Goal: Task Accomplishment & Management: Manage account settings

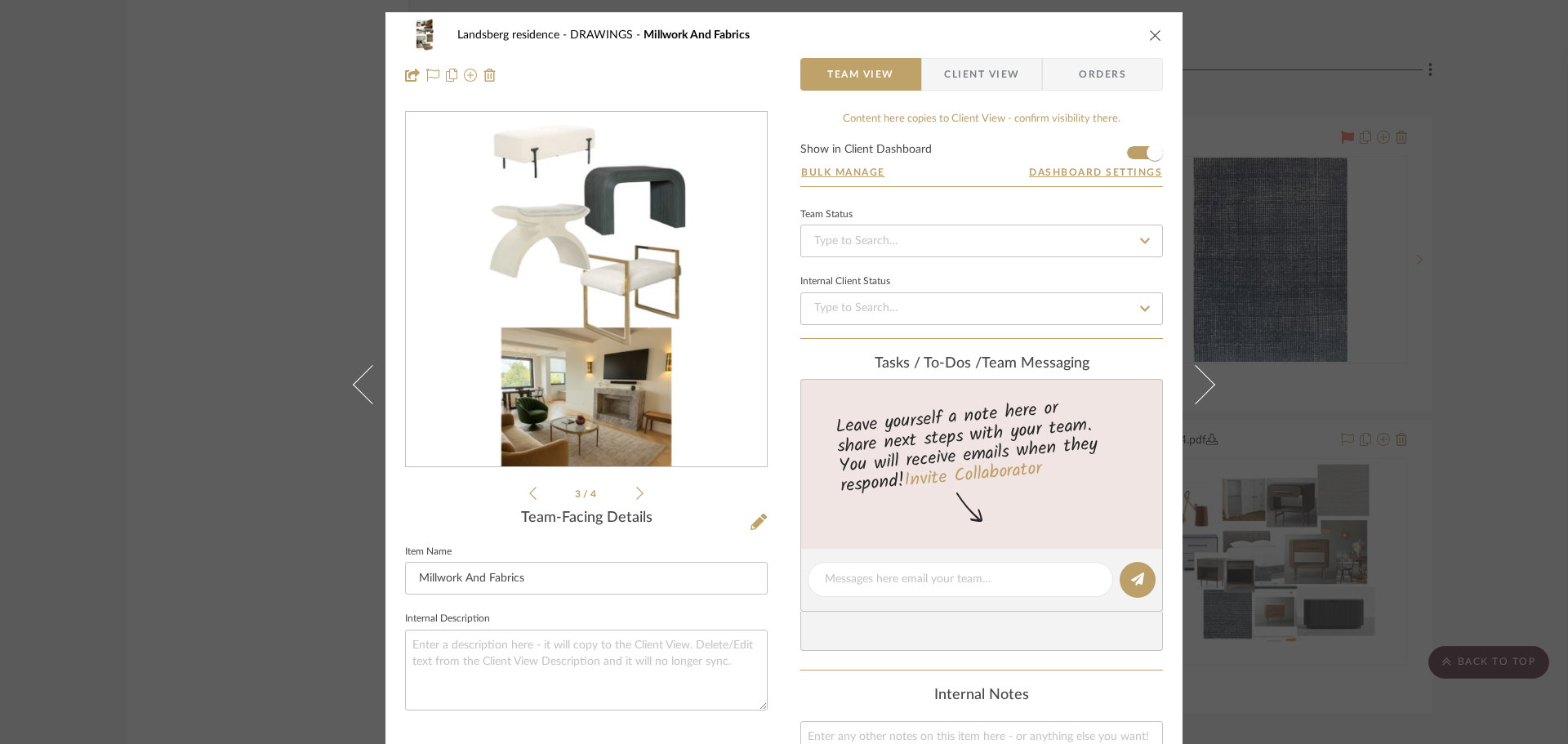
click at [681, 257] on div "2" at bounding box center [586, 291] width 361 height 355
click at [642, 271] on img "2" at bounding box center [586, 291] width 199 height 355
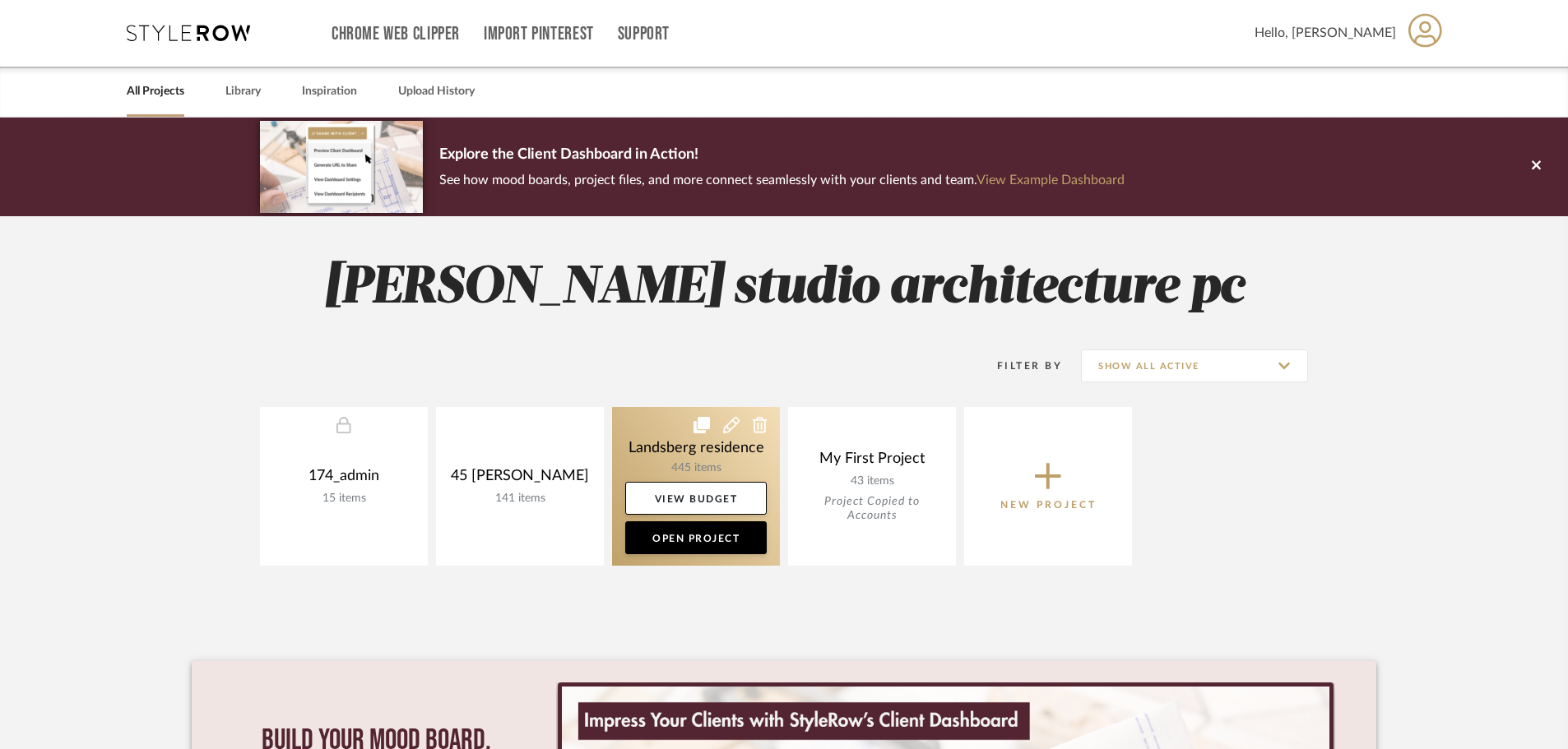
scroll to position [349, 0]
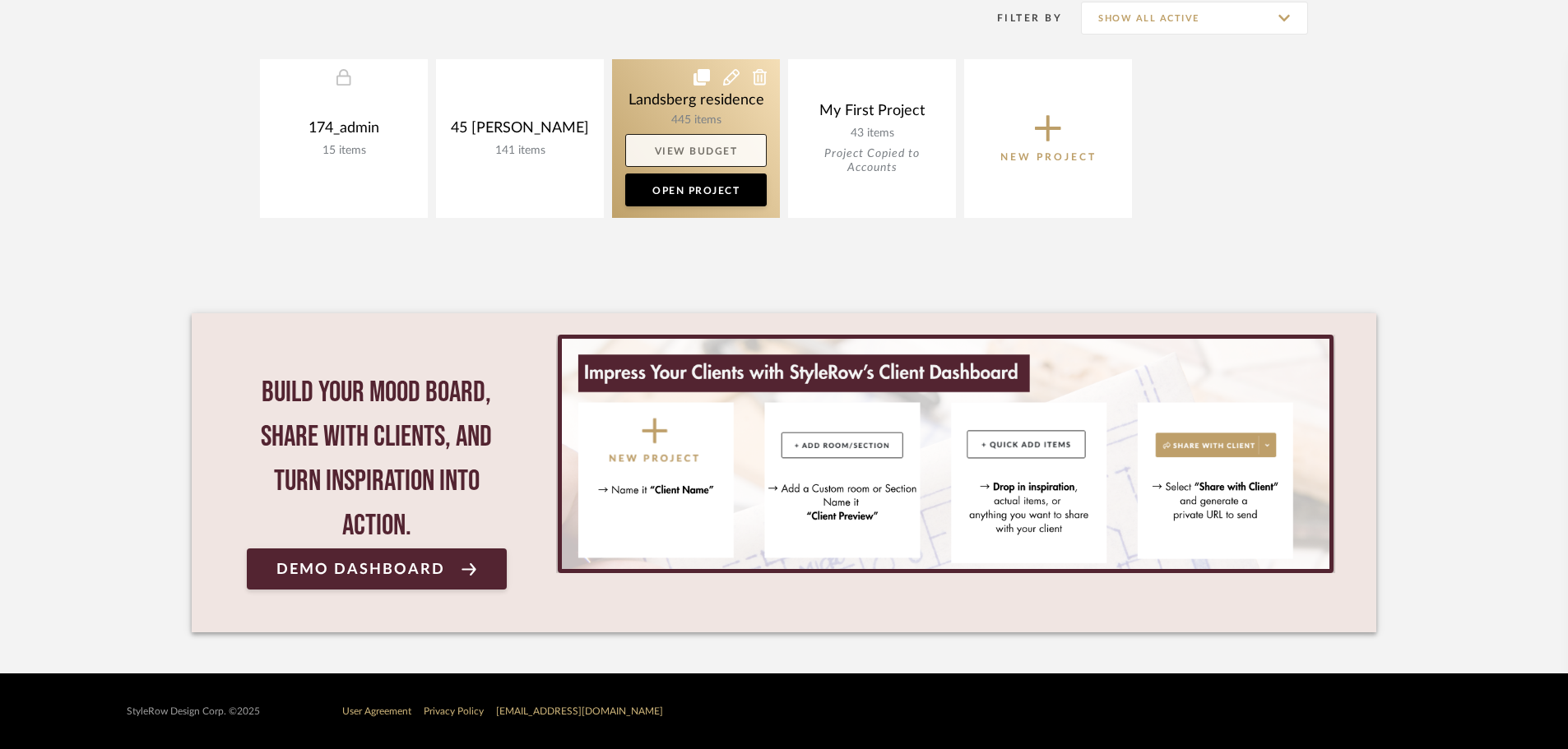
click at [661, 141] on link "View Budget" at bounding box center [695, 150] width 141 height 33
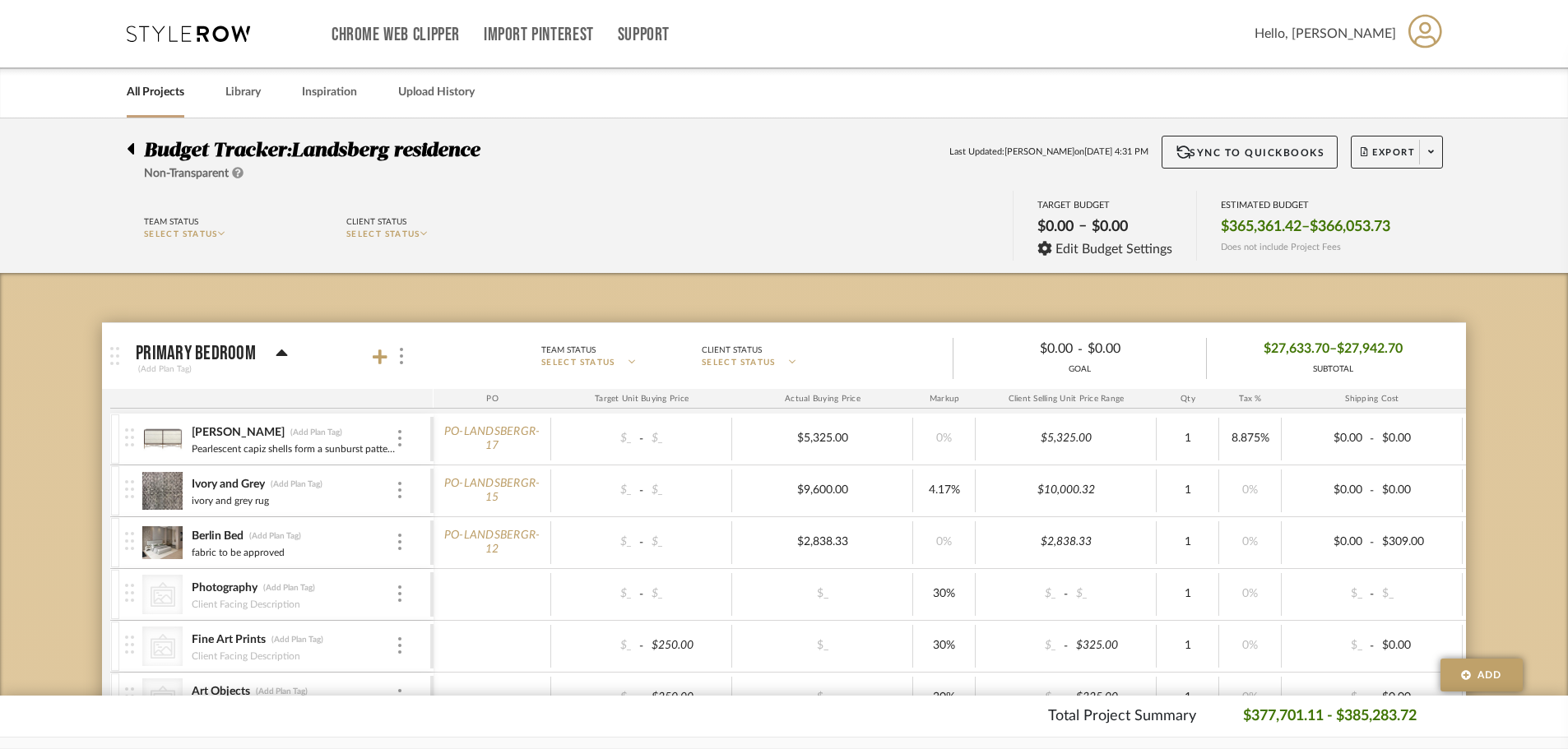
click at [164, 97] on link "All Projects" at bounding box center [155, 92] width 57 height 22
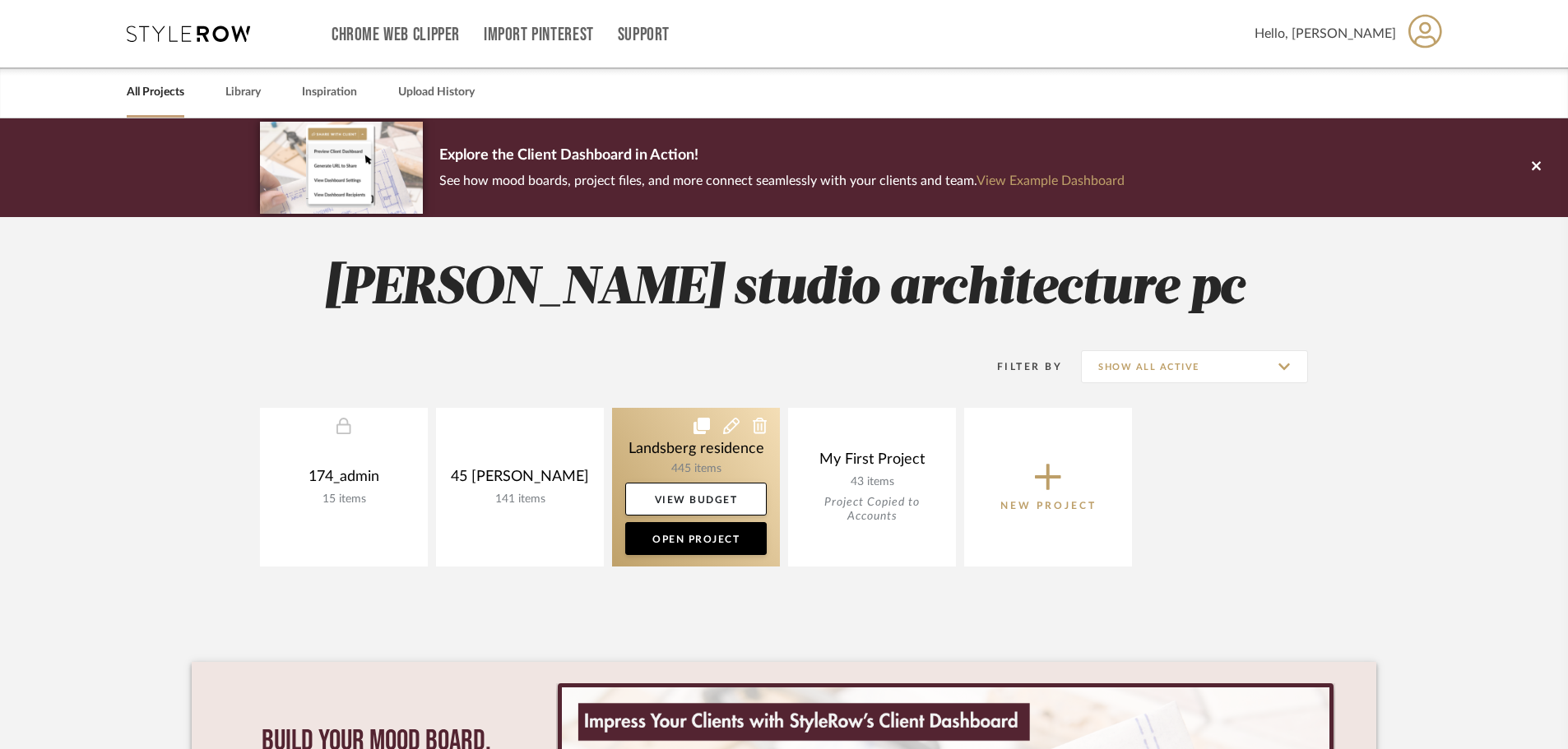
click at [715, 424] on link at bounding box center [696, 487] width 168 height 159
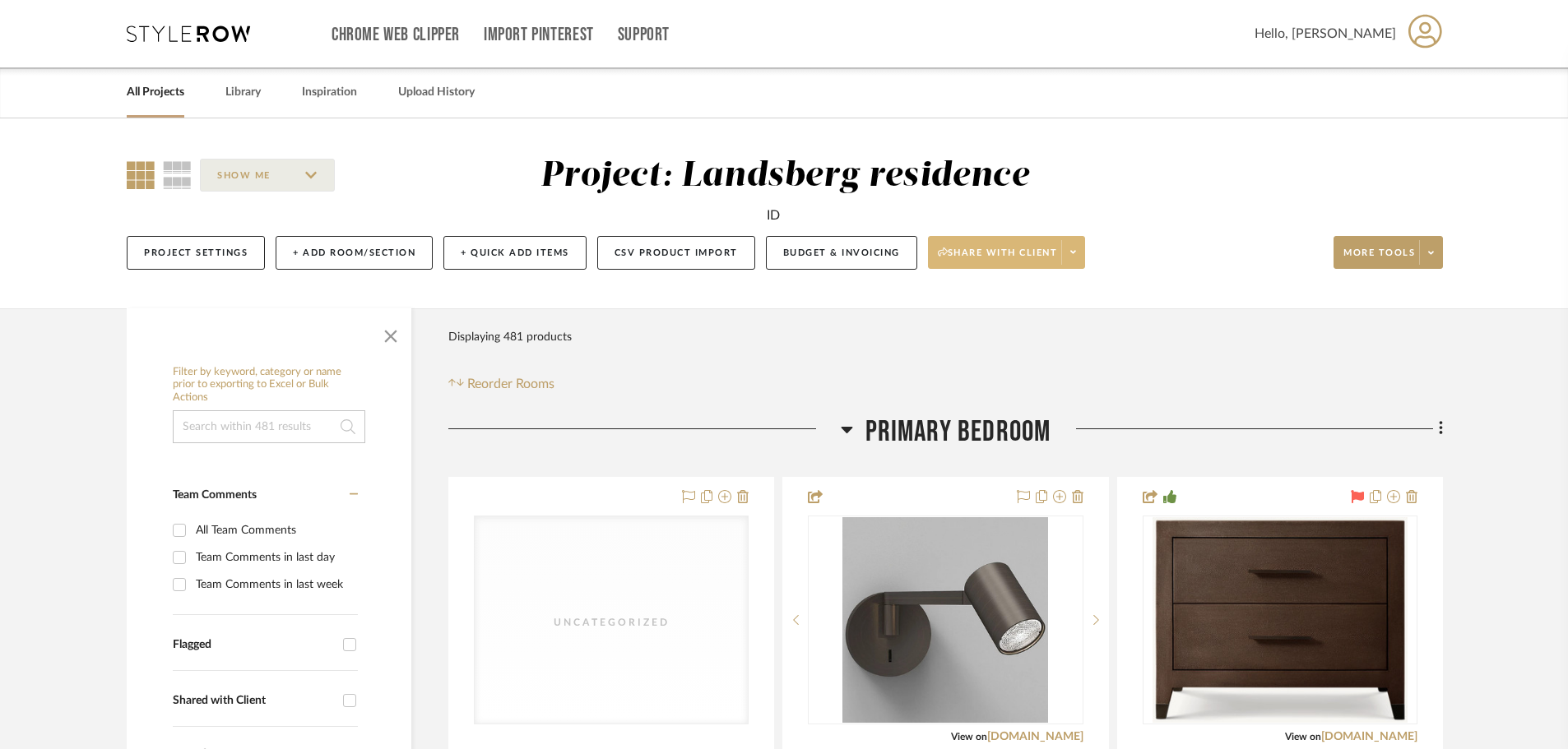
click at [1077, 258] on span at bounding box center [1072, 252] width 23 height 25
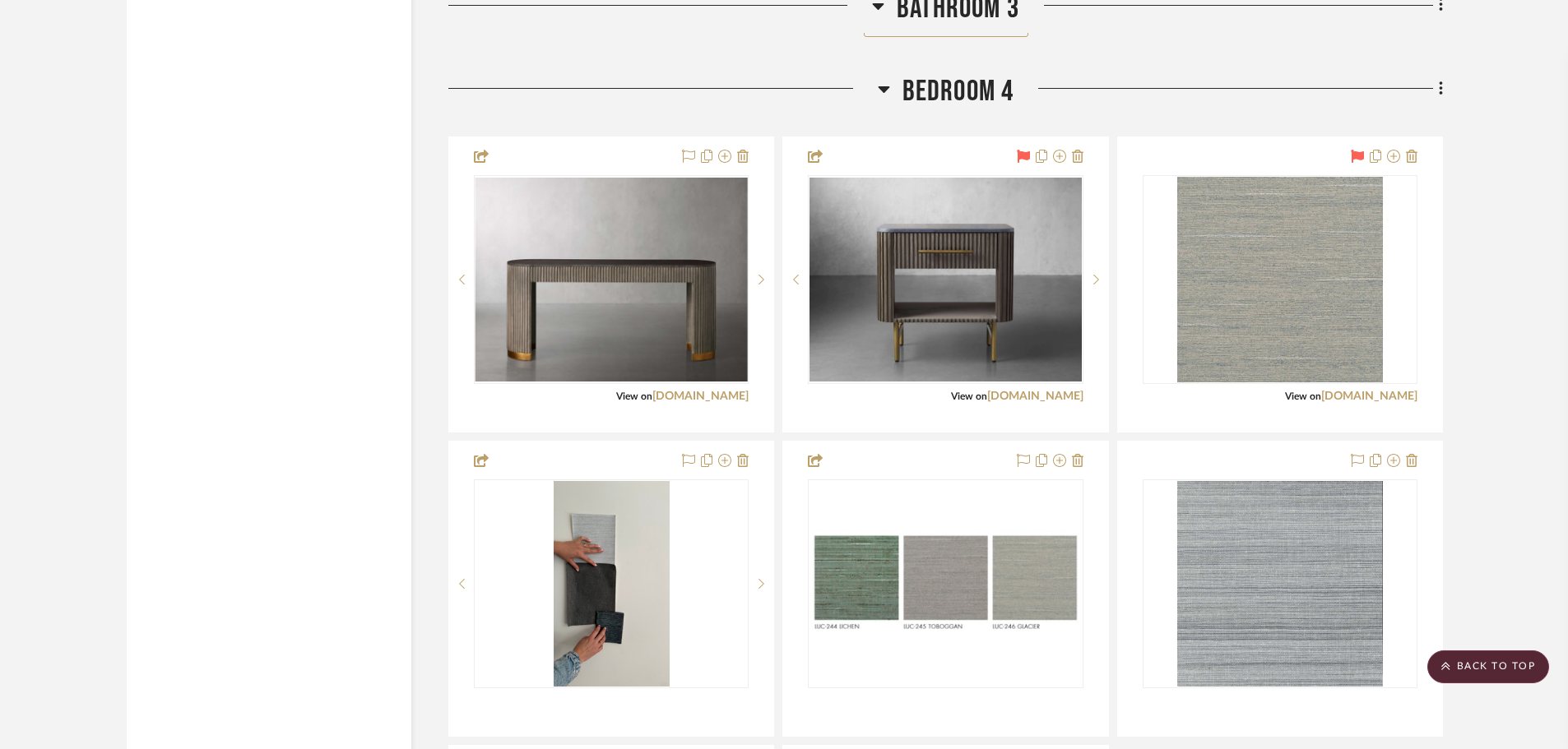
scroll to position [7650, 0]
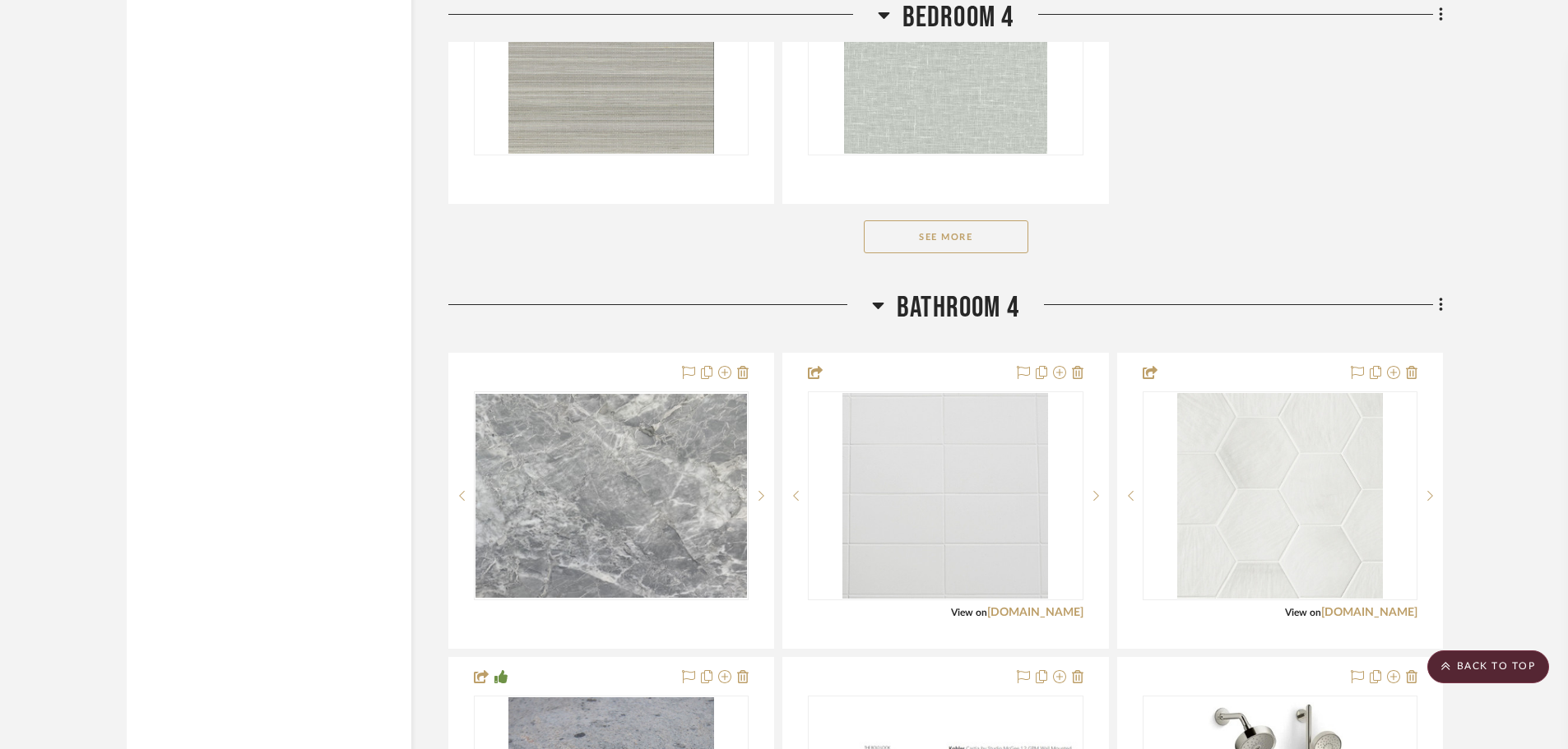
click at [968, 234] on div at bounding box center [784, 374] width 1568 height 749
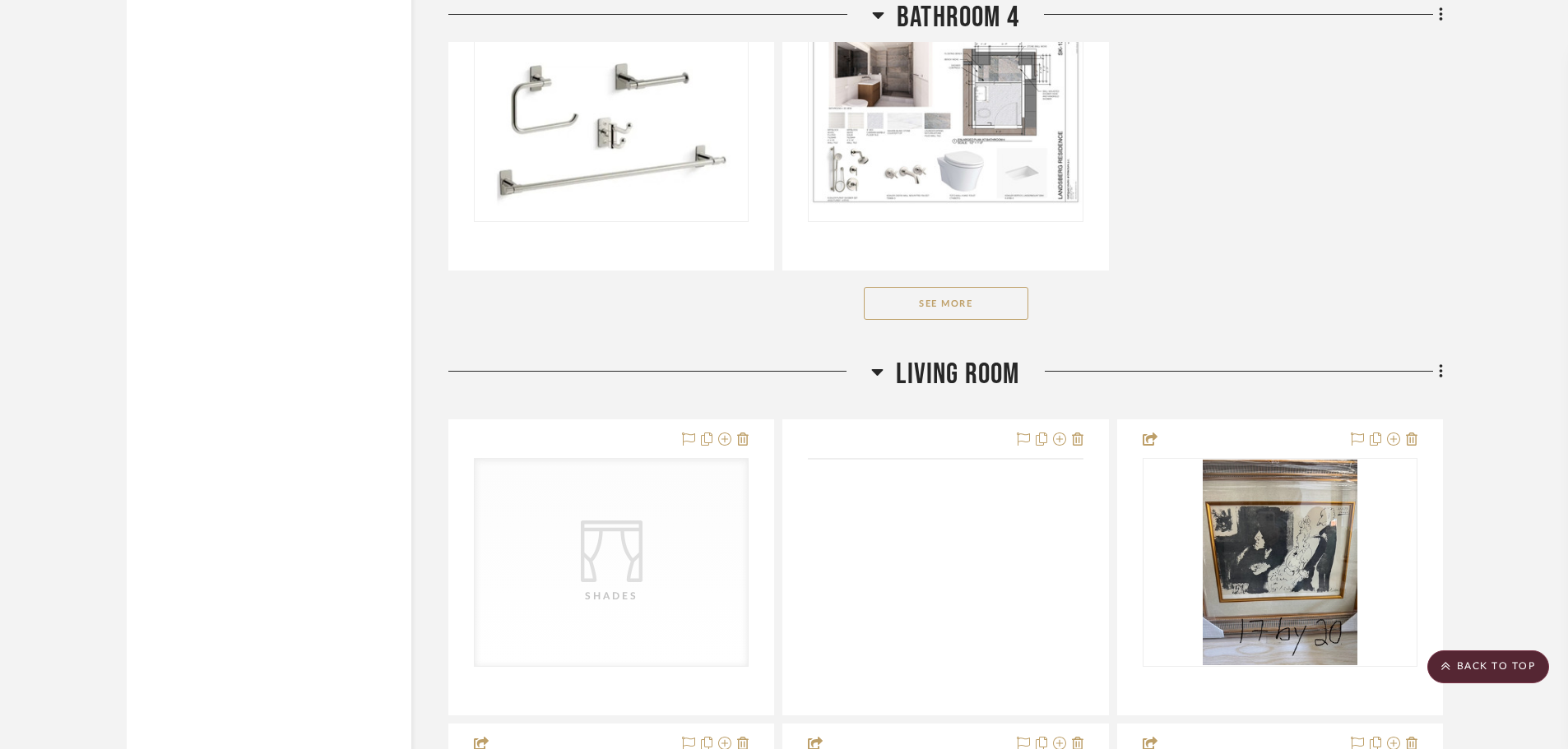
scroll to position [10201, 0]
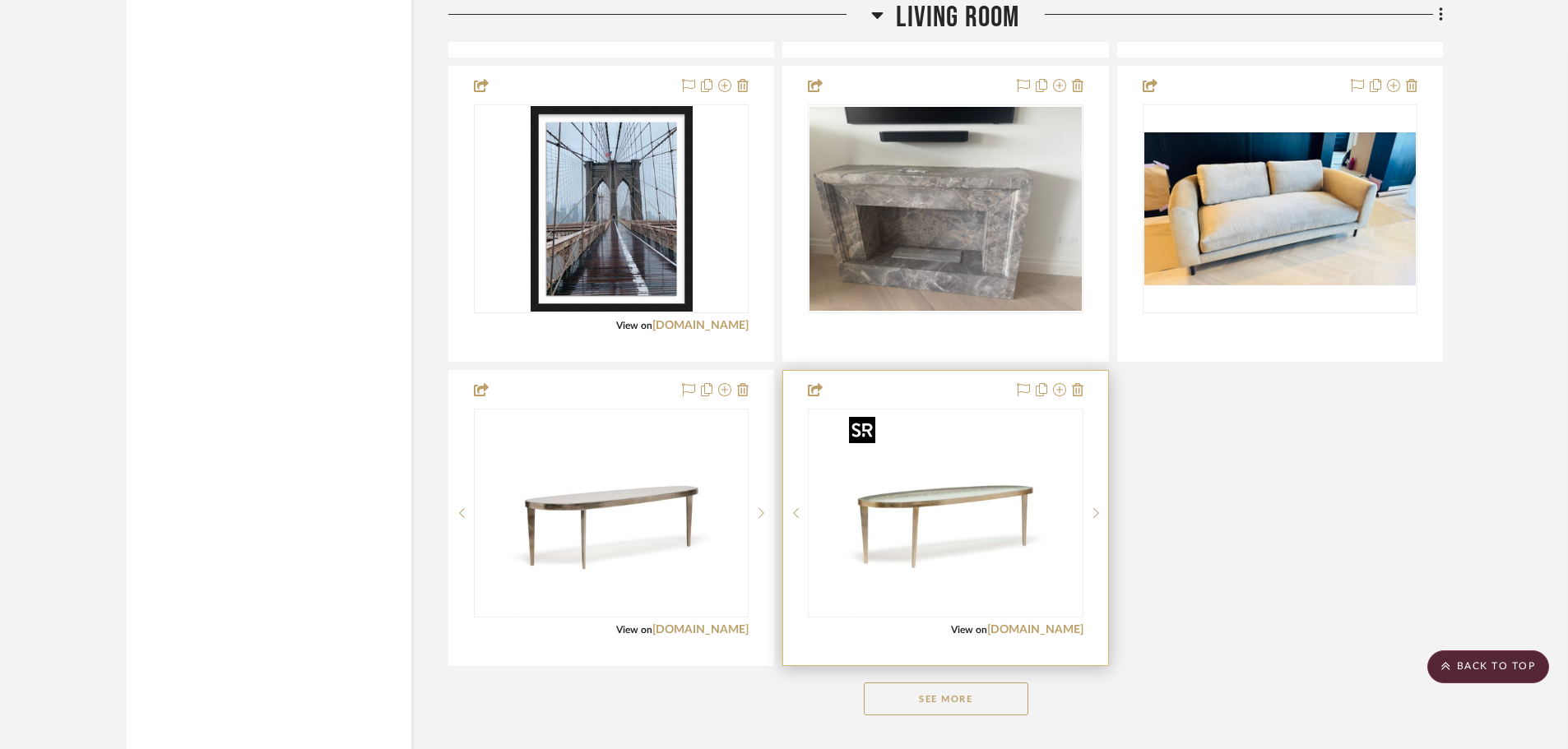
click at [968, 487] on img "0" at bounding box center [945, 514] width 206 height 206
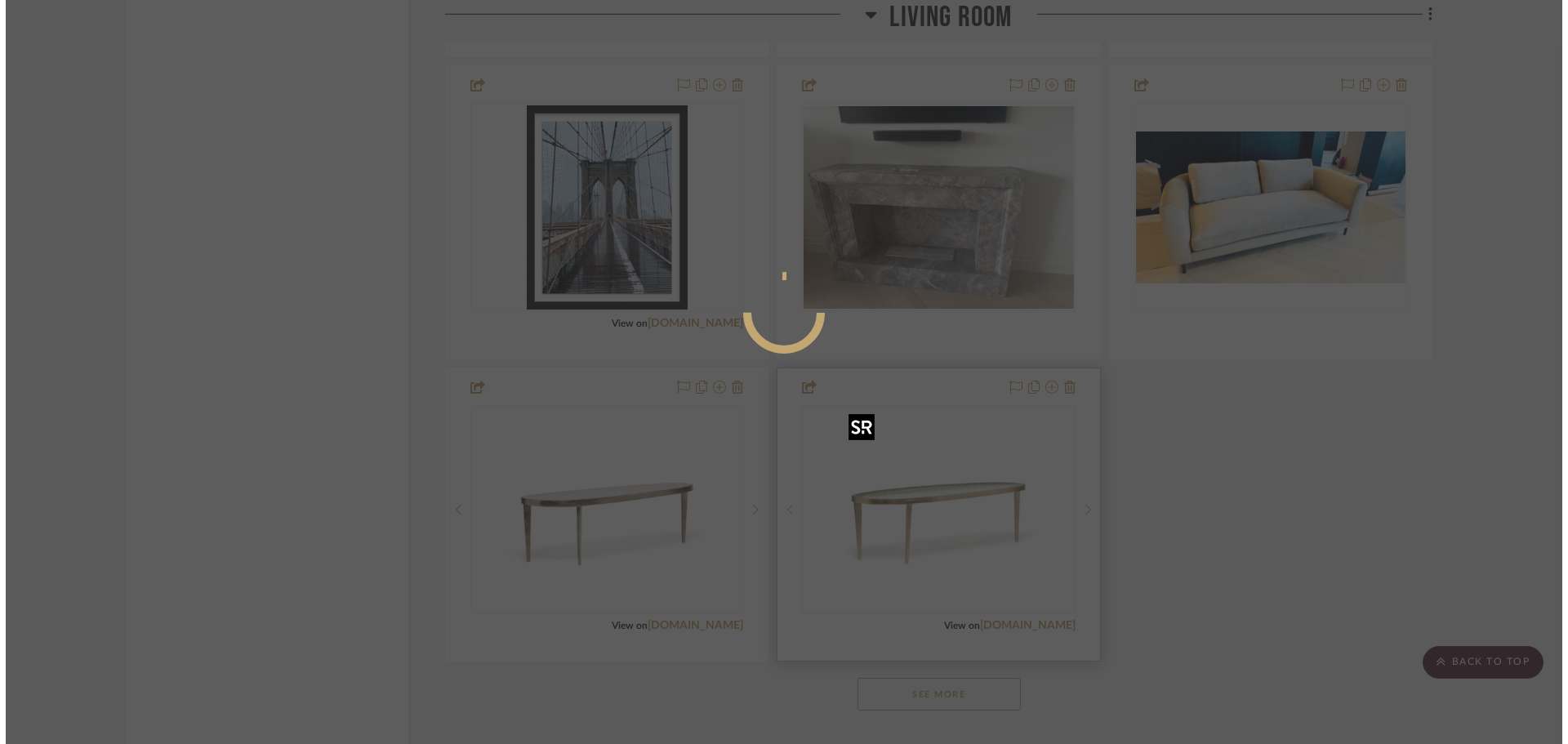
scroll to position [0, 0]
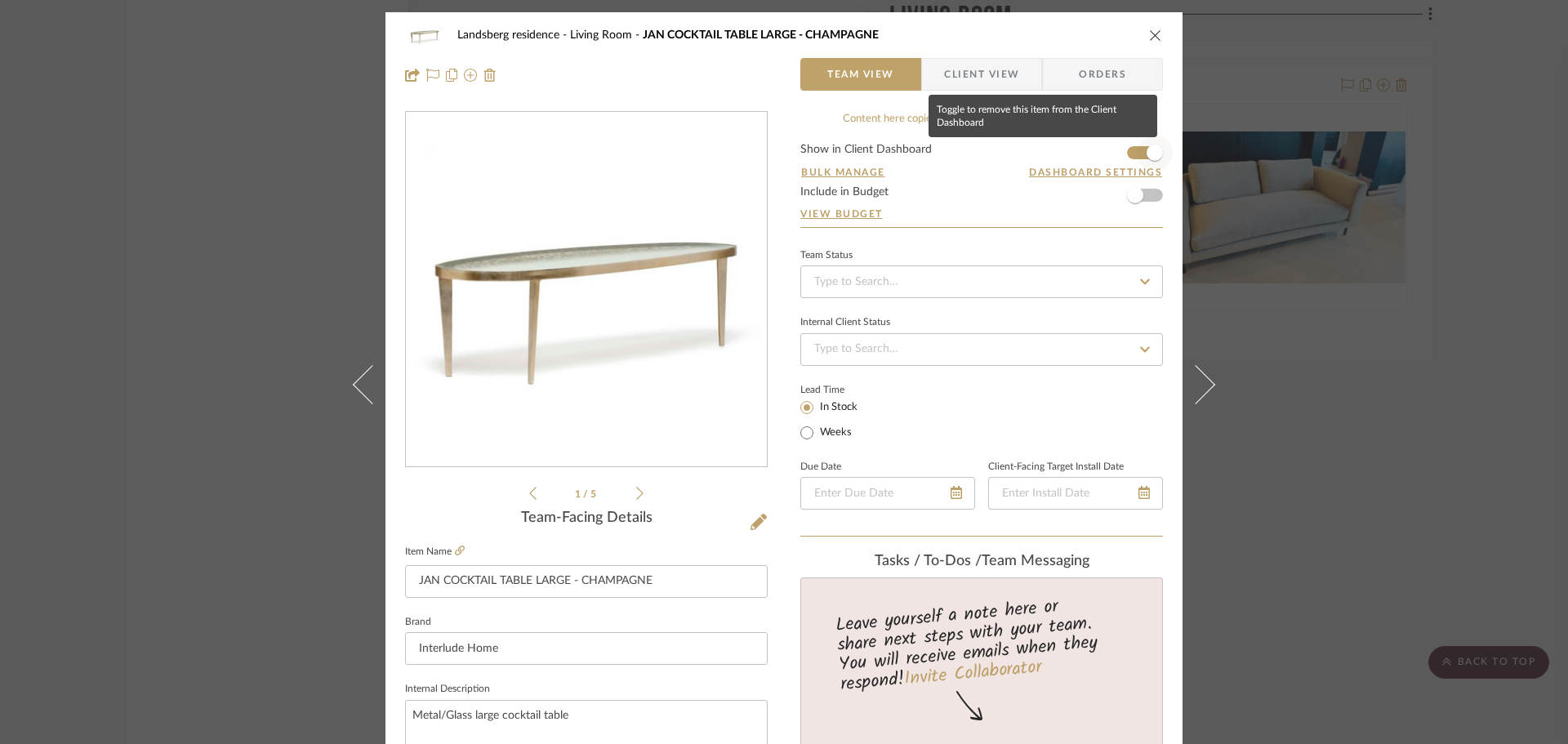
click at [1152, 148] on span "button" at bounding box center [1155, 153] width 16 height 16
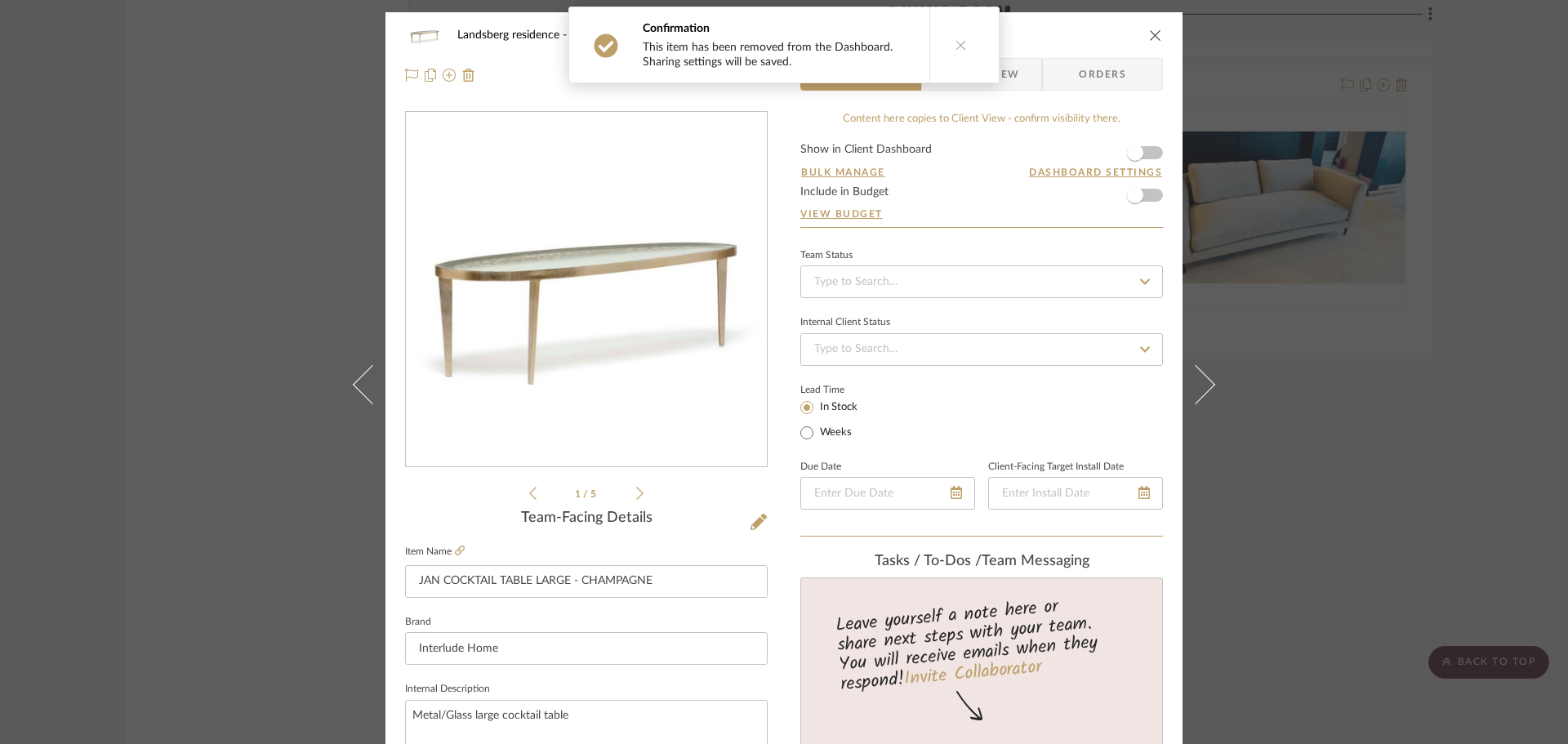
click at [1150, 36] on icon "close" at bounding box center [1155, 35] width 13 height 13
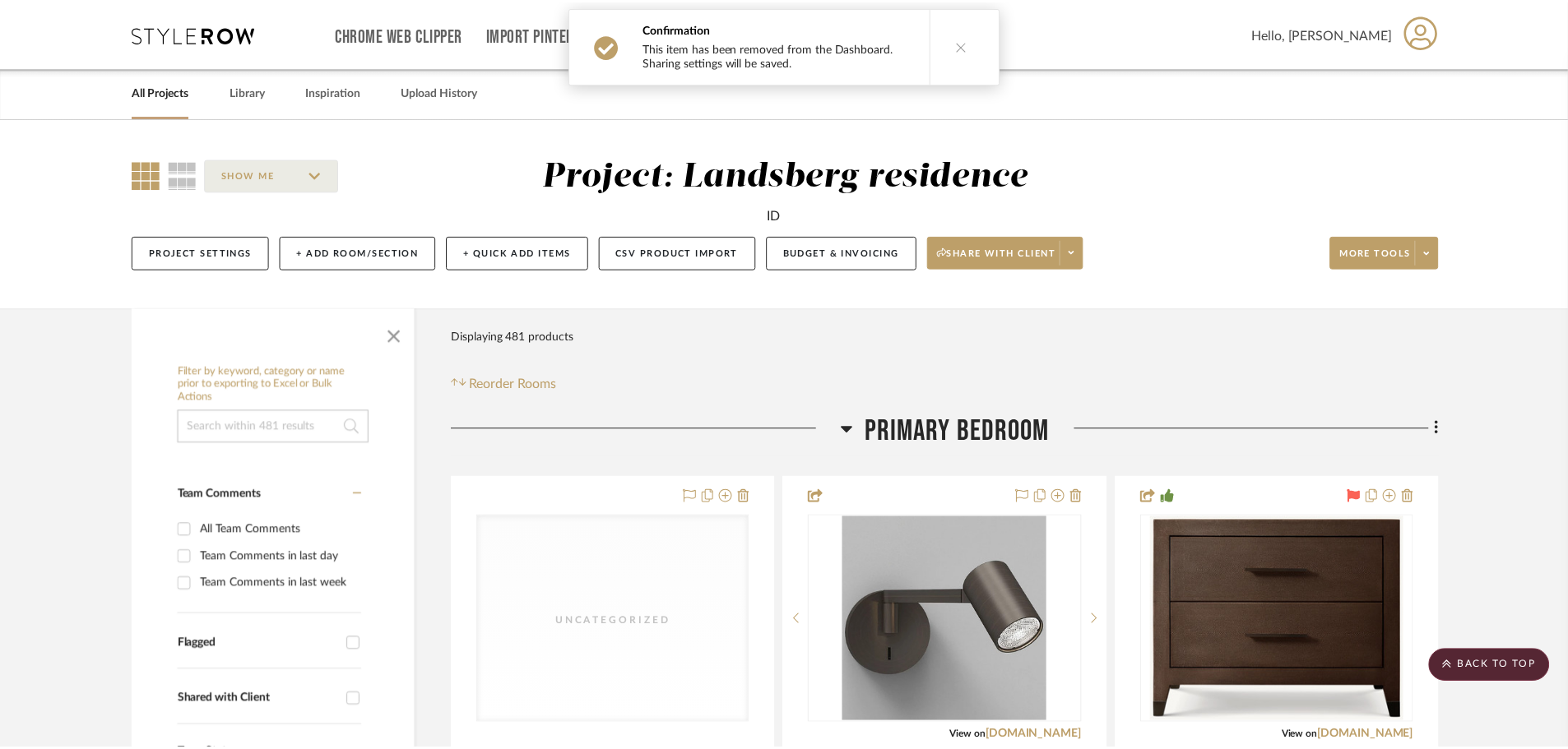
scroll to position [10201, 0]
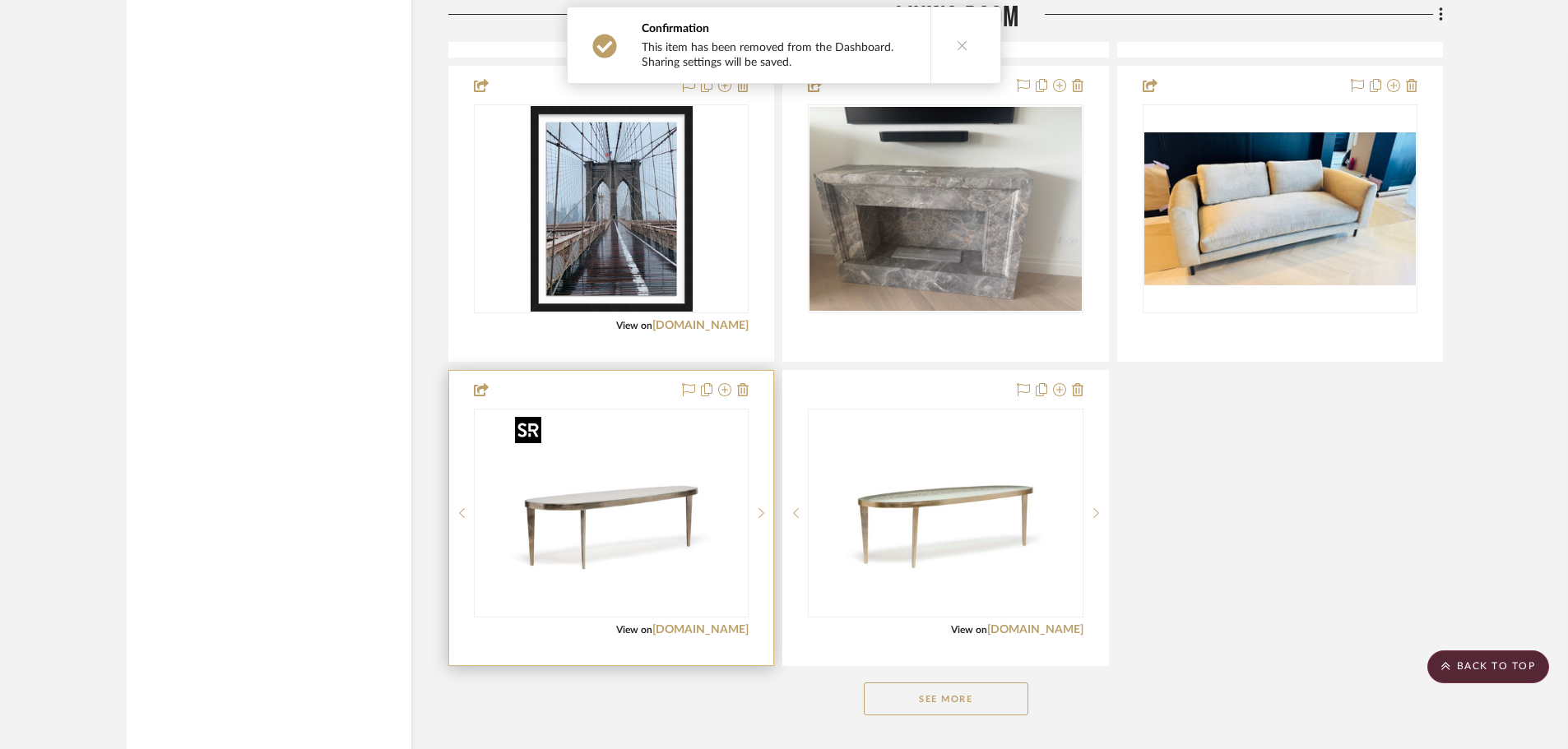
click at [0, 0] on img at bounding box center [0, 0] width 0 height 0
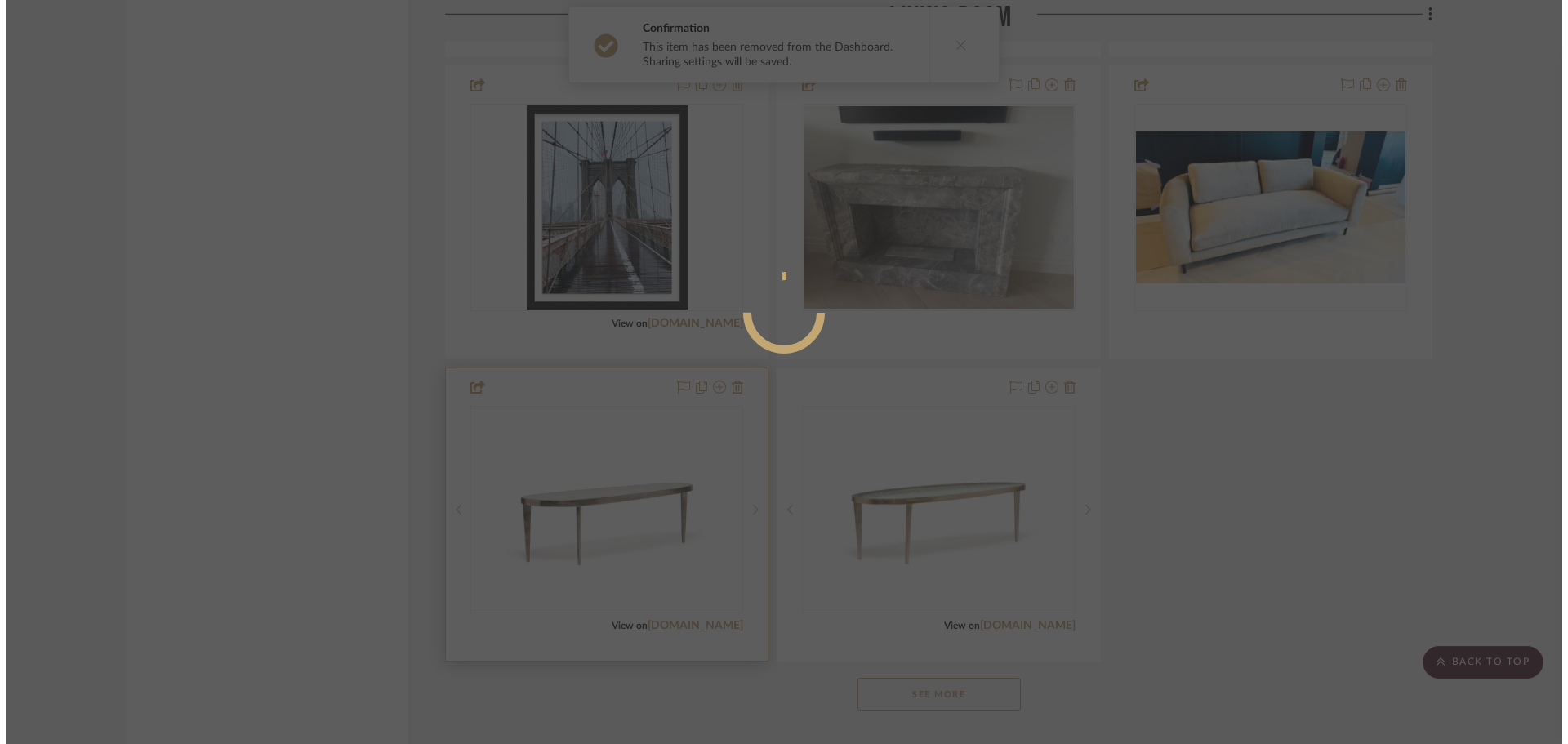
scroll to position [0, 0]
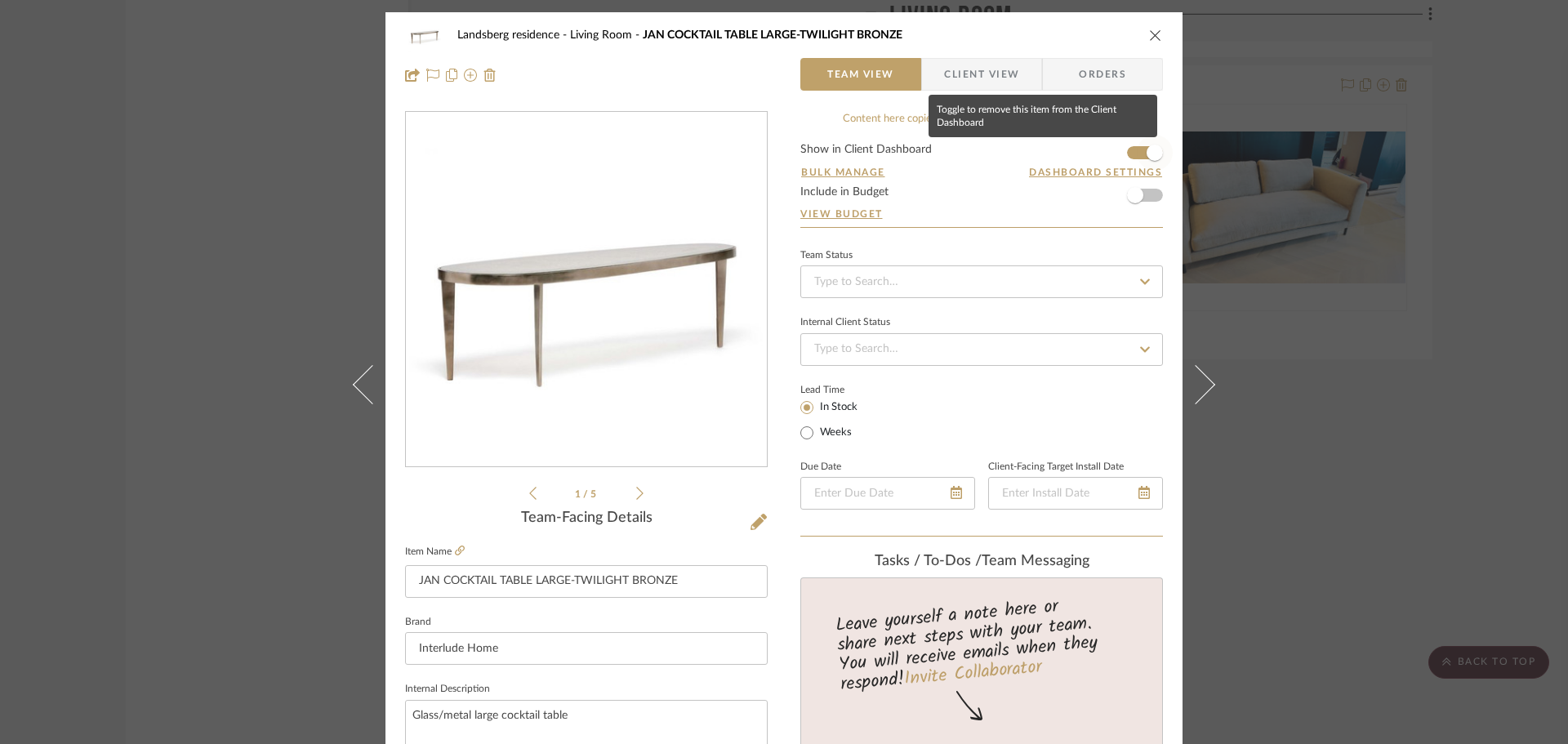
click at [1147, 150] on span "button" at bounding box center [1155, 153] width 16 height 16
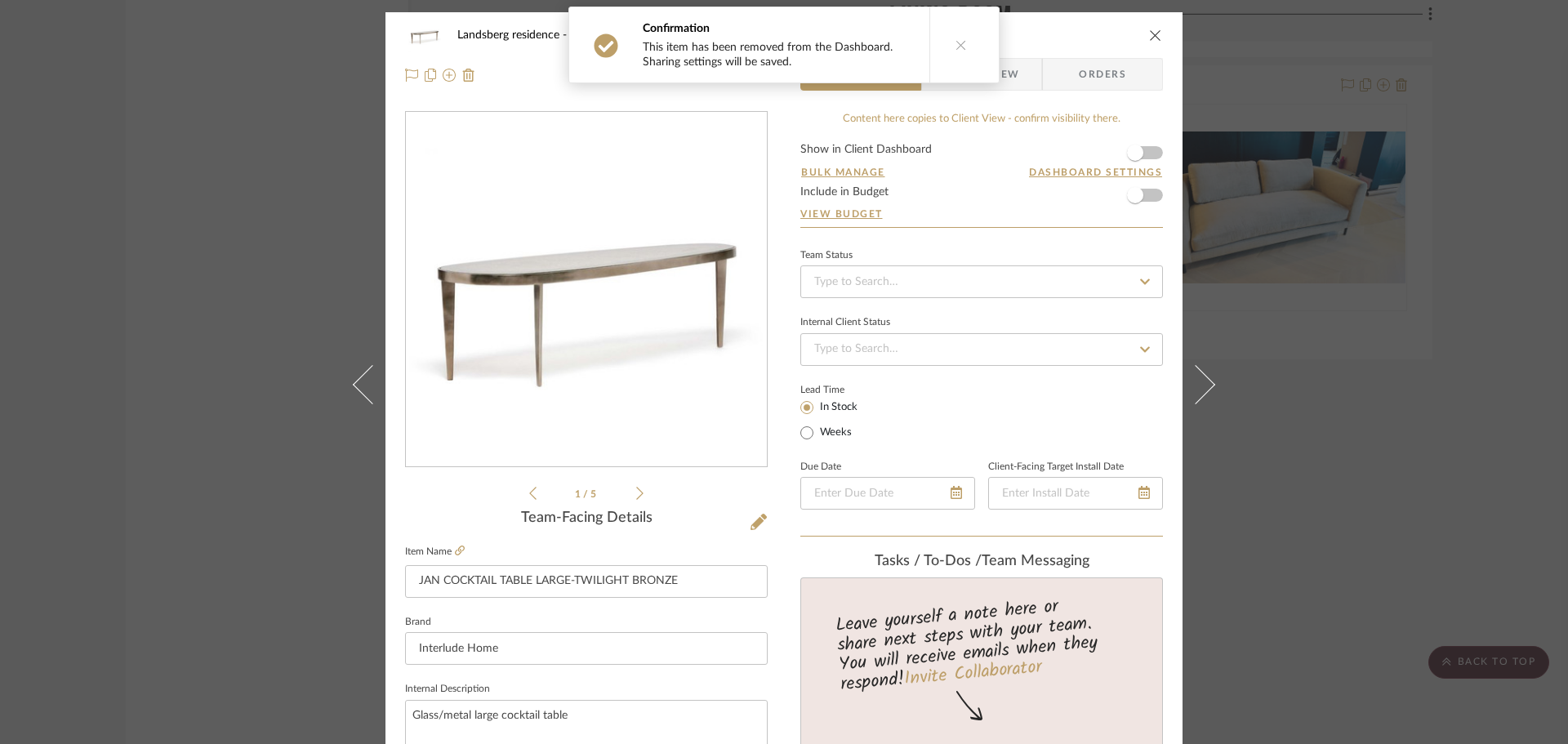
click at [1150, 33] on icon "close" at bounding box center [1155, 35] width 13 height 13
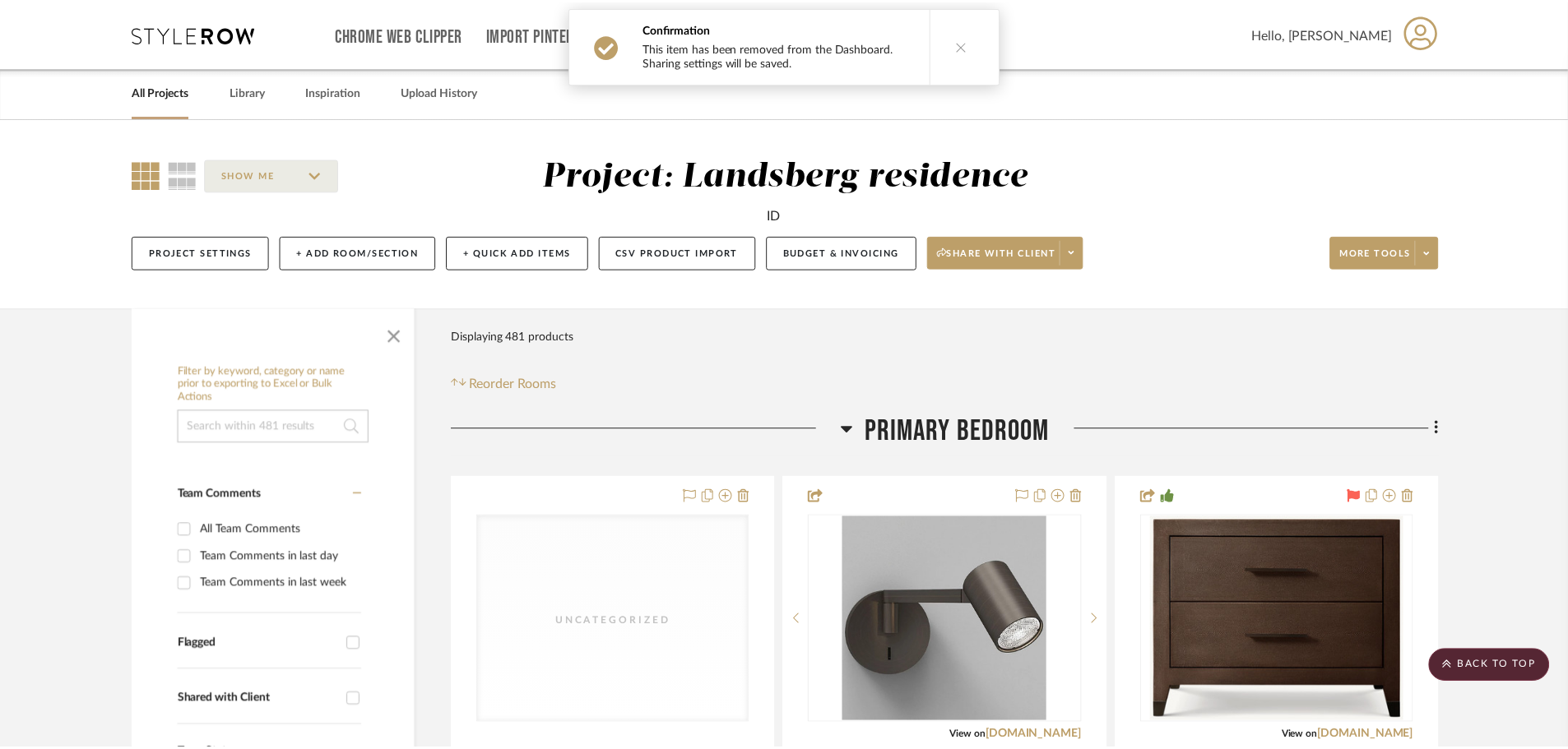
scroll to position [10201, 0]
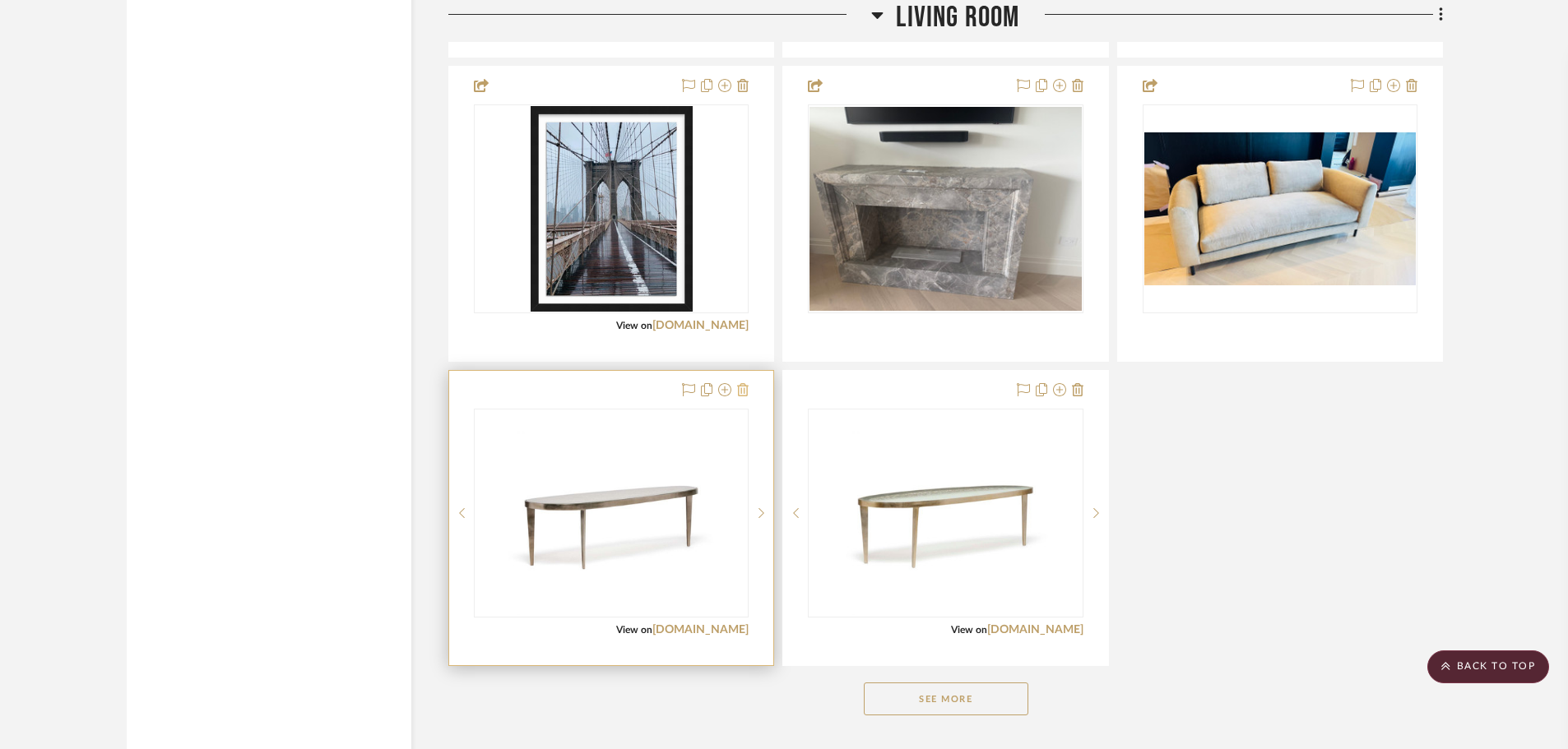
click at [745, 388] on icon at bounding box center [743, 390] width 12 height 13
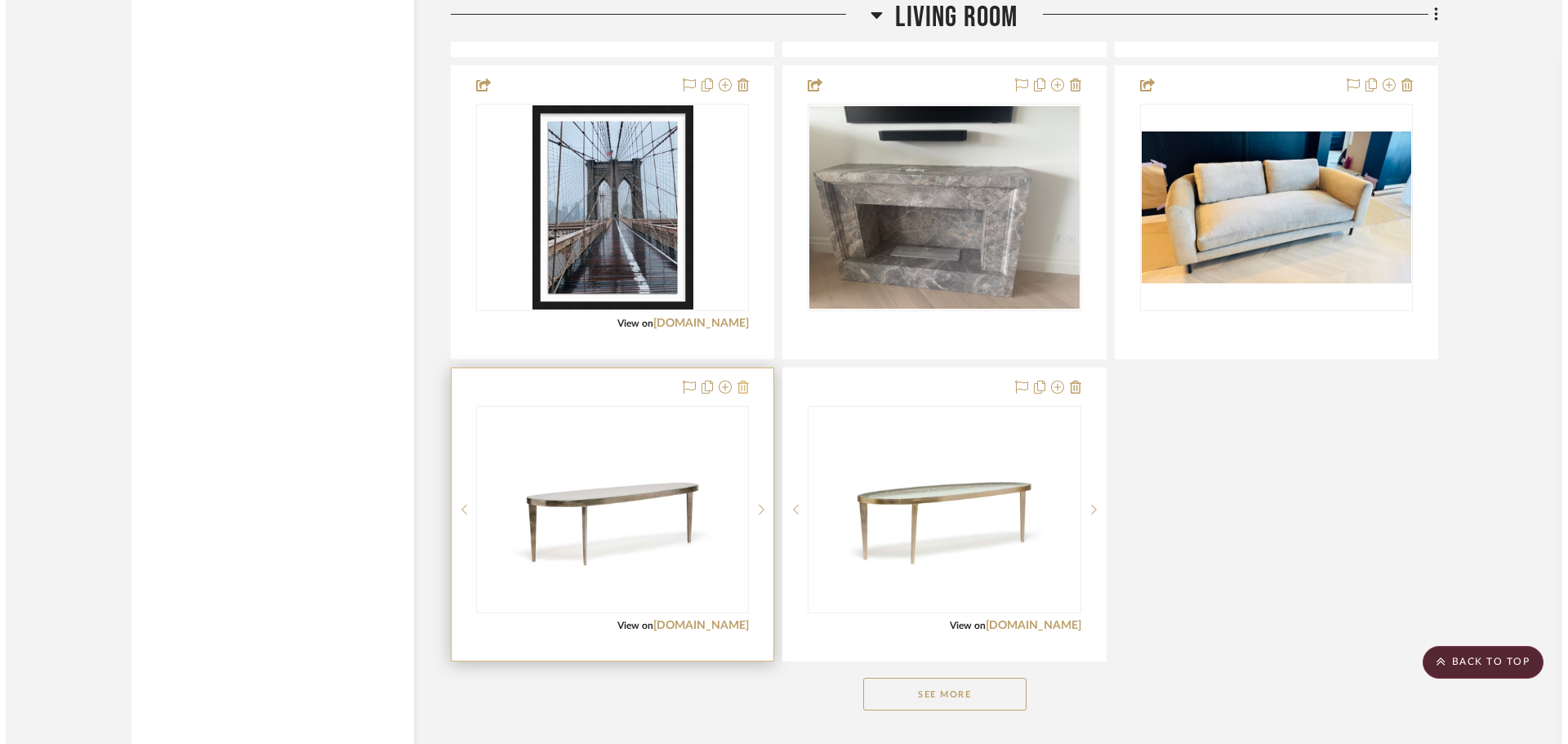
scroll to position [0, 0]
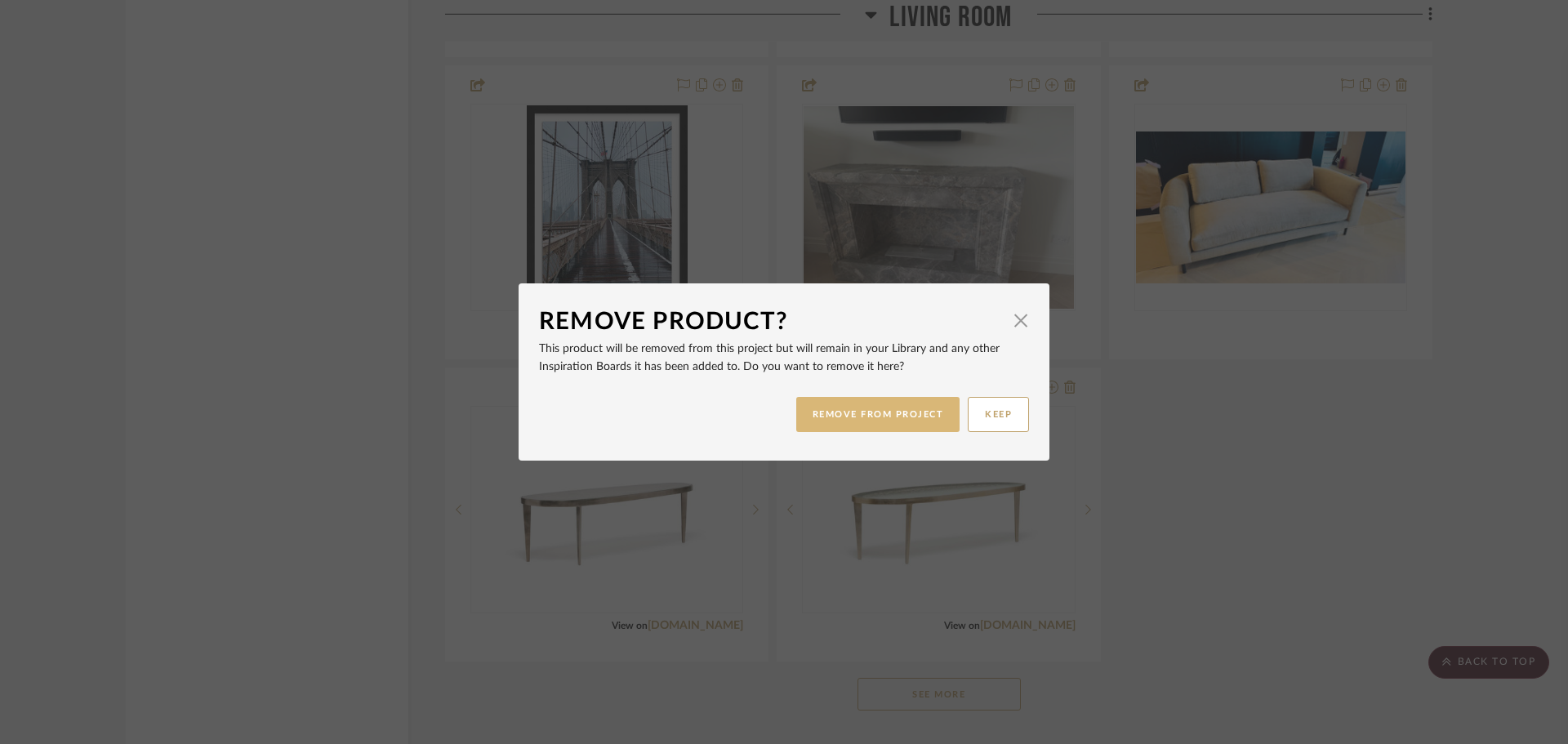
click at [915, 410] on button "REMOVE FROM PROJECT" at bounding box center [878, 415] width 164 height 35
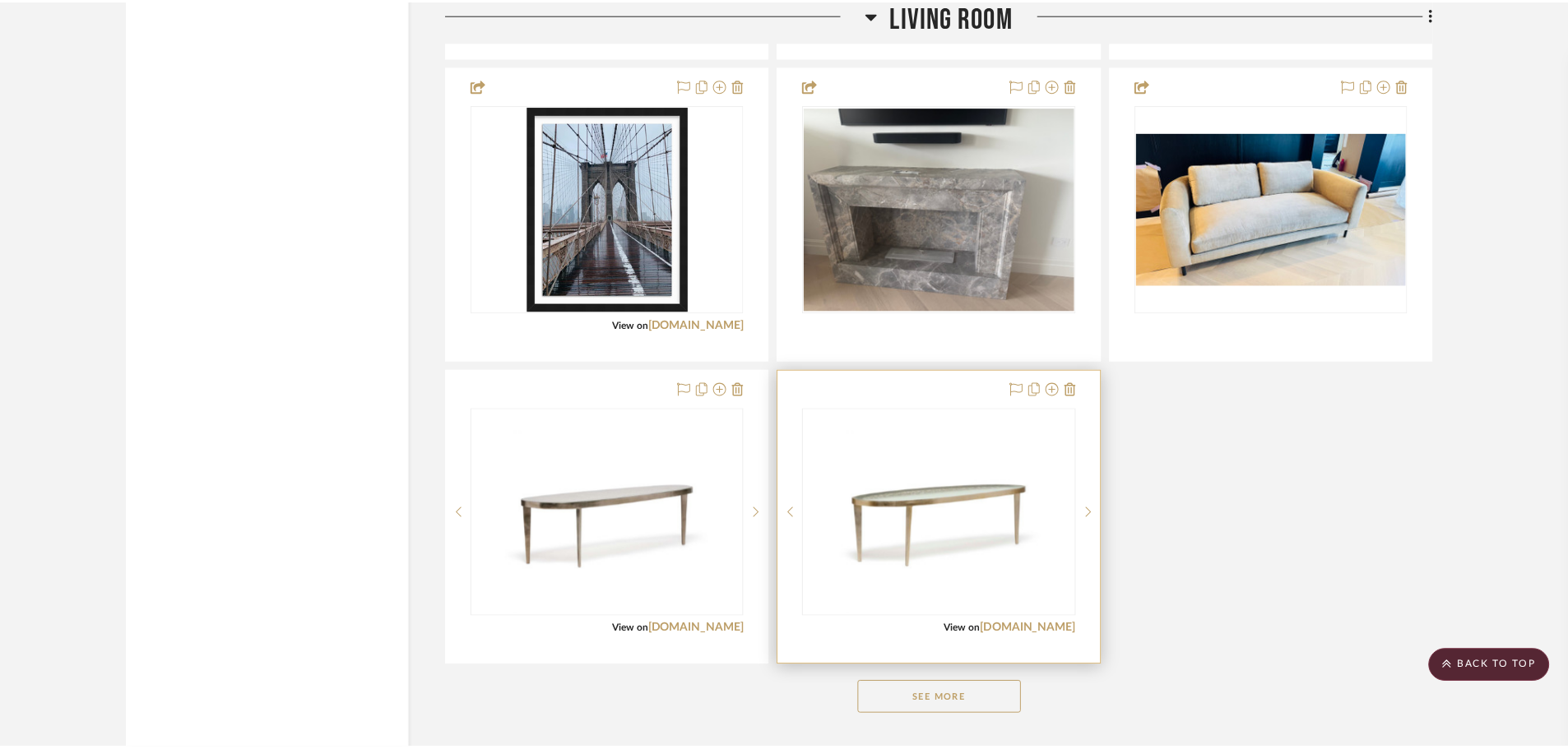
scroll to position [10201, 0]
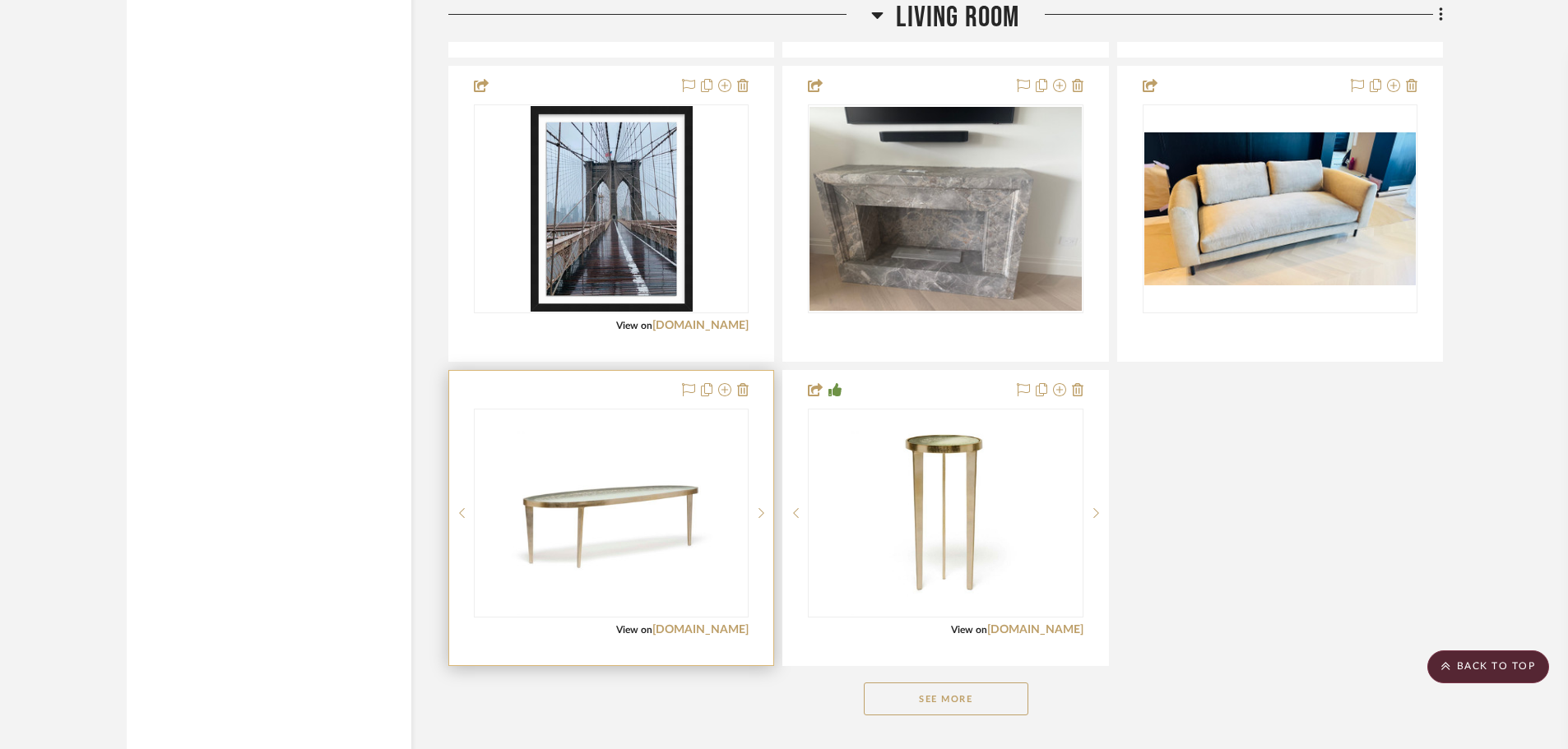
click at [750, 390] on div at bounding box center [611, 518] width 324 height 294
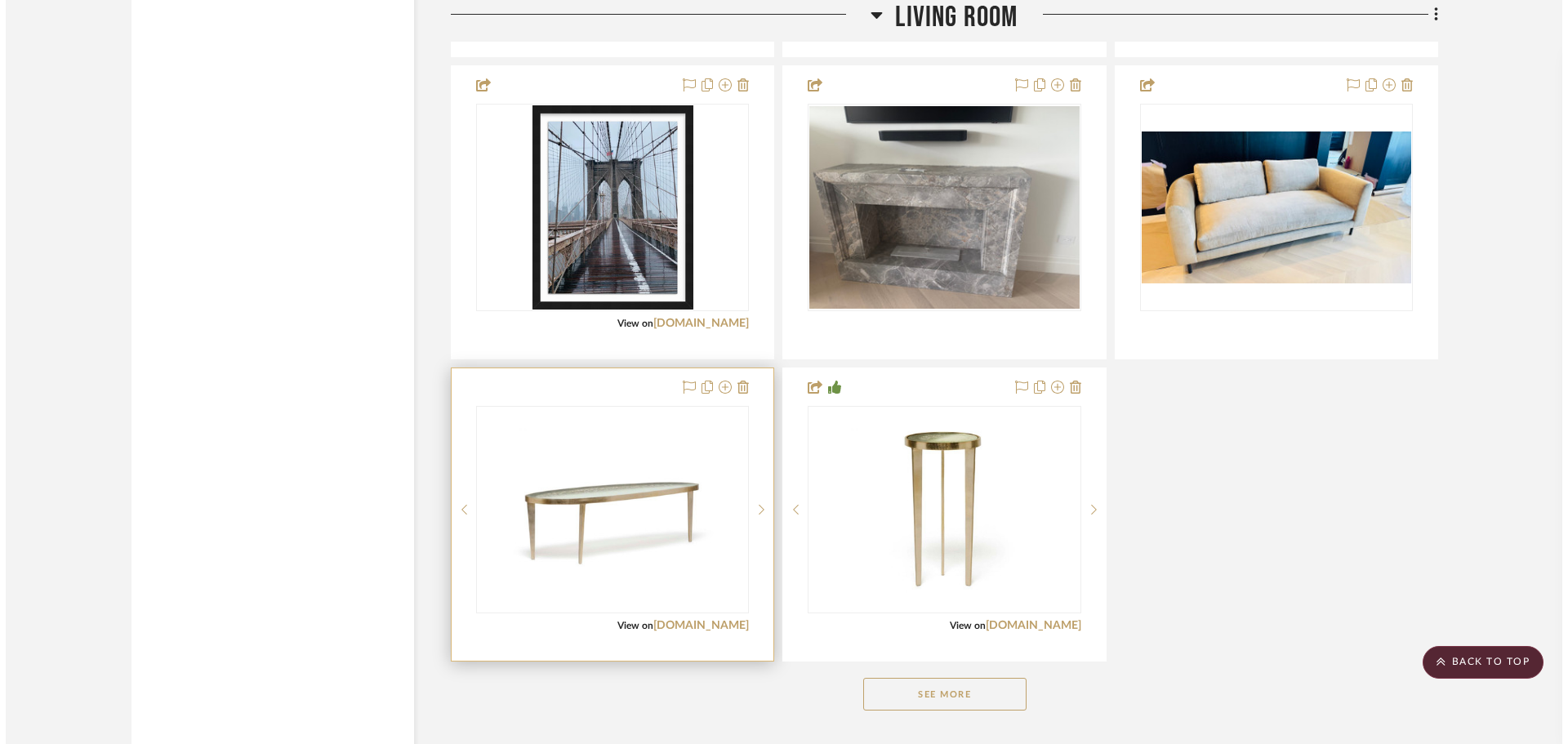
scroll to position [0, 0]
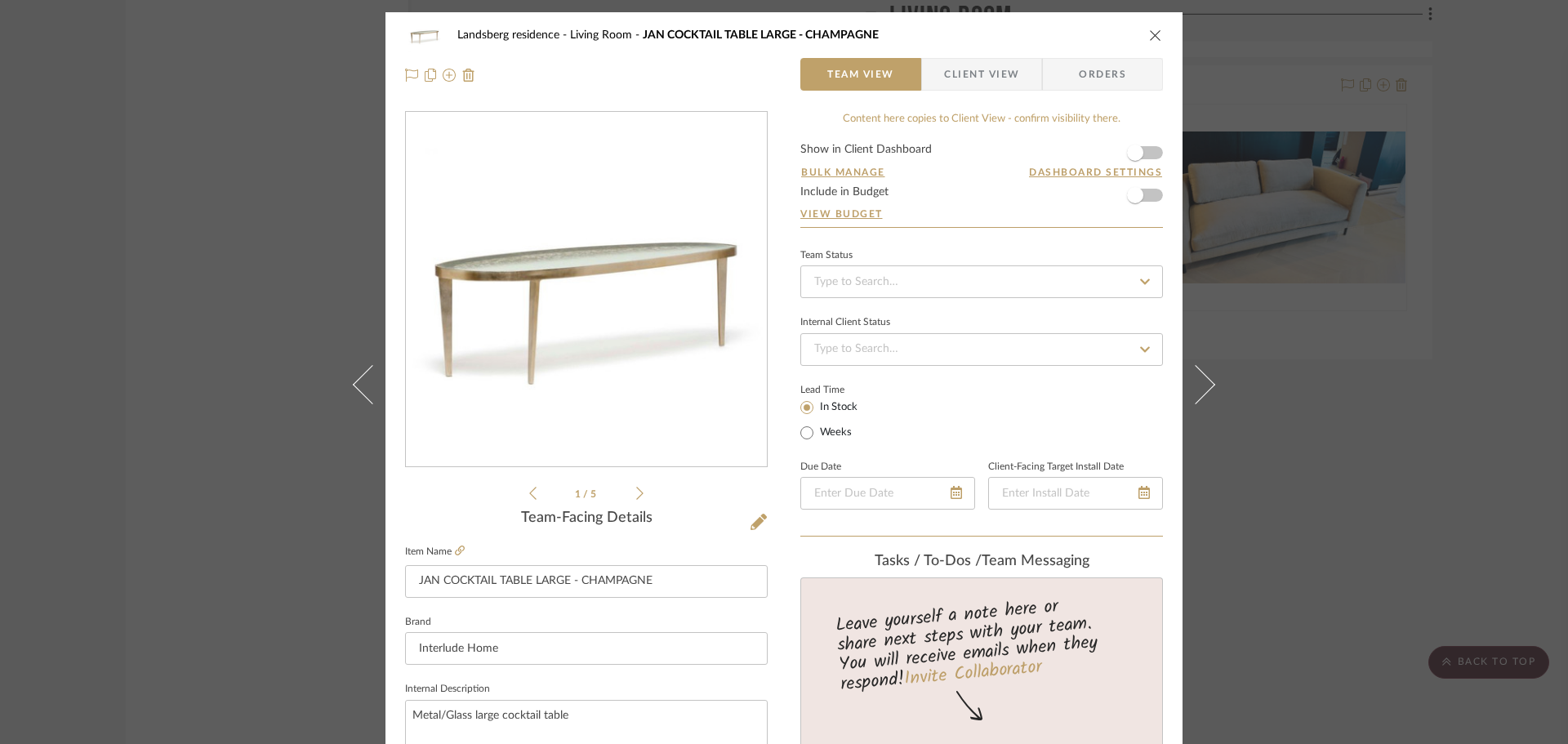
click at [1153, 29] on icon "close" at bounding box center [1155, 35] width 13 height 13
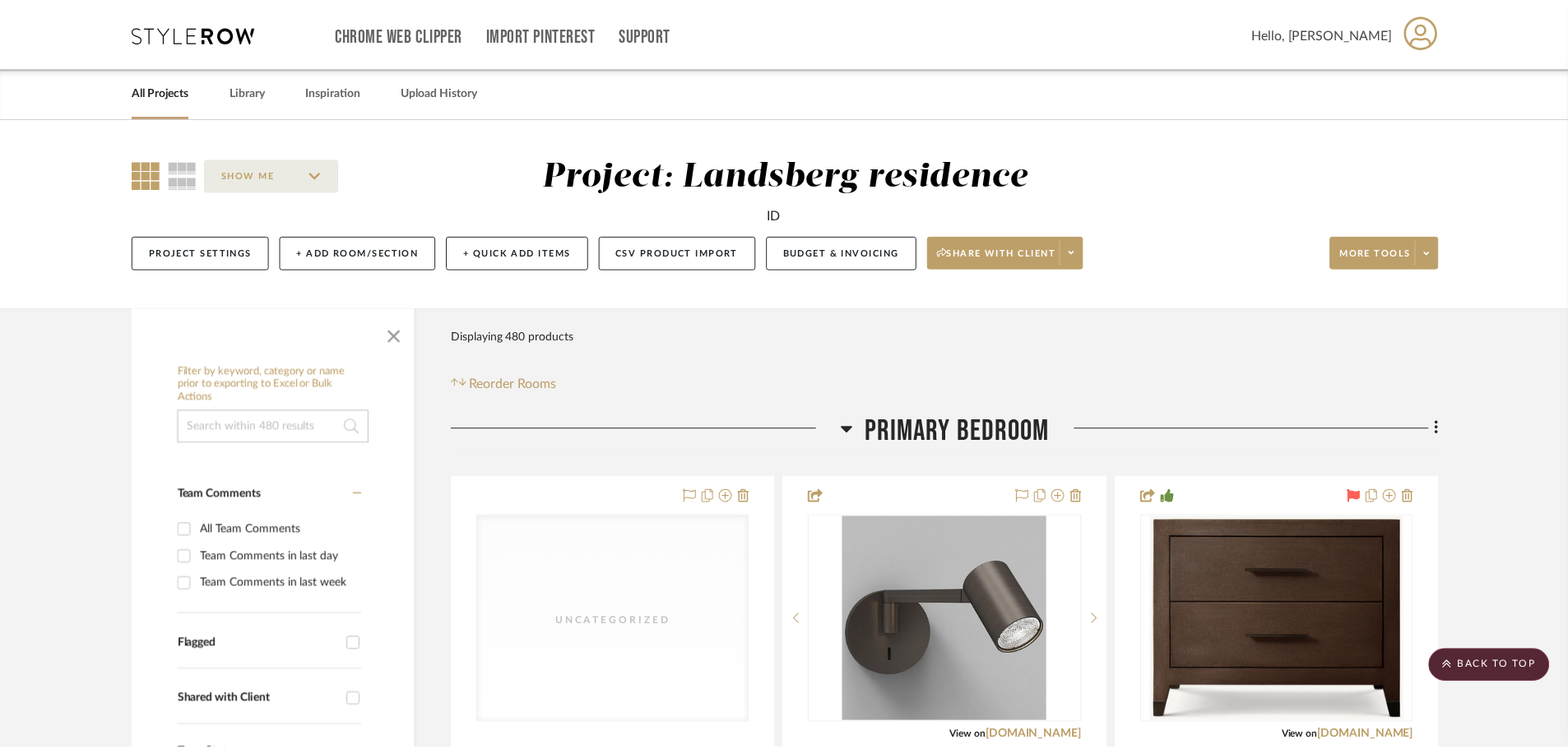
scroll to position [10201, 0]
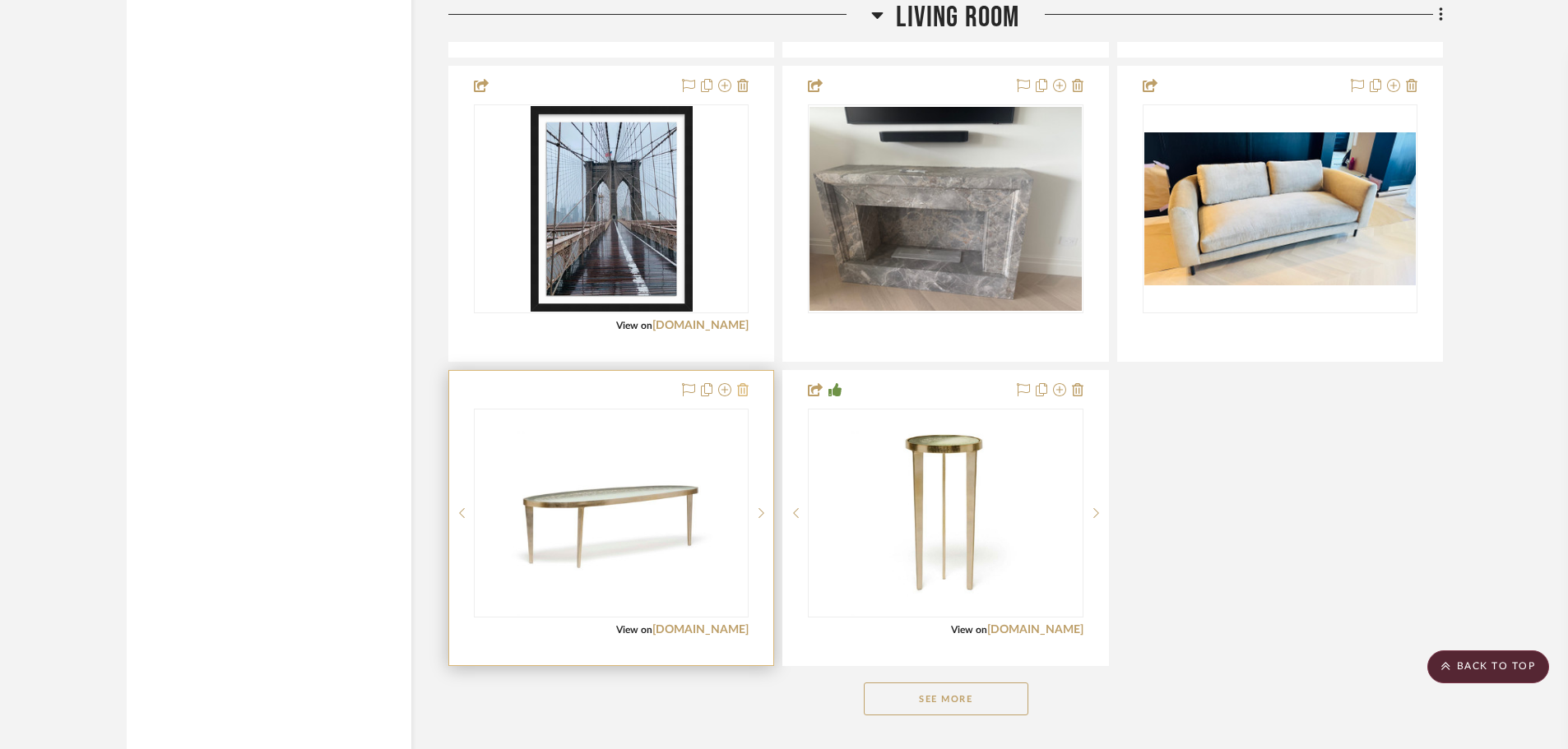
click at [741, 394] on icon at bounding box center [743, 390] width 12 height 13
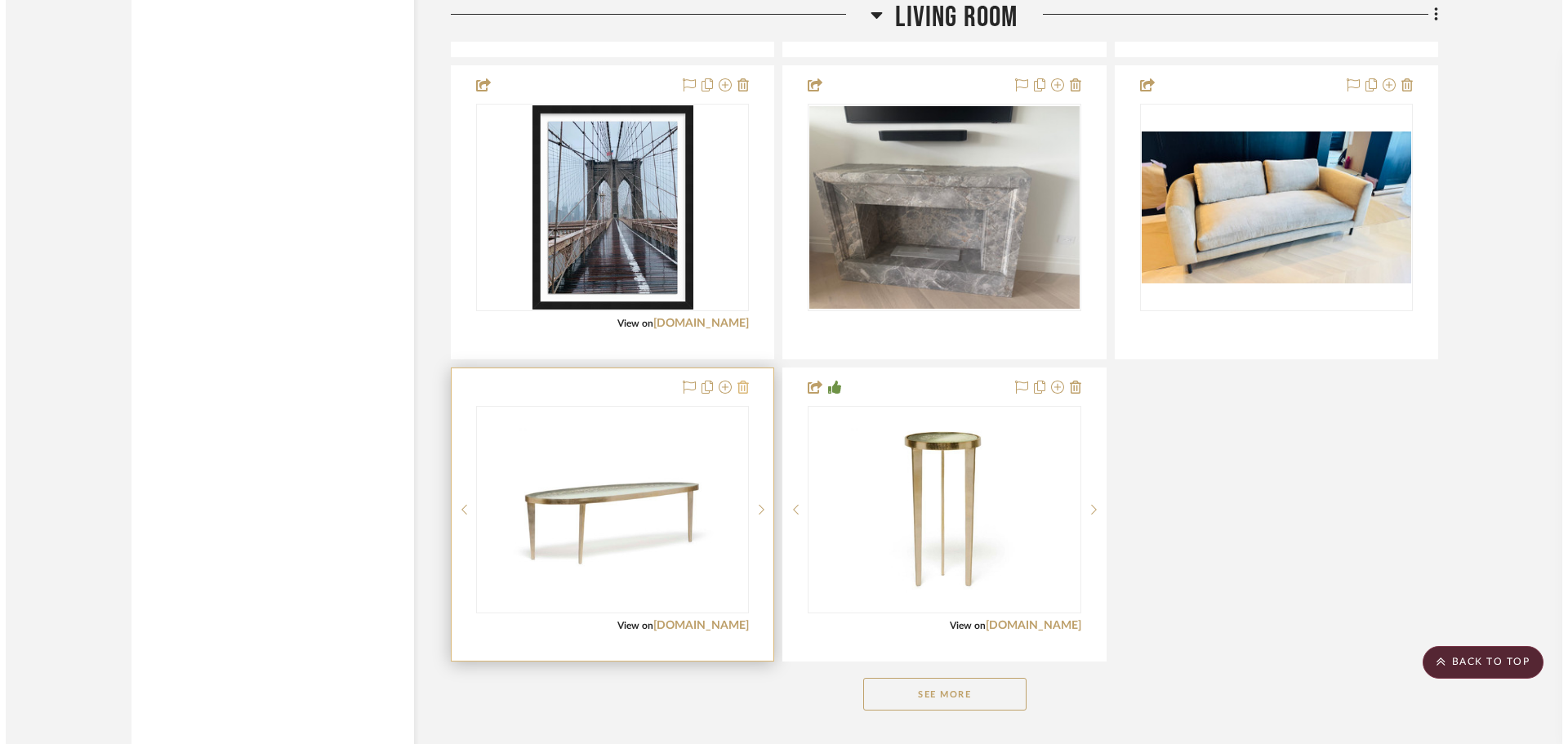
scroll to position [0, 0]
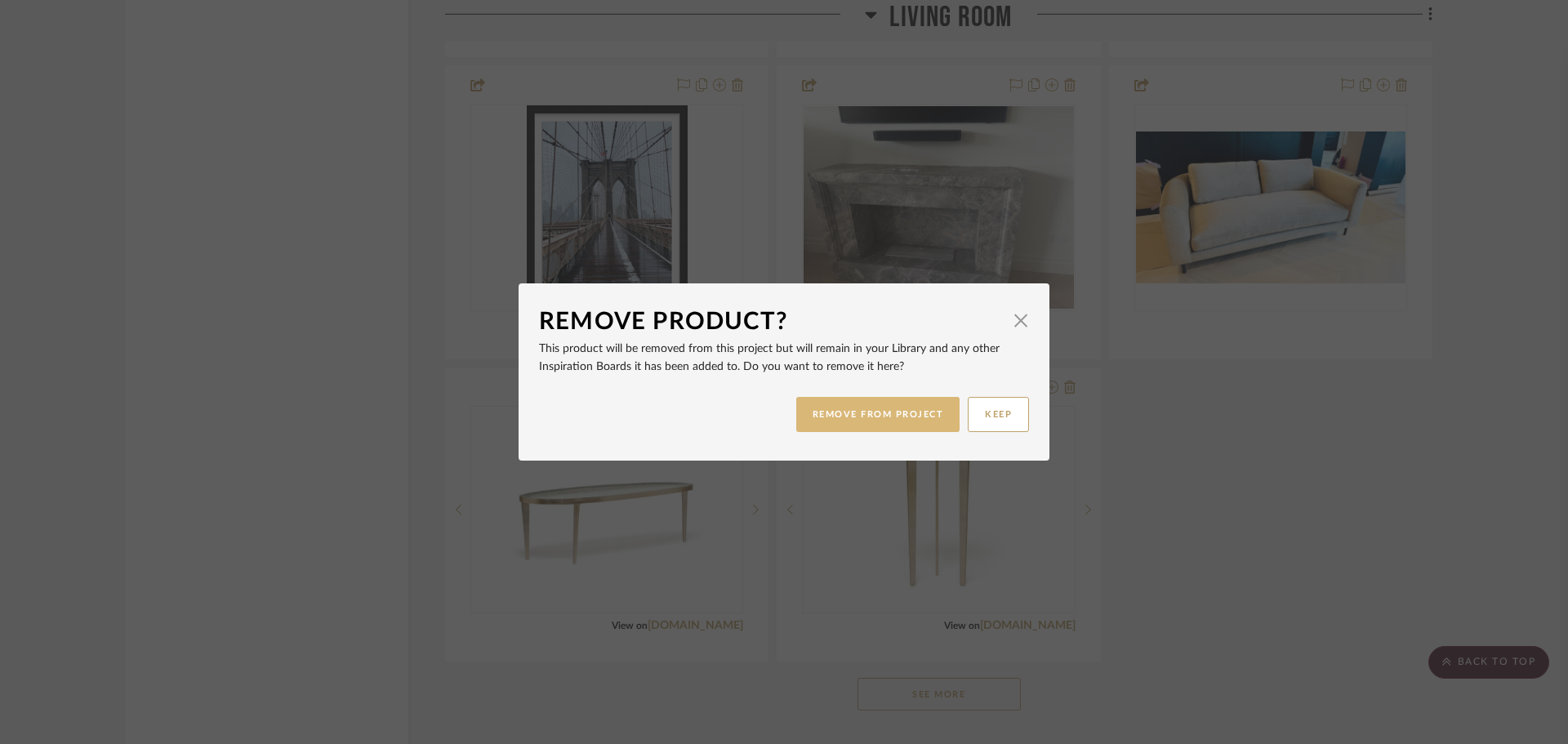
click at [883, 412] on button "REMOVE FROM PROJECT" at bounding box center [878, 415] width 164 height 35
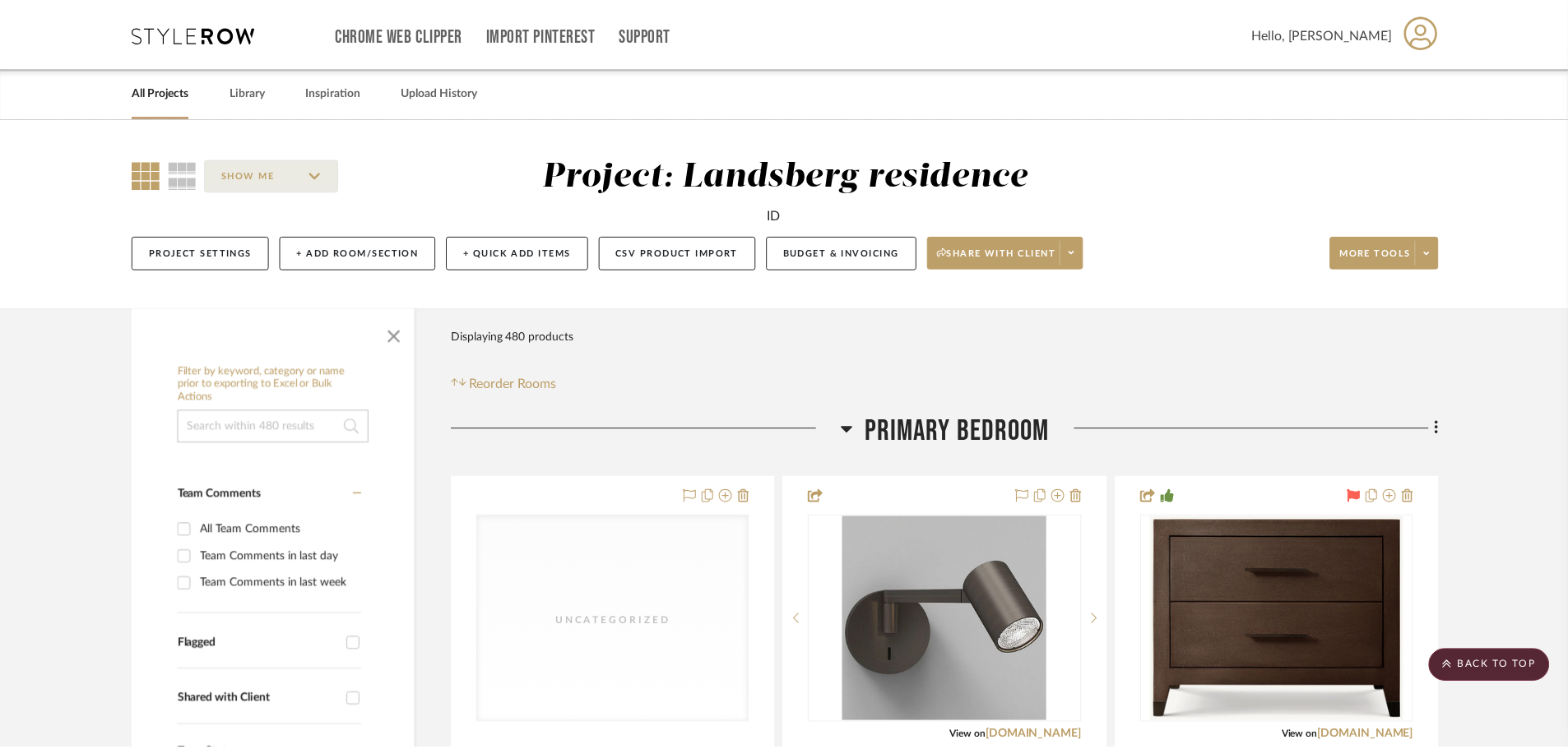
scroll to position [10201, 0]
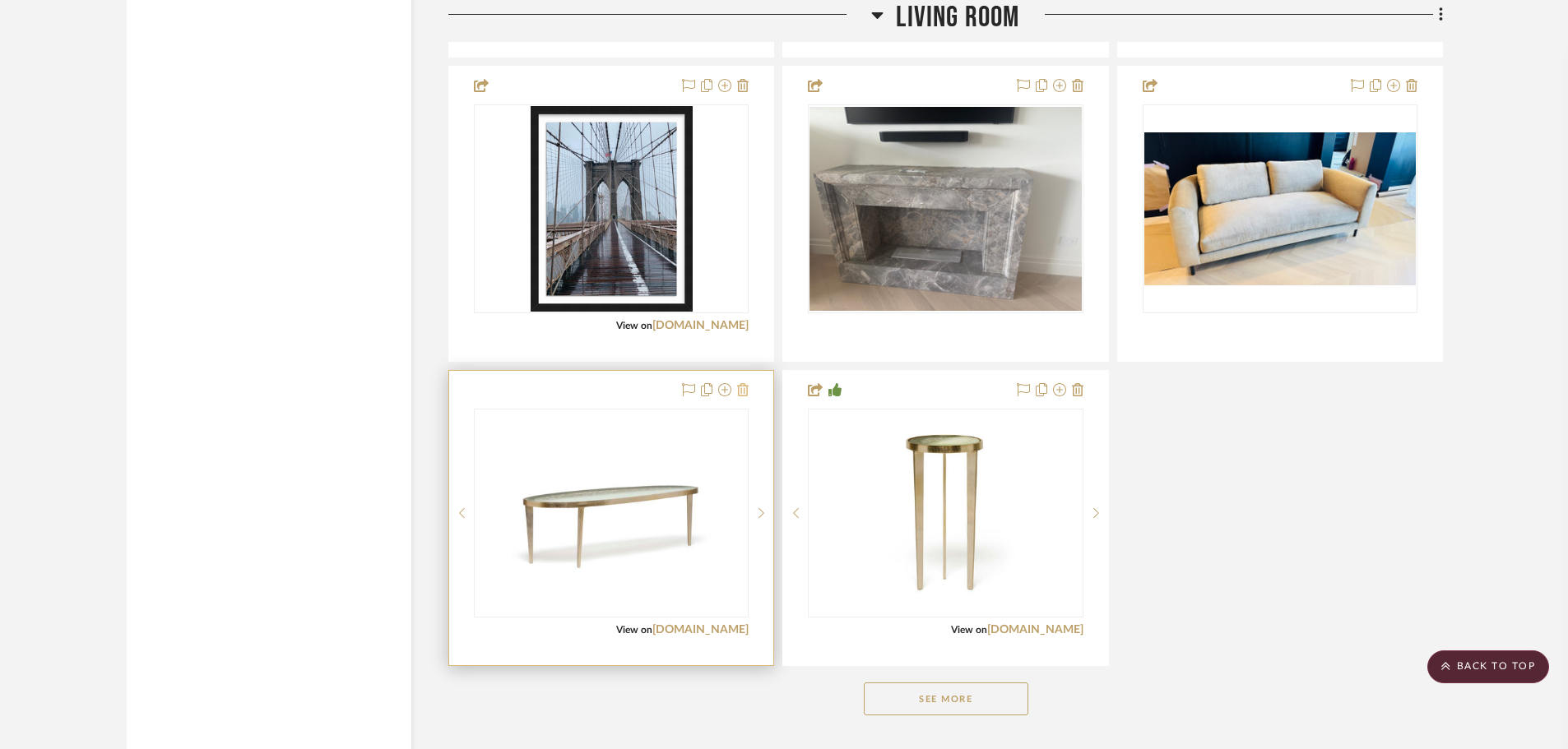
click at [741, 393] on icon at bounding box center [743, 390] width 12 height 13
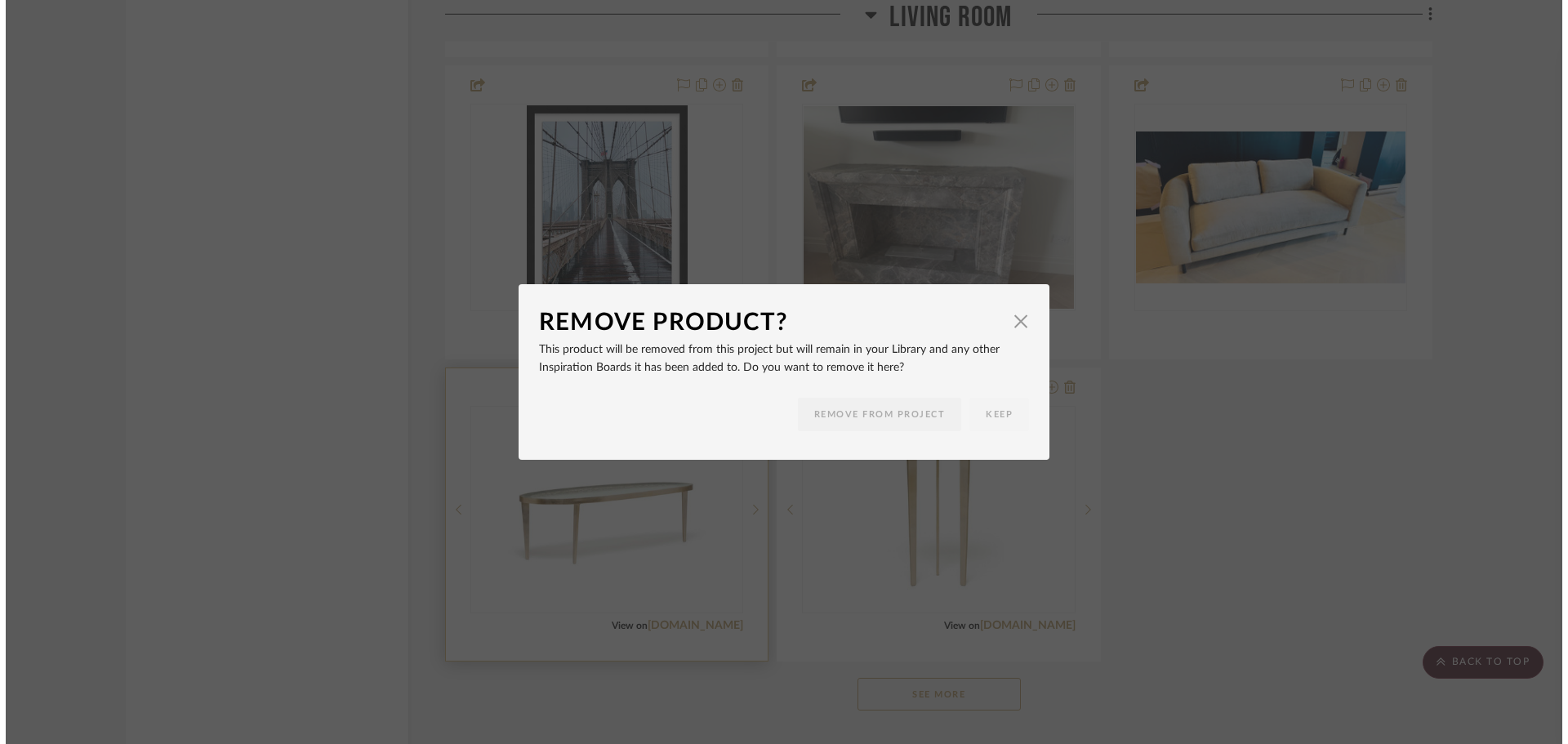
scroll to position [0, 0]
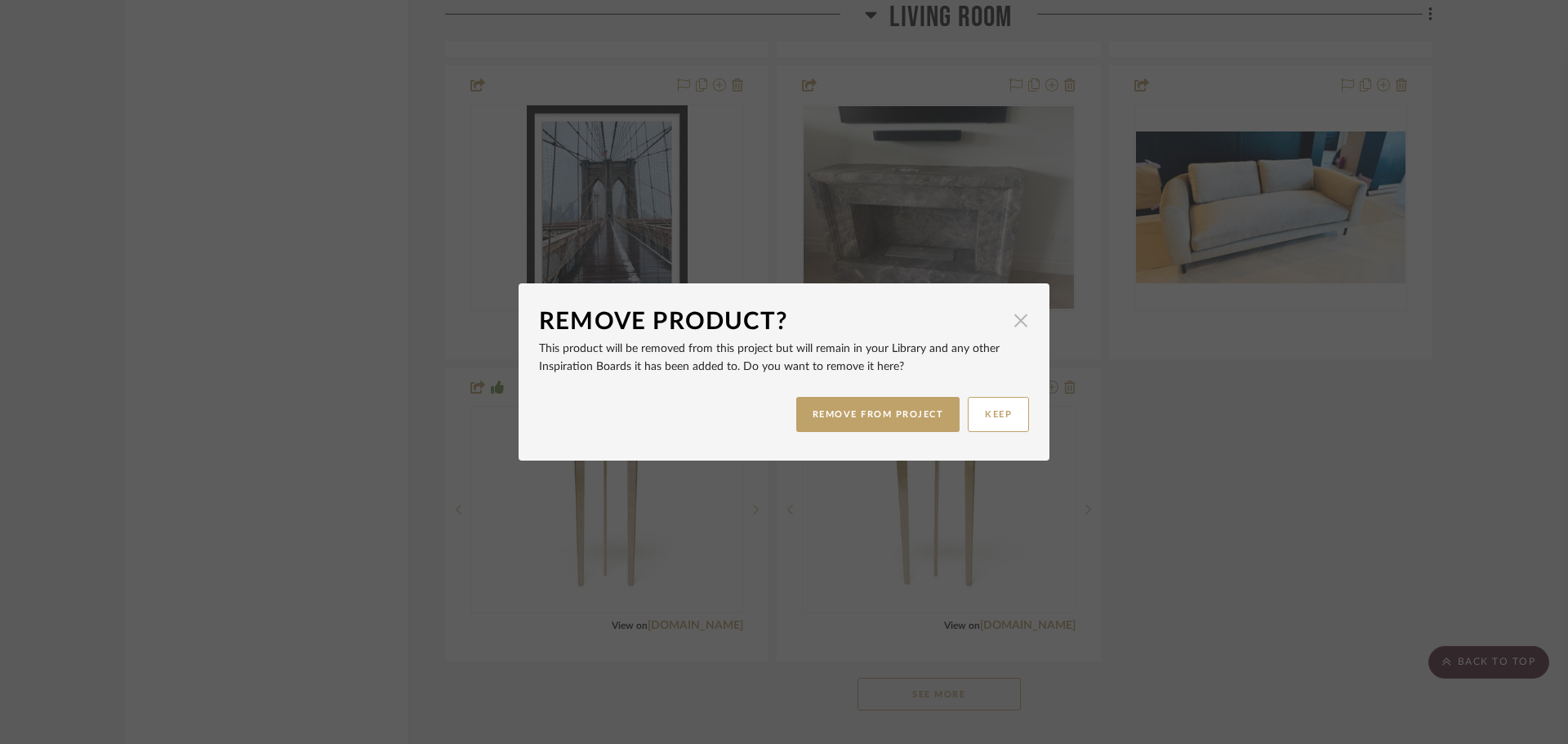
click at [1018, 319] on span "button" at bounding box center [1021, 320] width 33 height 33
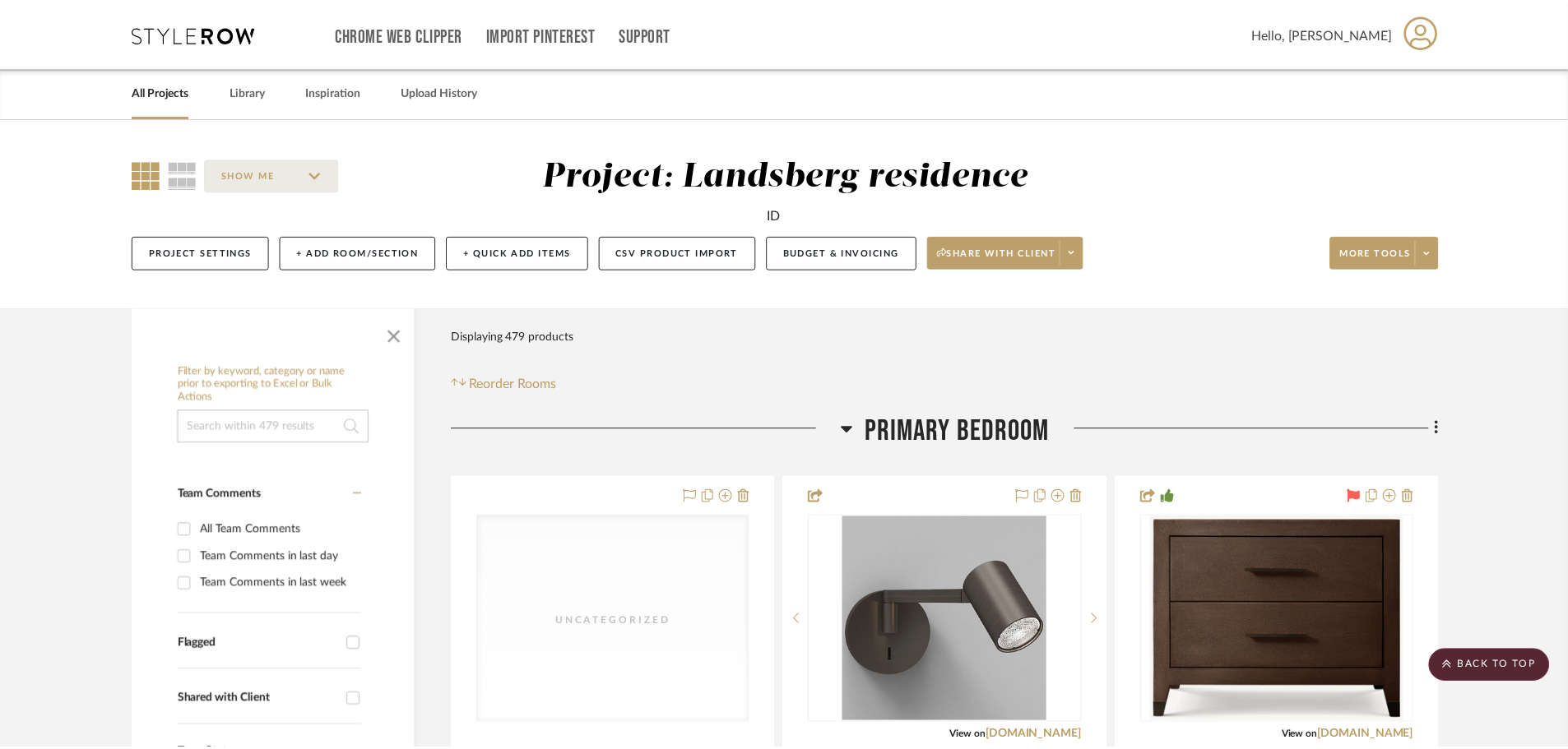
scroll to position [10201, 0]
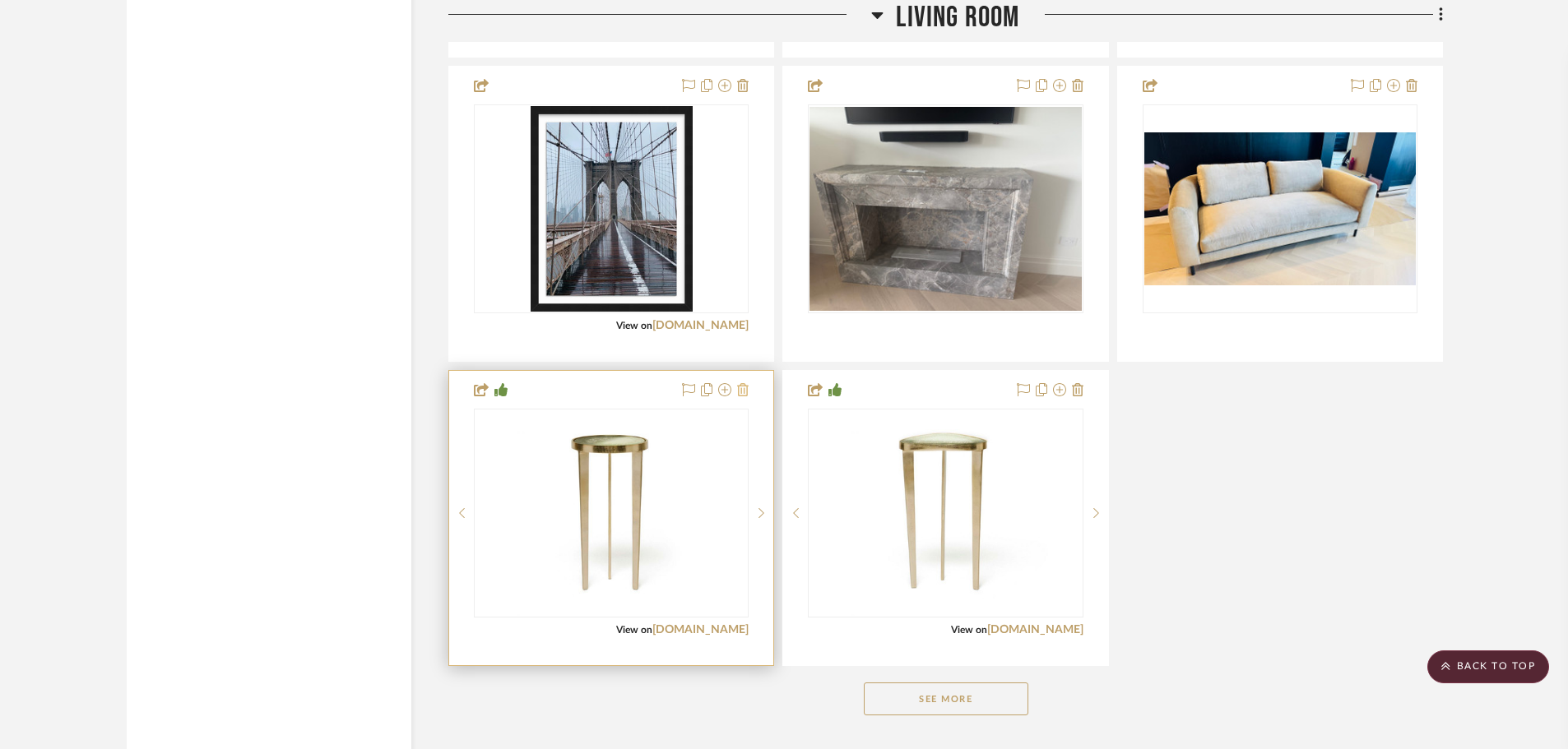
click at [748, 394] on icon at bounding box center [743, 390] width 12 height 13
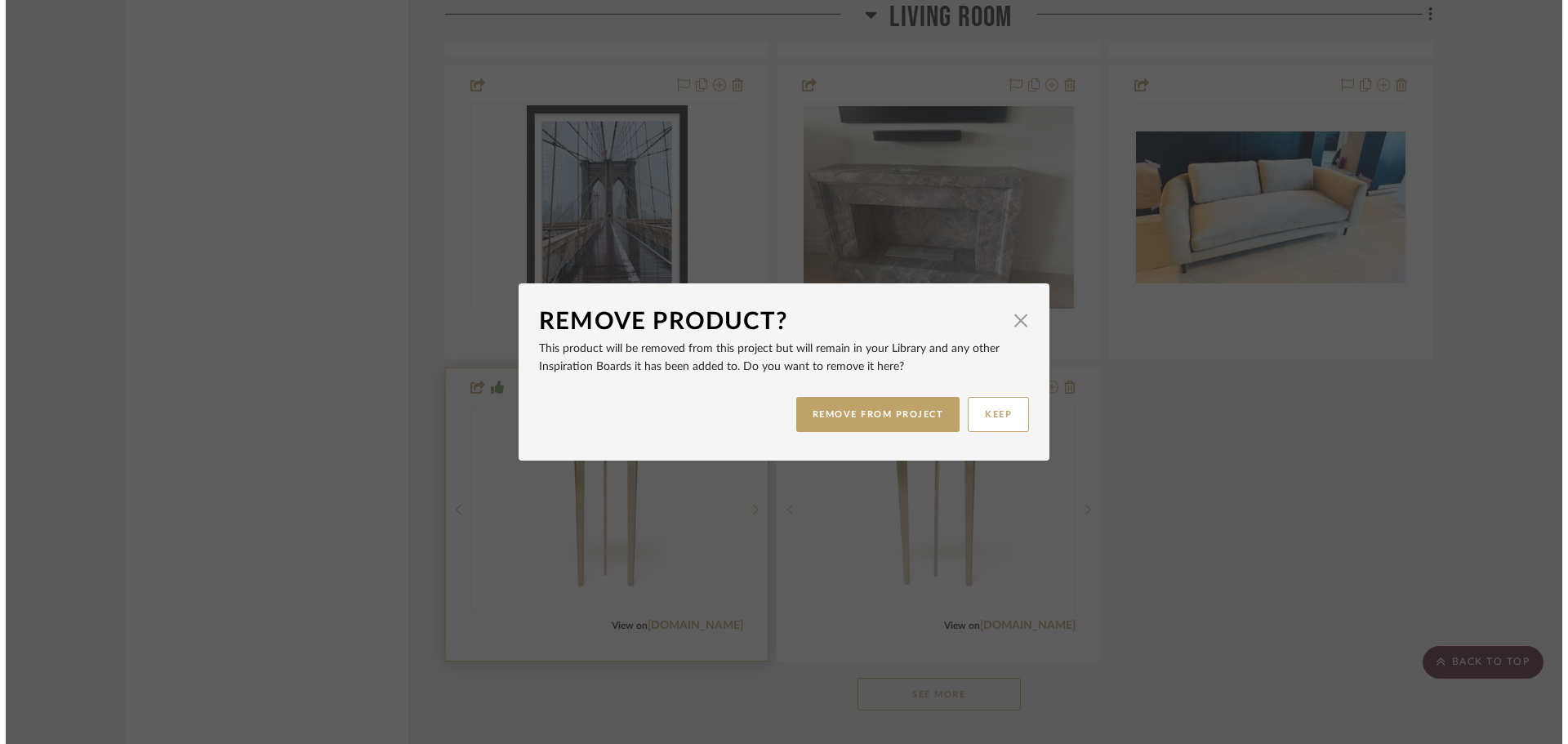
scroll to position [0, 0]
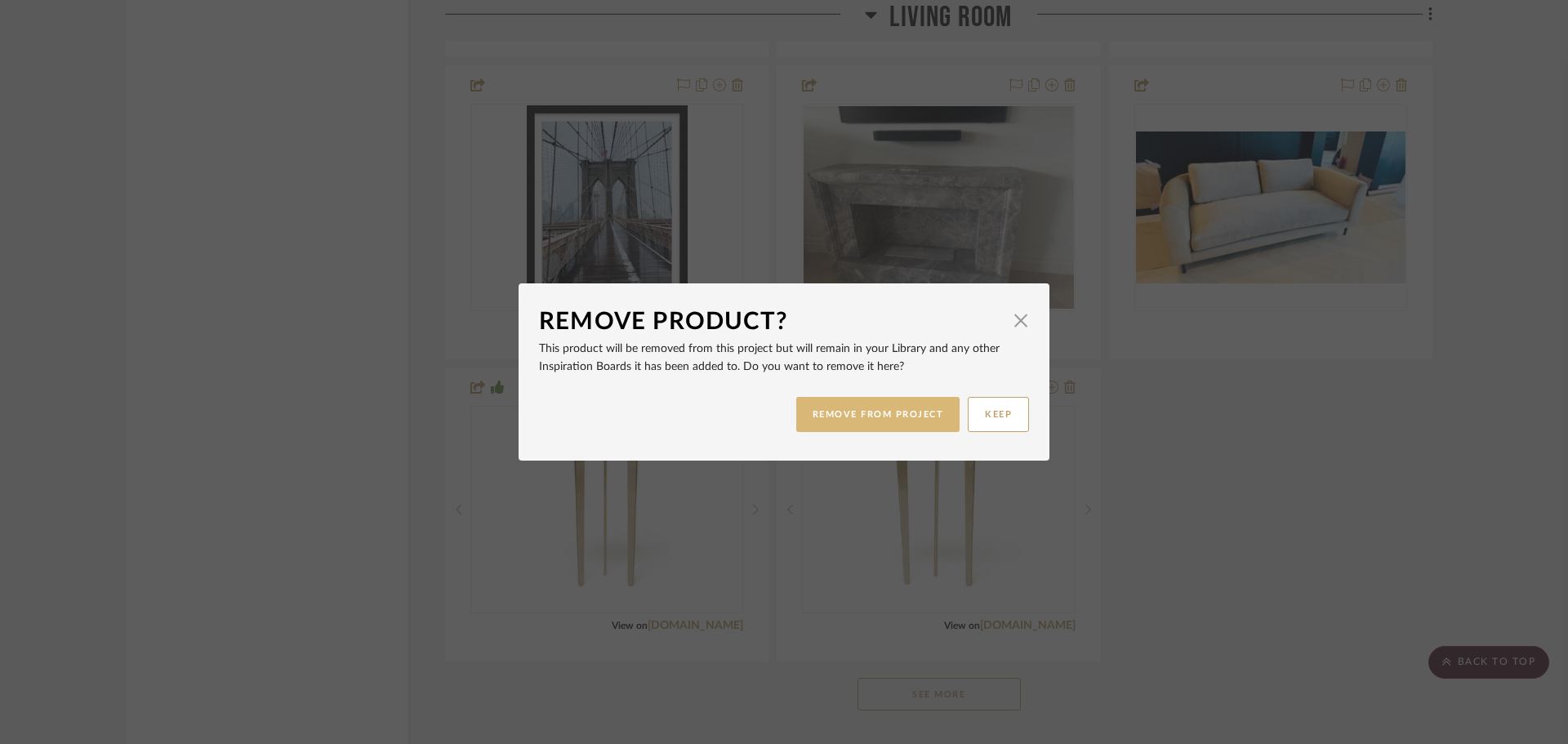
click at [855, 411] on button "REMOVE FROM PROJECT" at bounding box center [878, 415] width 164 height 35
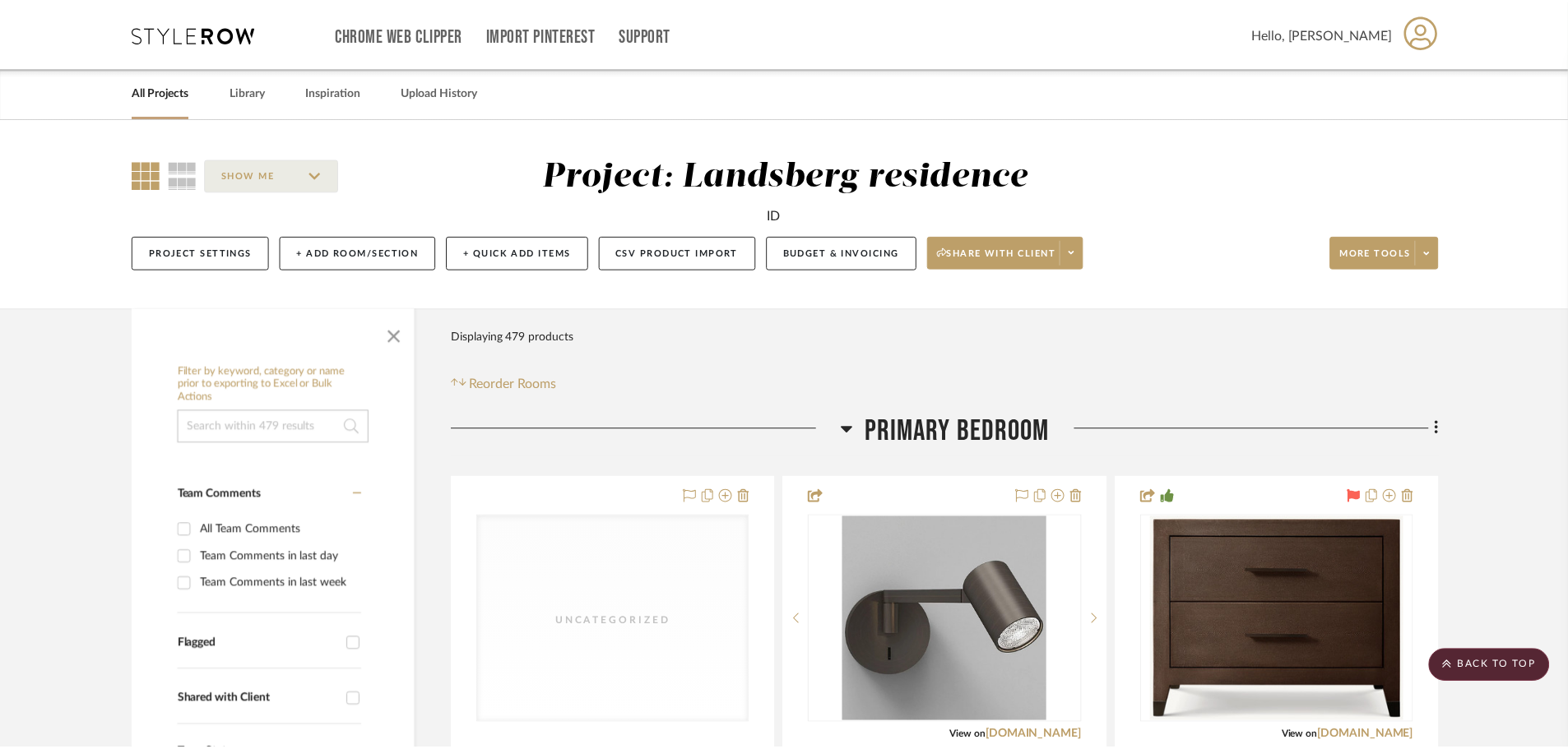
scroll to position [10201, 0]
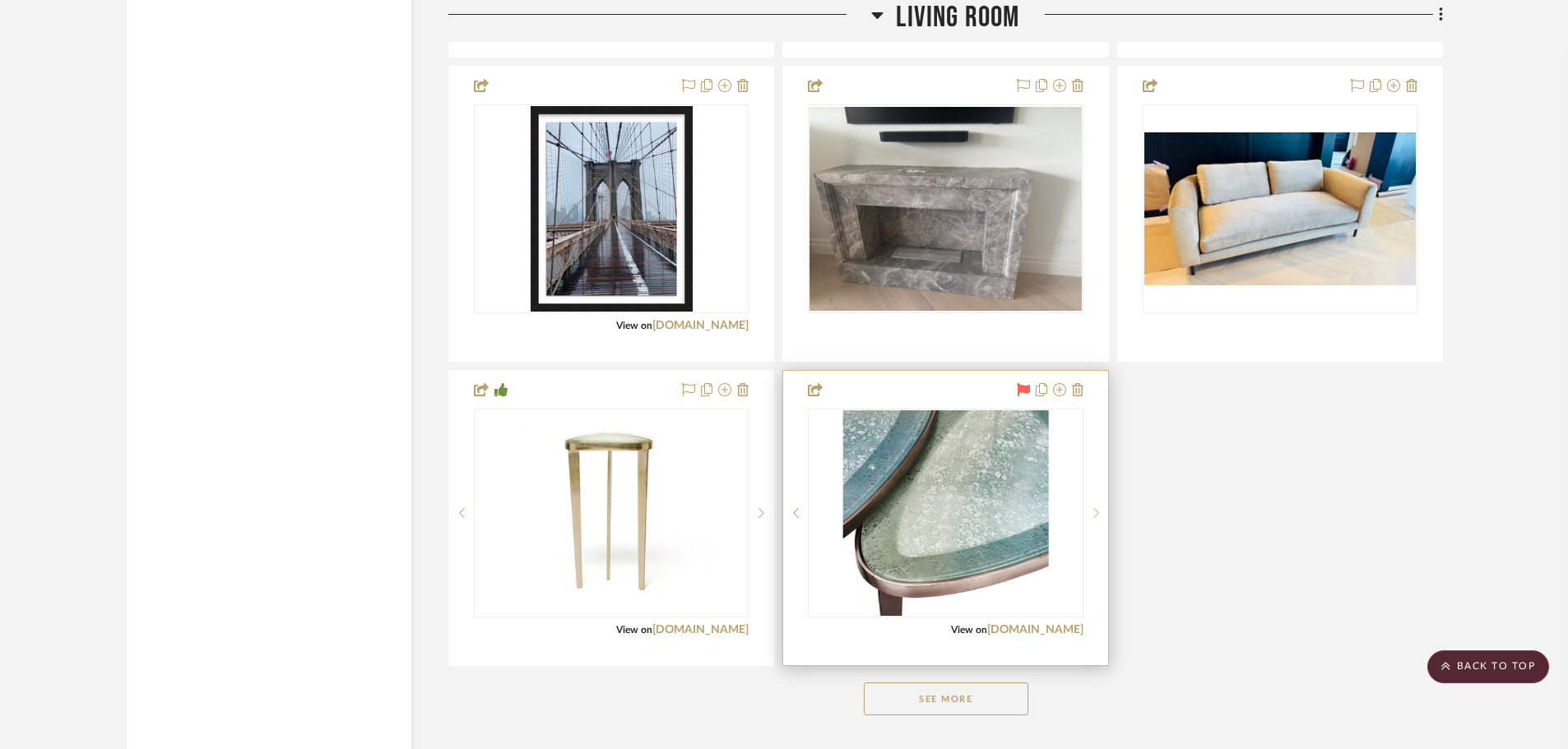
click at [1094, 513] on icon at bounding box center [1096, 513] width 5 height 12
click at [1100, 517] on sr-next-btn at bounding box center [1095, 513] width 25 height 12
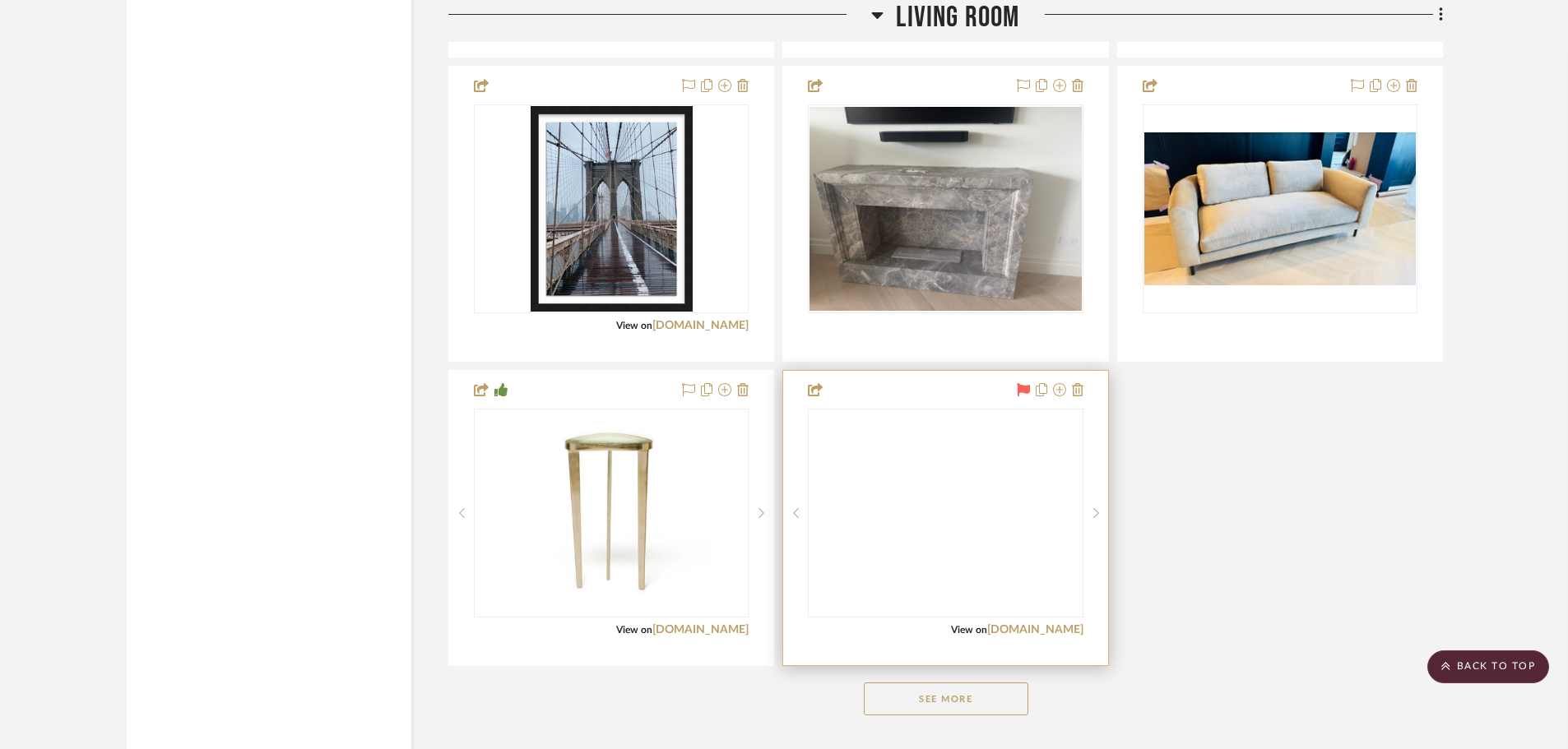
click at [261, 497] on div at bounding box center [125, 514] width 273 height 208
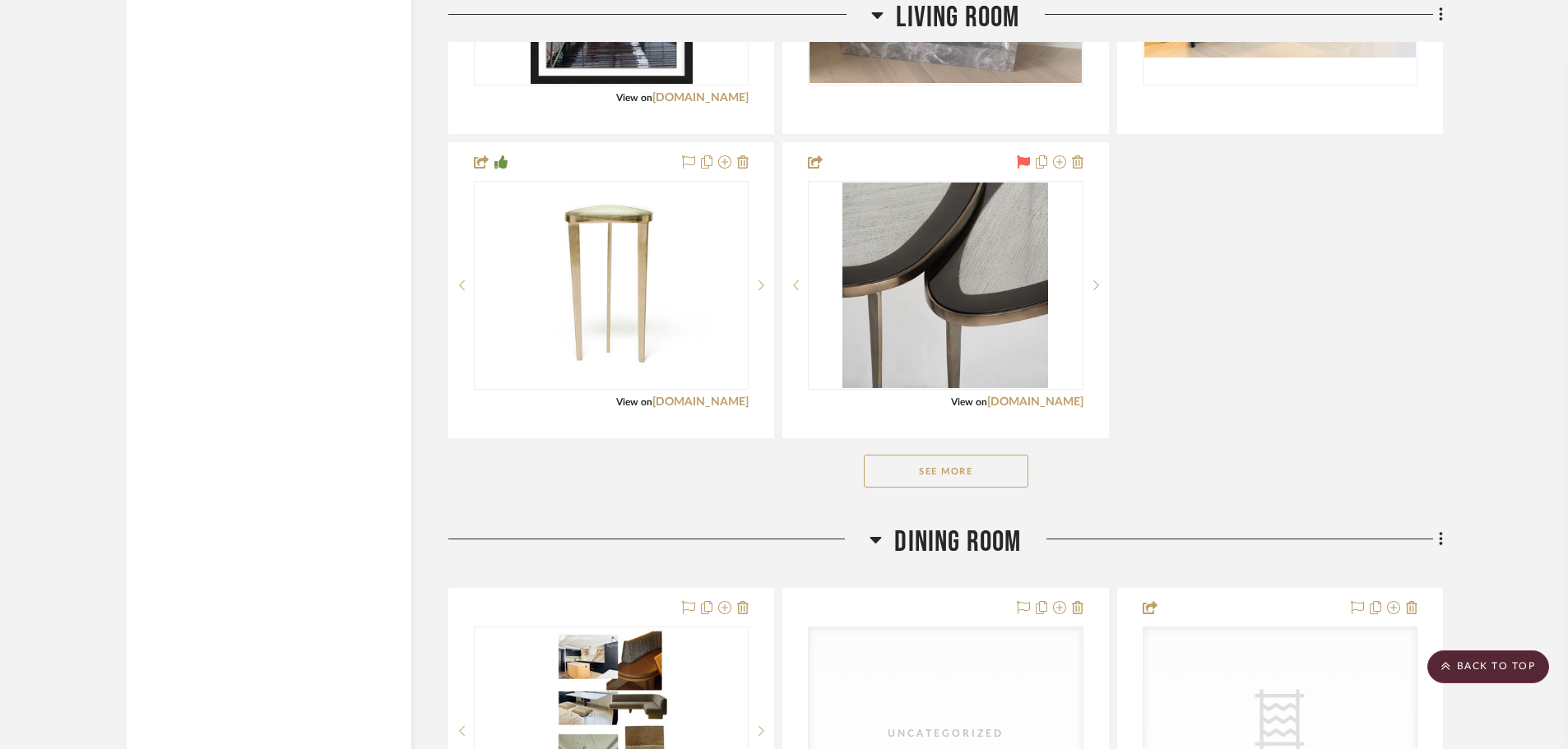
scroll to position [10448, 0]
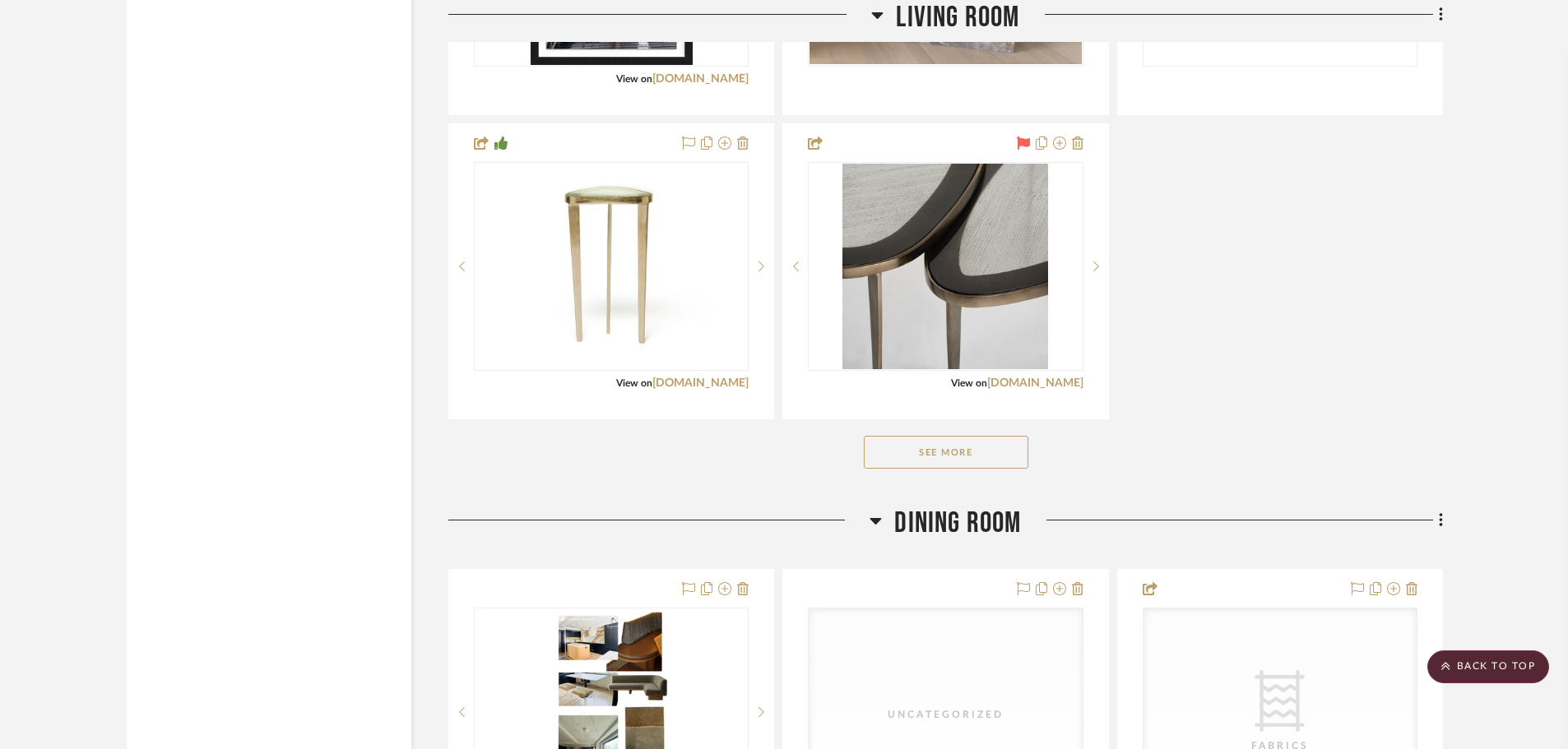
click at [979, 447] on button "See More" at bounding box center [946, 452] width 165 height 33
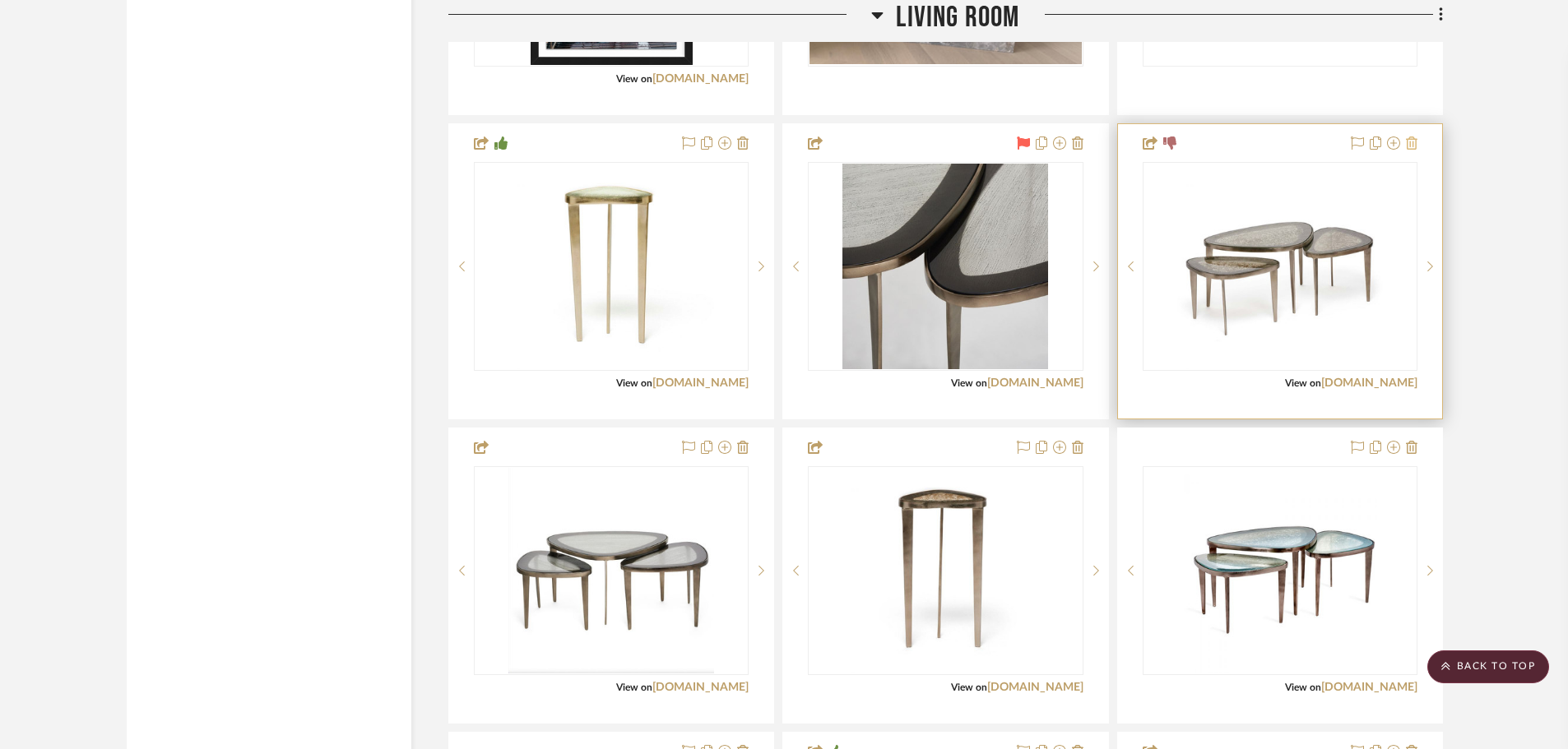
click at [1414, 142] on icon at bounding box center [1411, 143] width 12 height 13
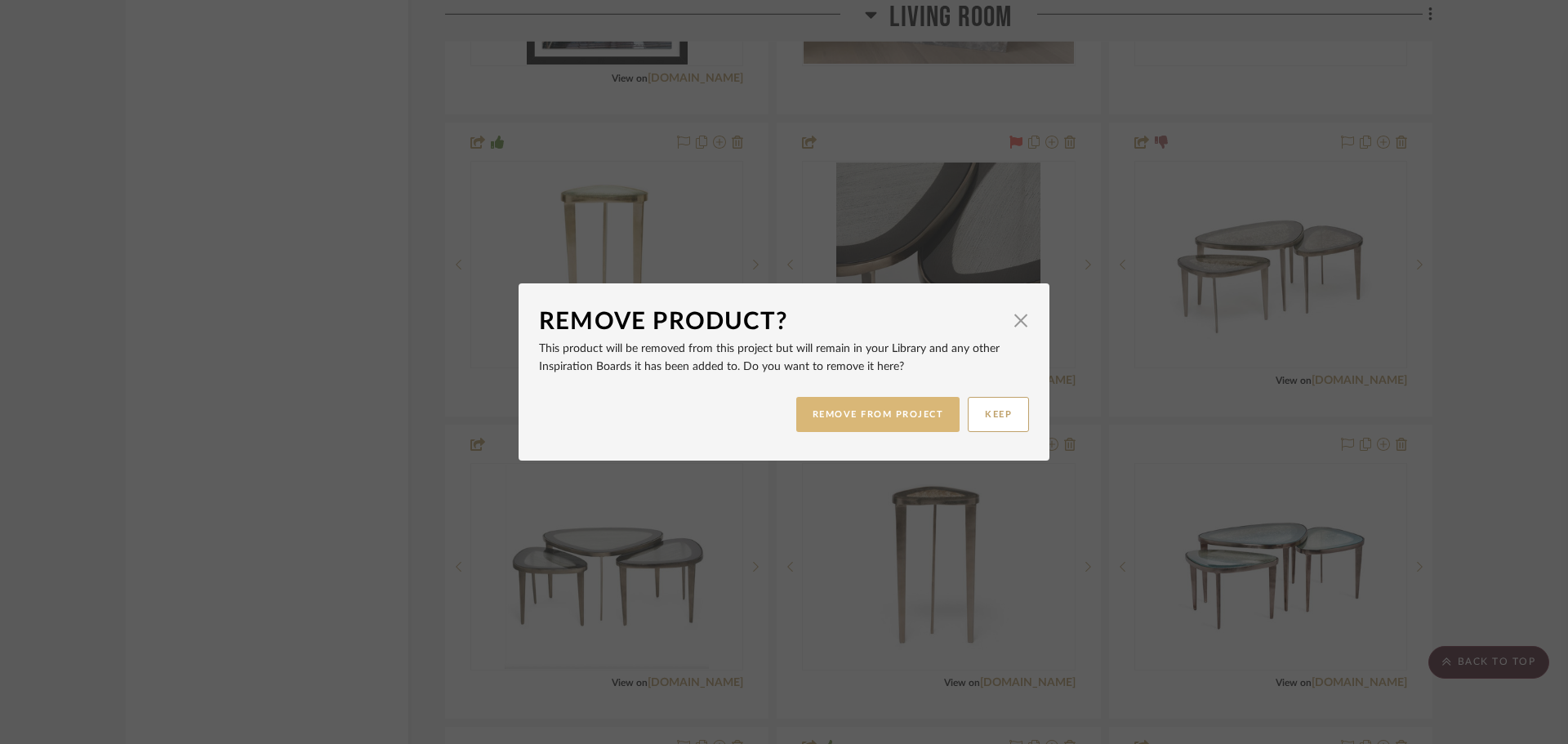
click at [936, 409] on button "REMOVE FROM PROJECT" at bounding box center [878, 415] width 164 height 35
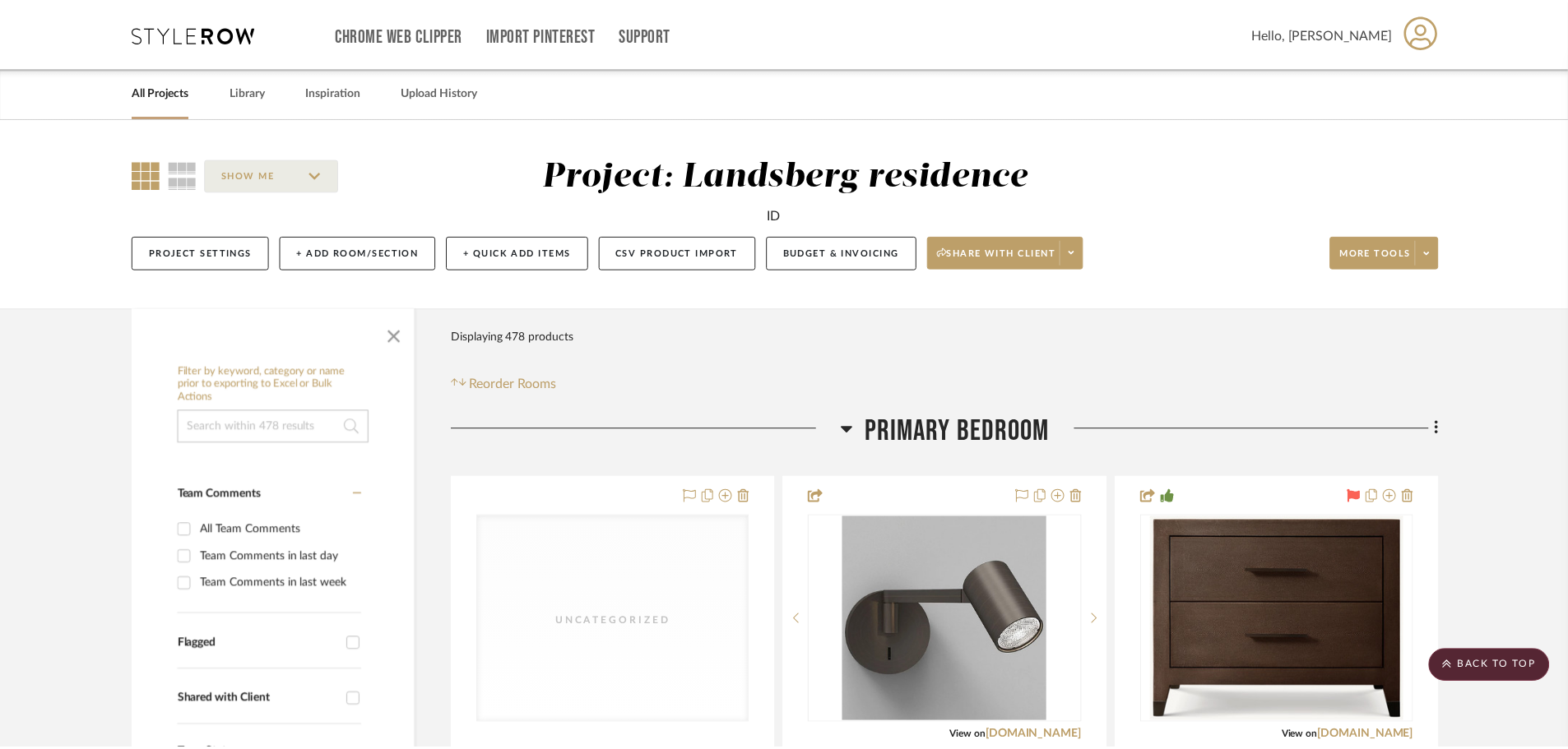
scroll to position [10448, 0]
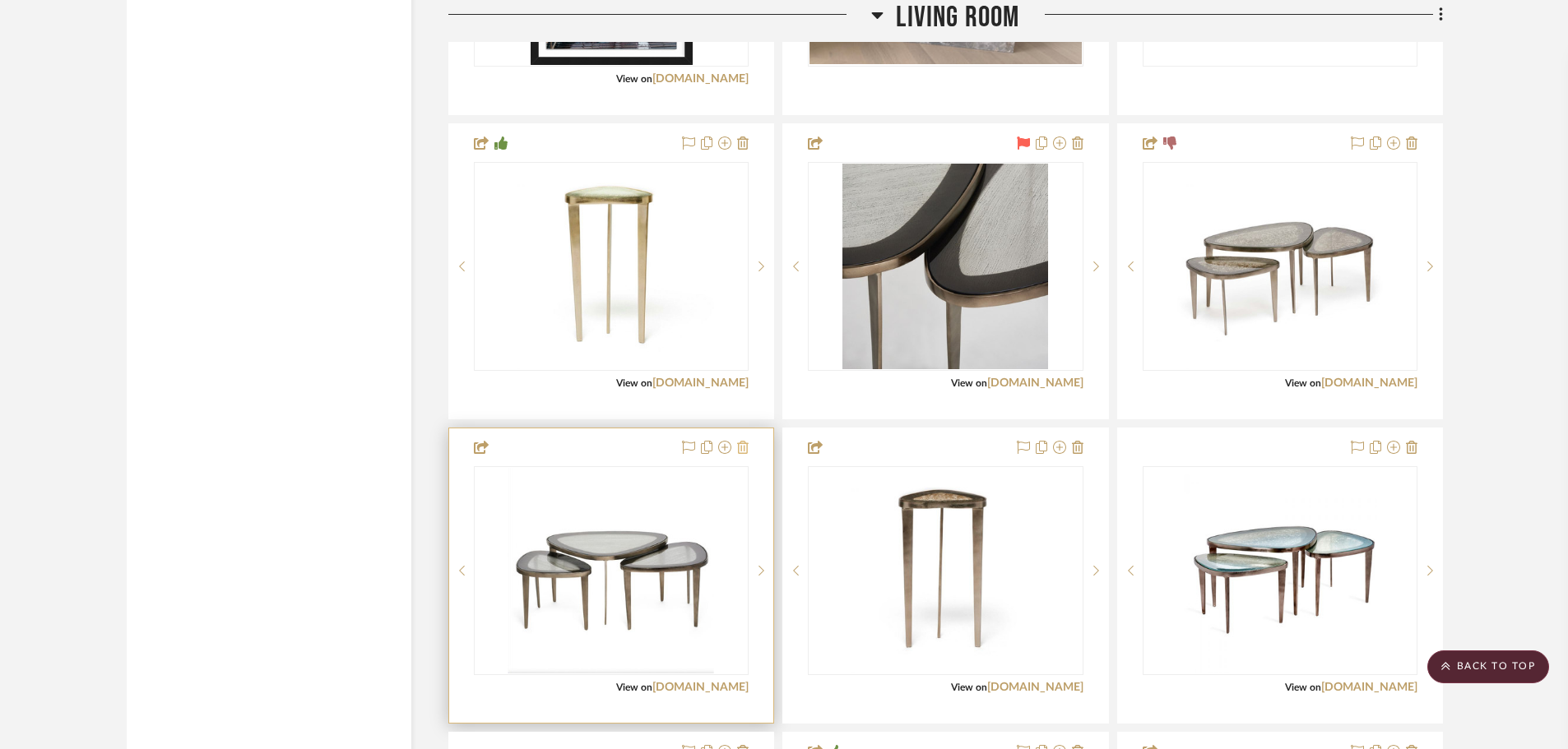
click at [745, 453] on icon at bounding box center [743, 447] width 12 height 13
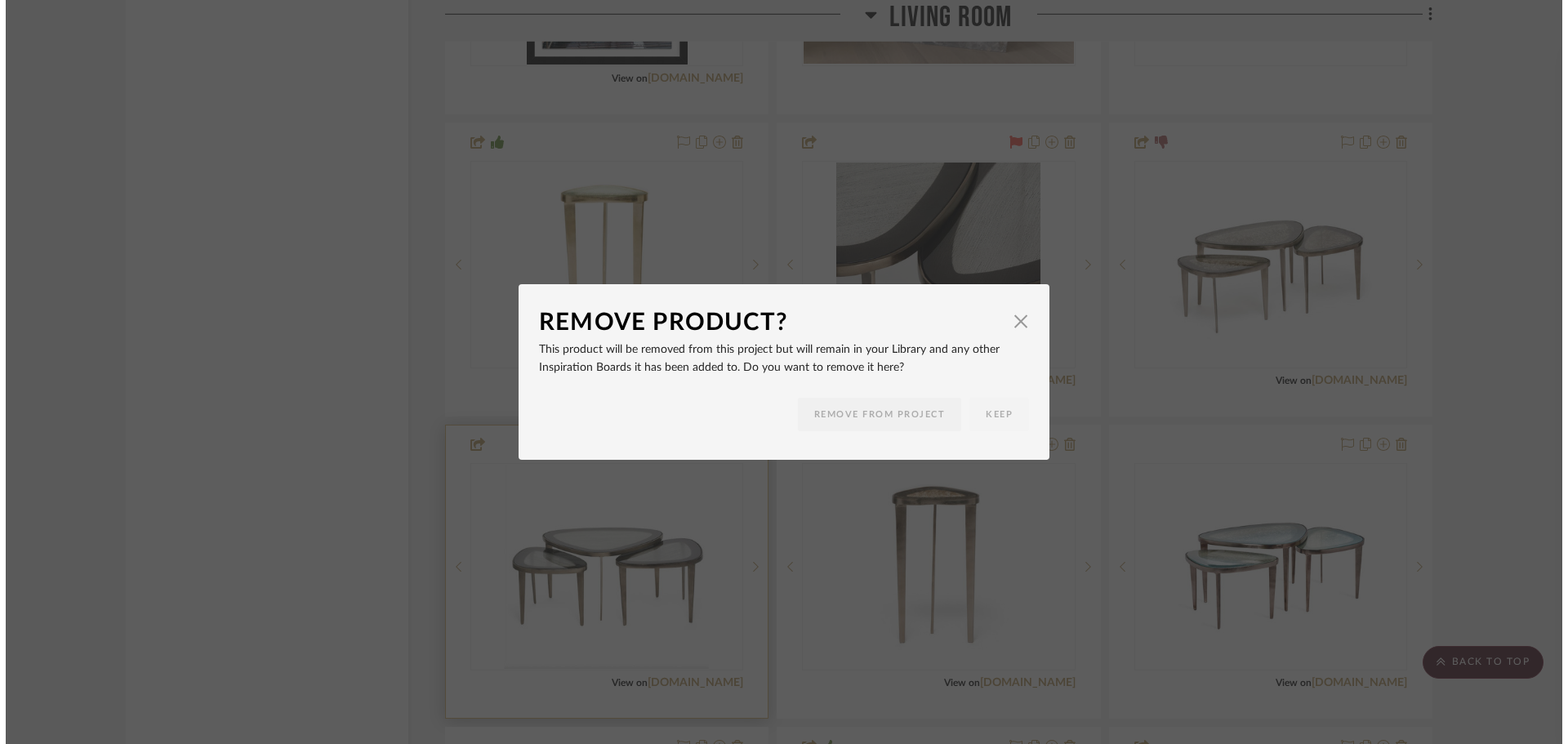
scroll to position [0, 0]
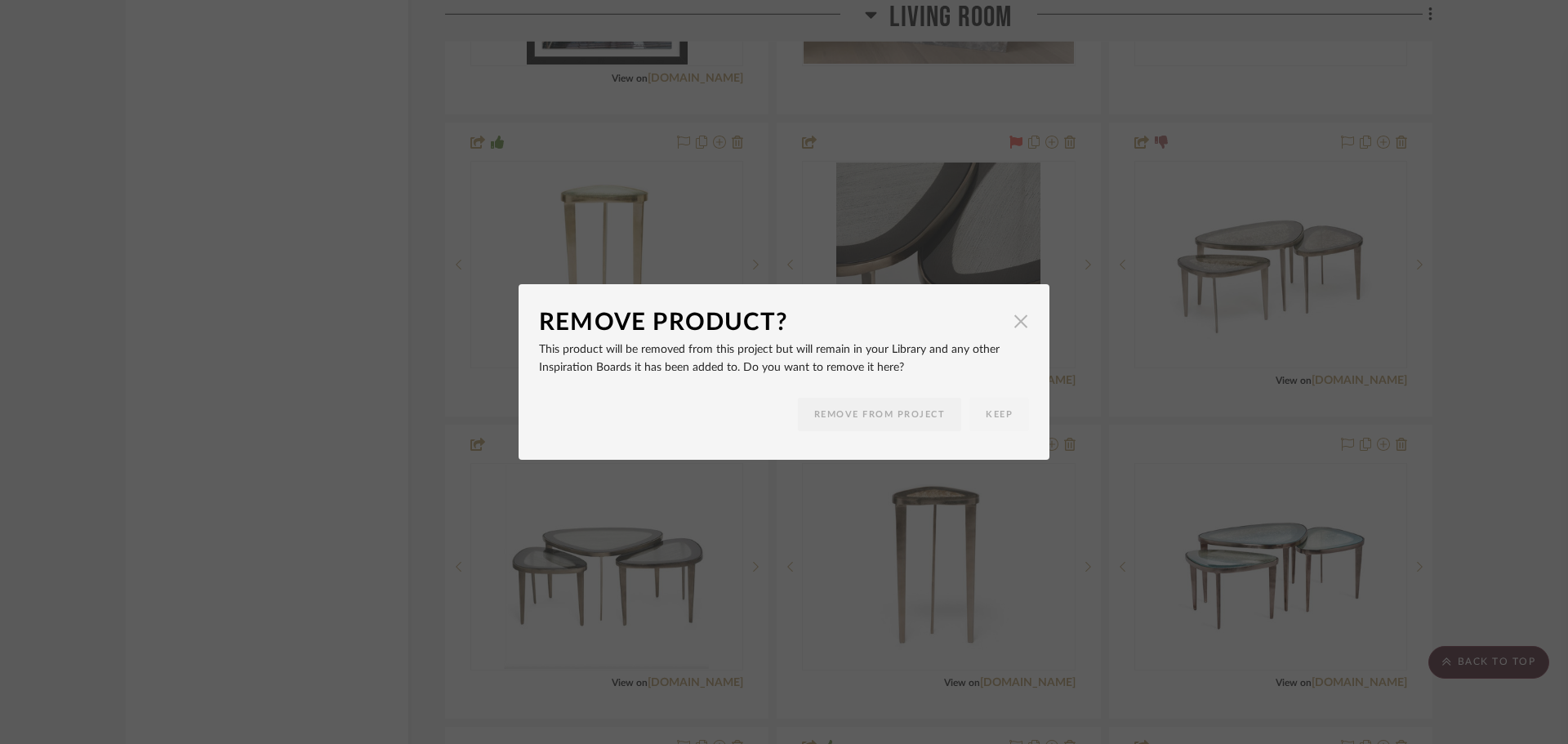
click at [1018, 321] on span "button" at bounding box center [1021, 321] width 33 height 33
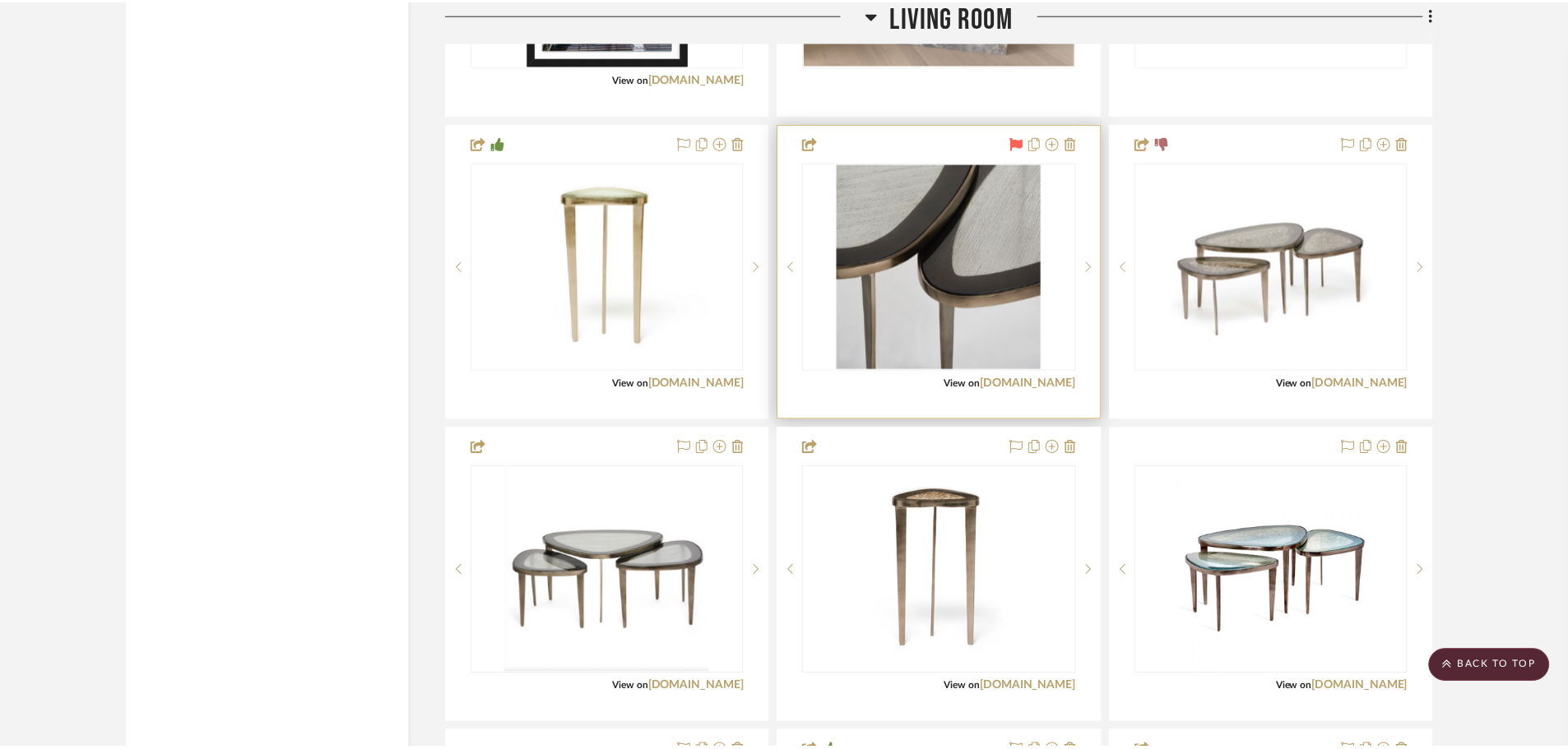
scroll to position [10448, 0]
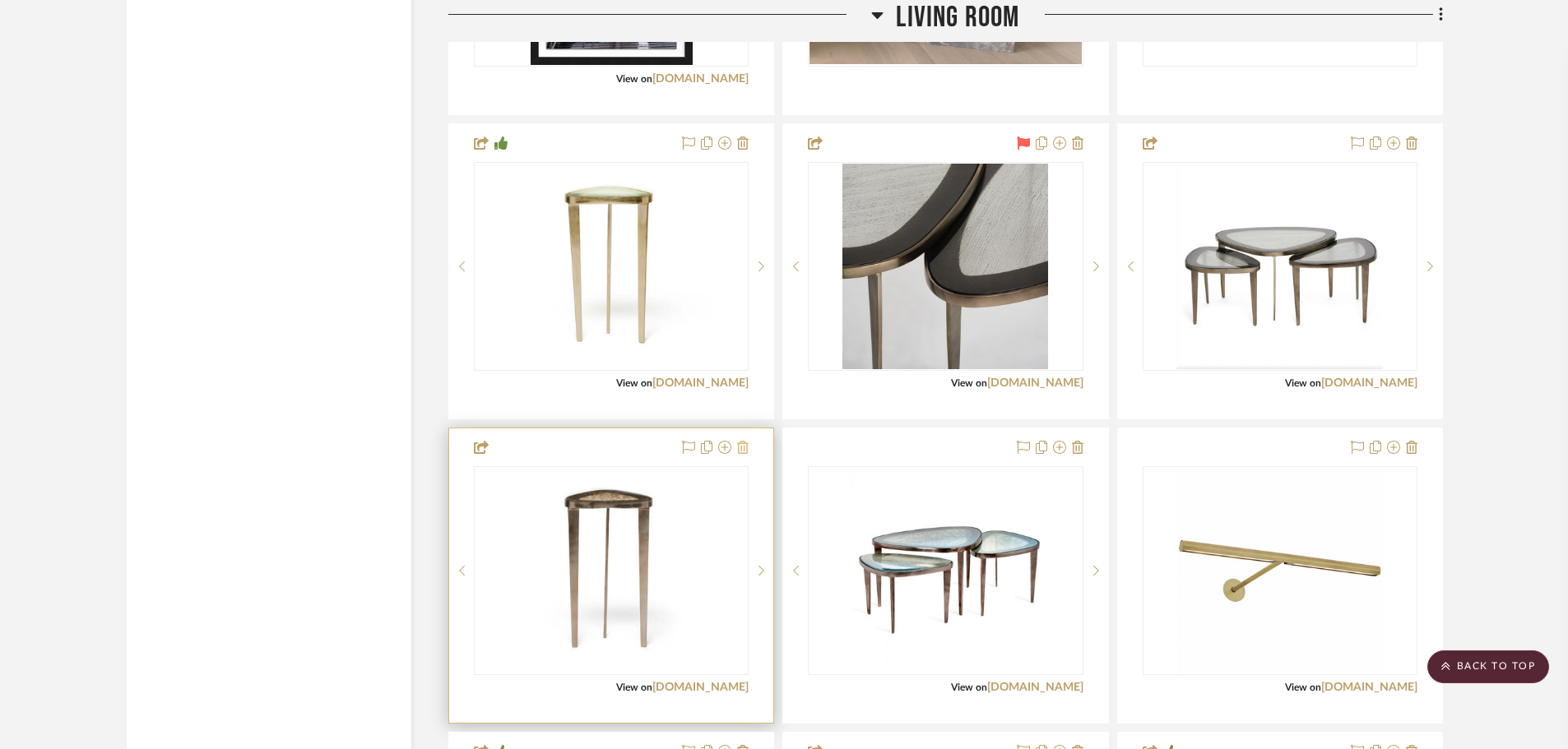
click at [747, 447] on icon at bounding box center [743, 447] width 12 height 13
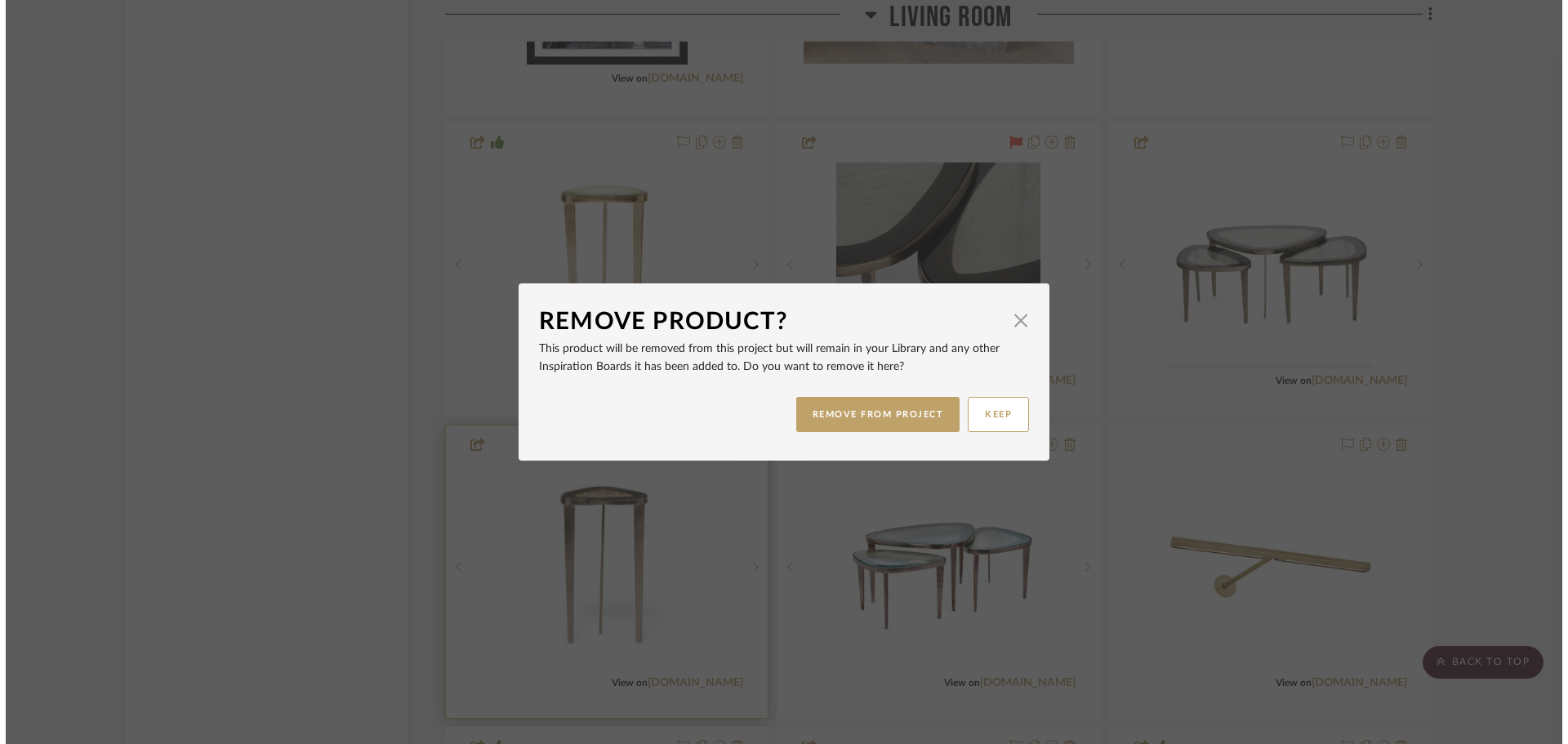
scroll to position [0, 0]
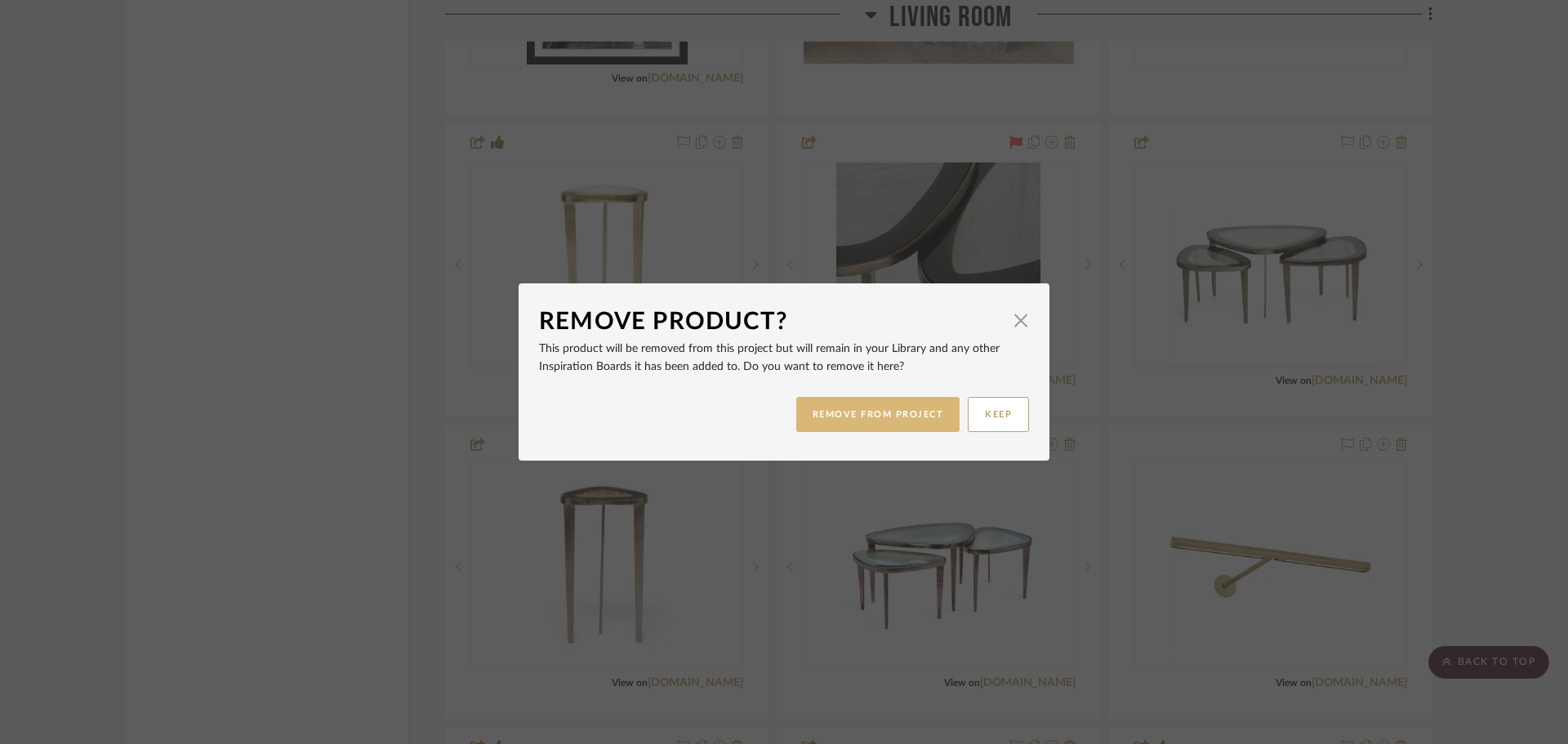
click at [889, 413] on button "REMOVE FROM PROJECT" at bounding box center [878, 415] width 164 height 35
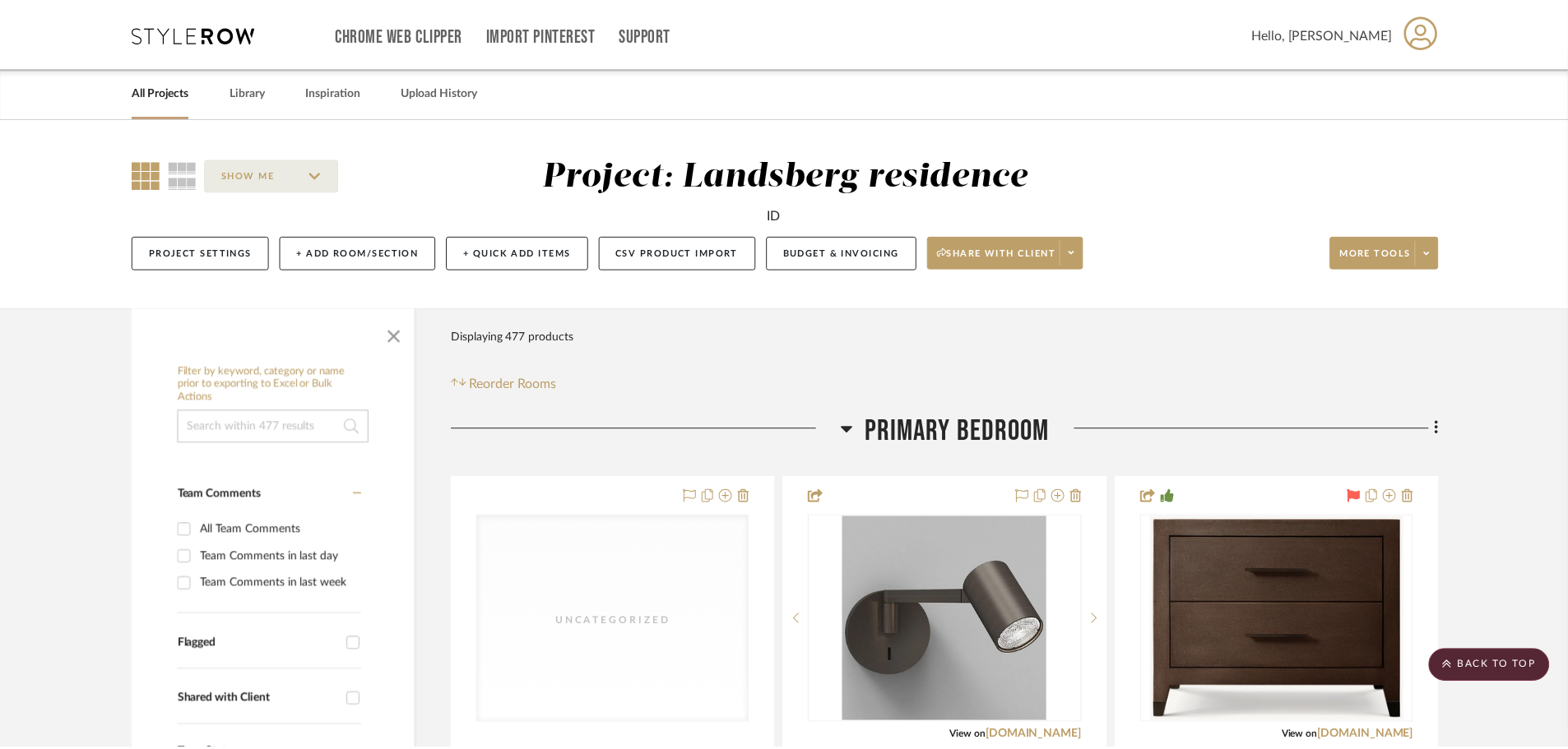
scroll to position [10448, 0]
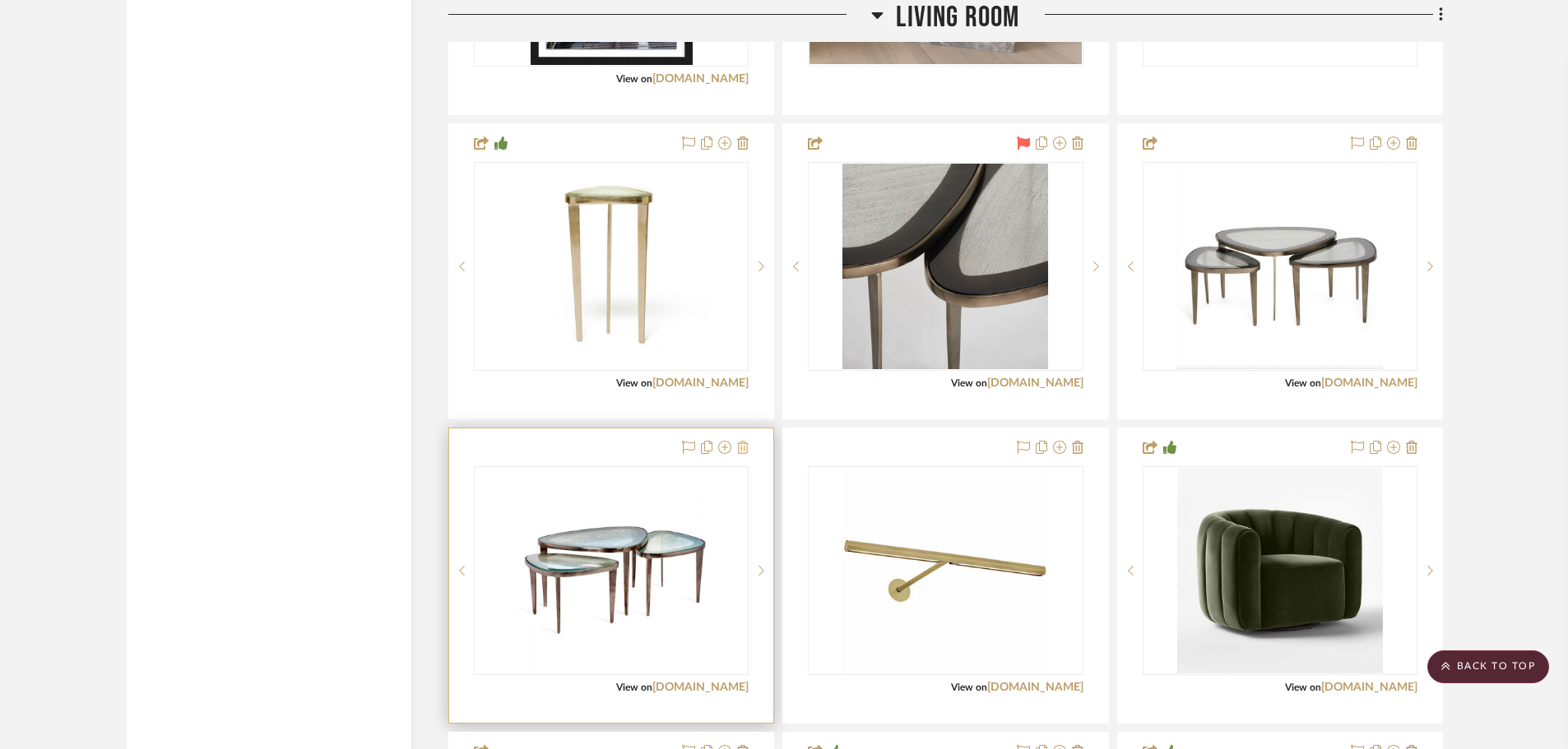
click at [747, 451] on icon at bounding box center [743, 447] width 12 height 13
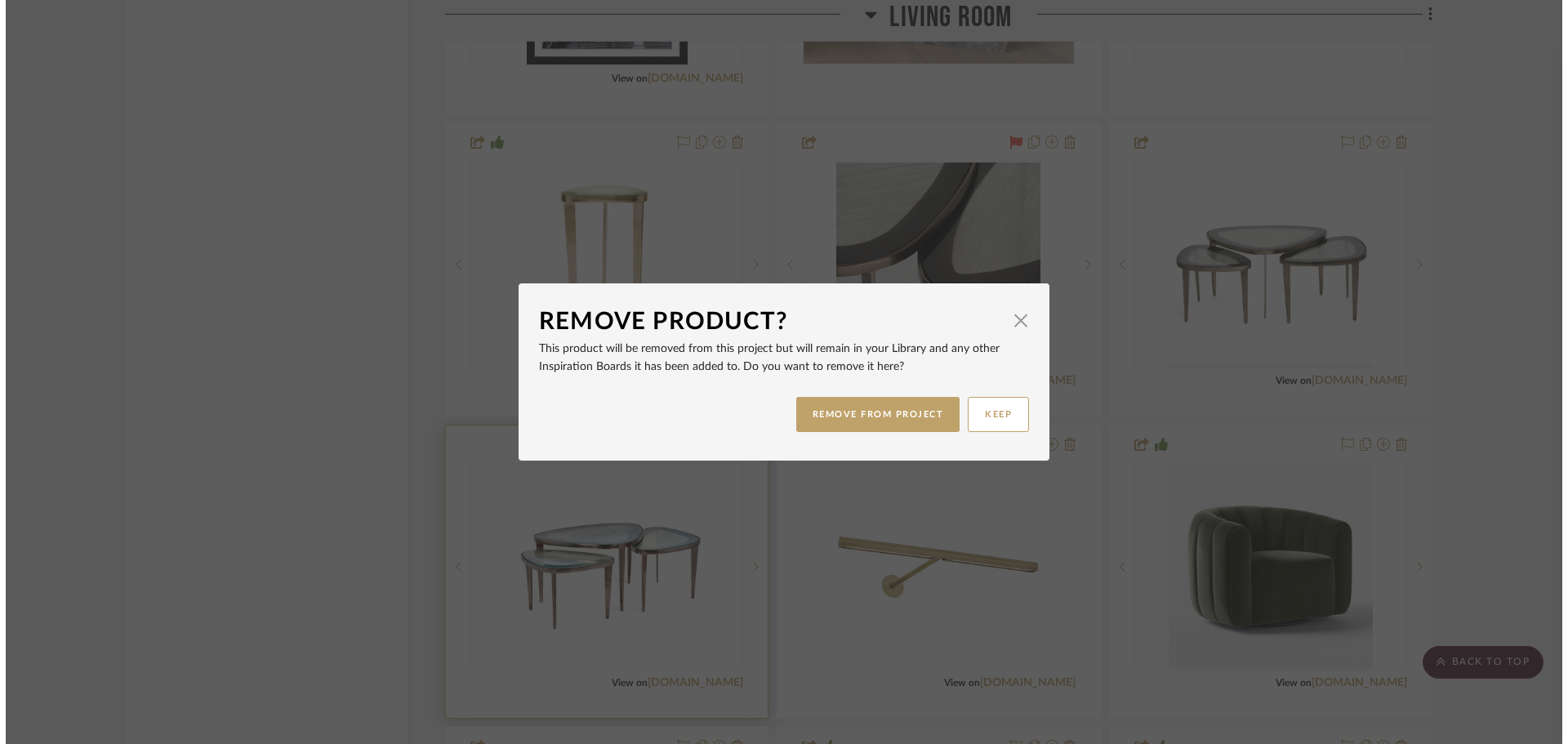
scroll to position [0, 0]
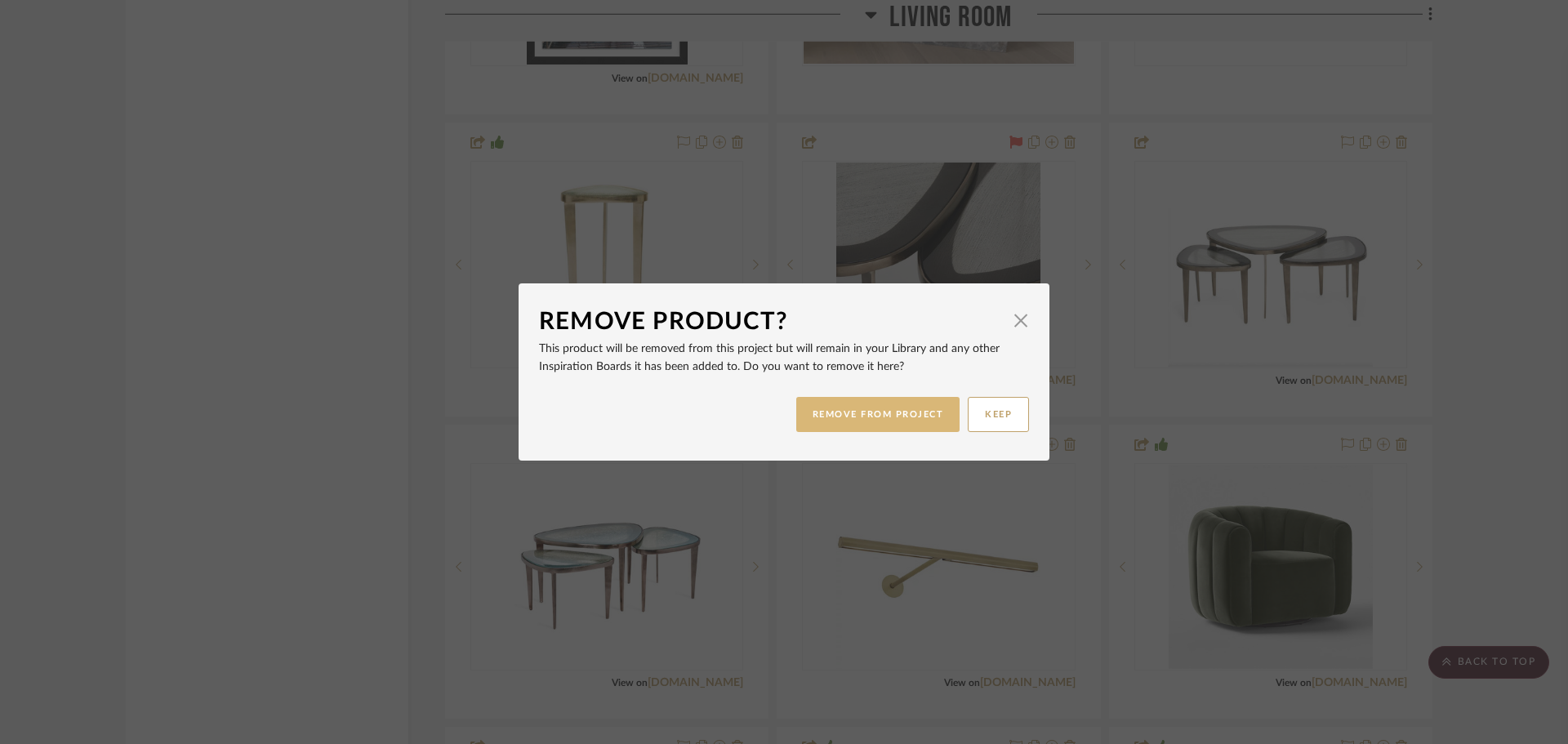
click at [860, 419] on button "REMOVE FROM PROJECT" at bounding box center [878, 415] width 164 height 35
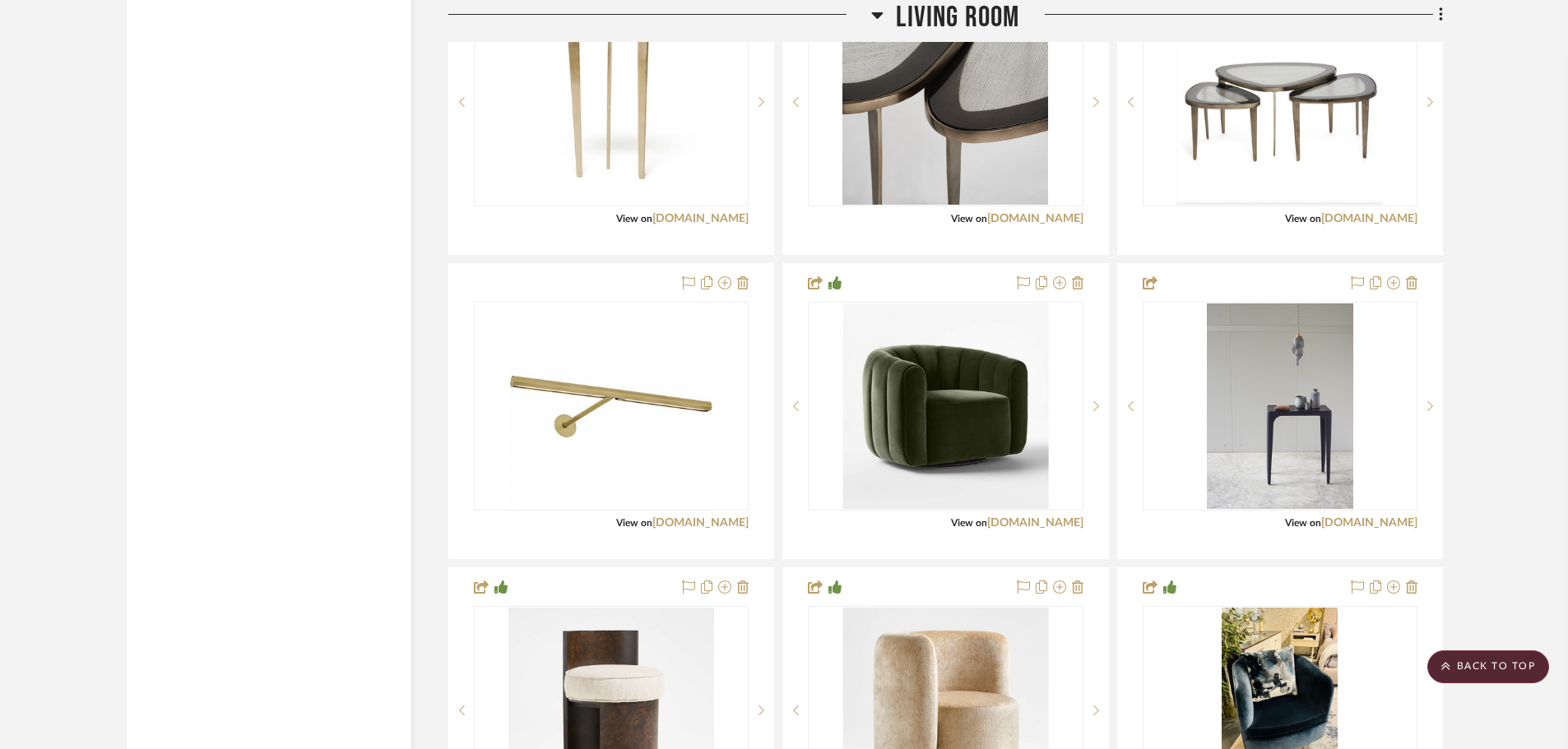
scroll to position [10695, 0]
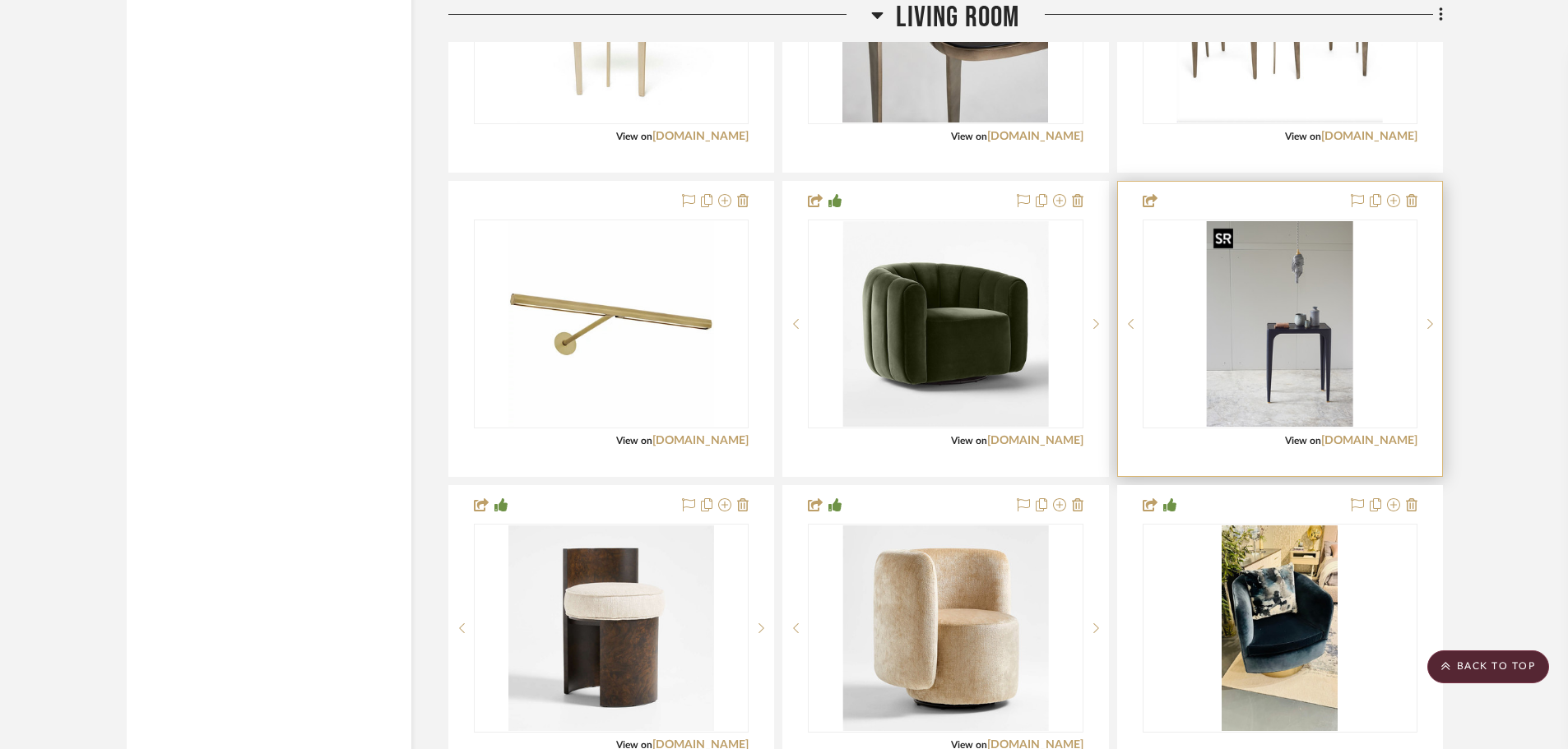
click at [1267, 333] on img "0" at bounding box center [1280, 324] width 148 height 206
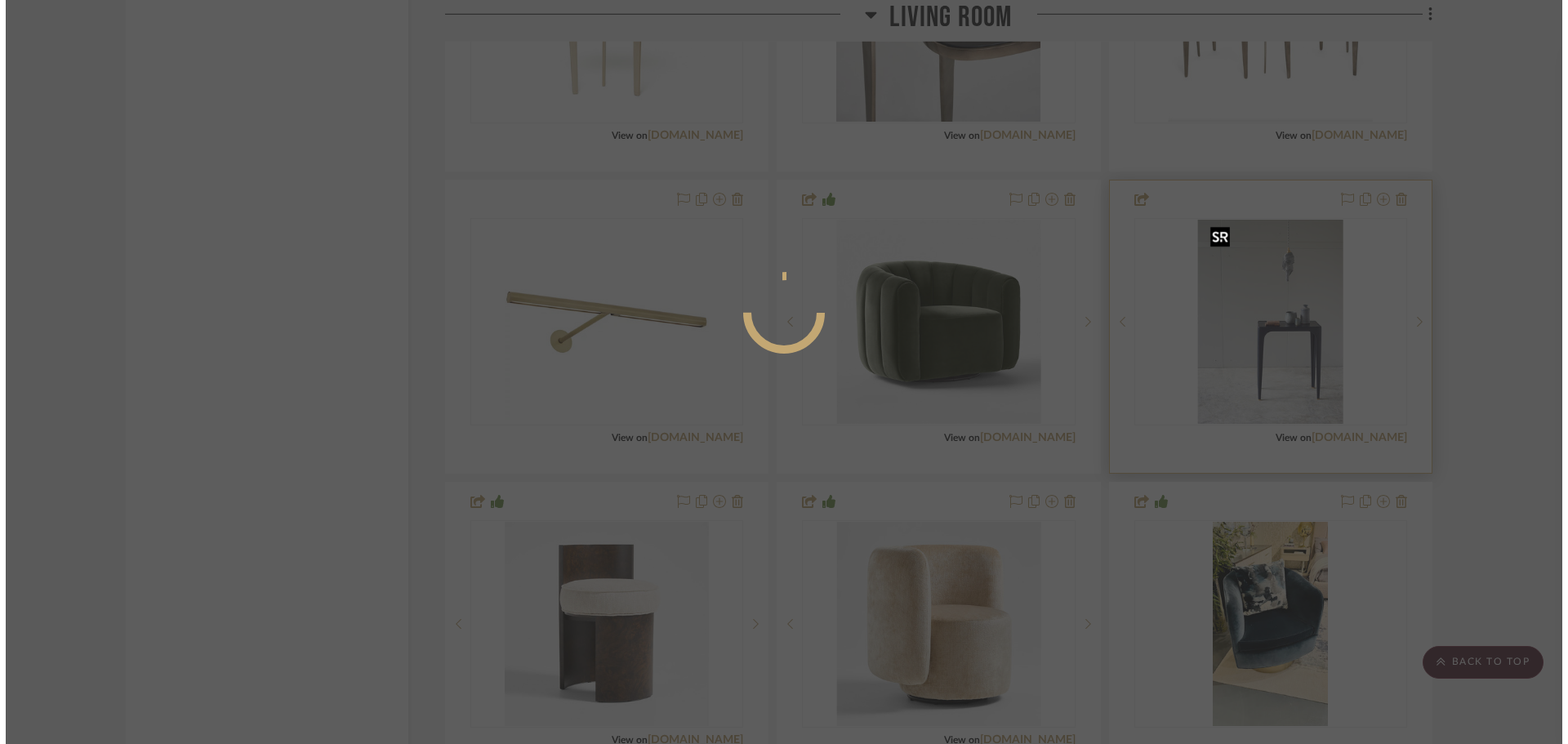
scroll to position [0, 0]
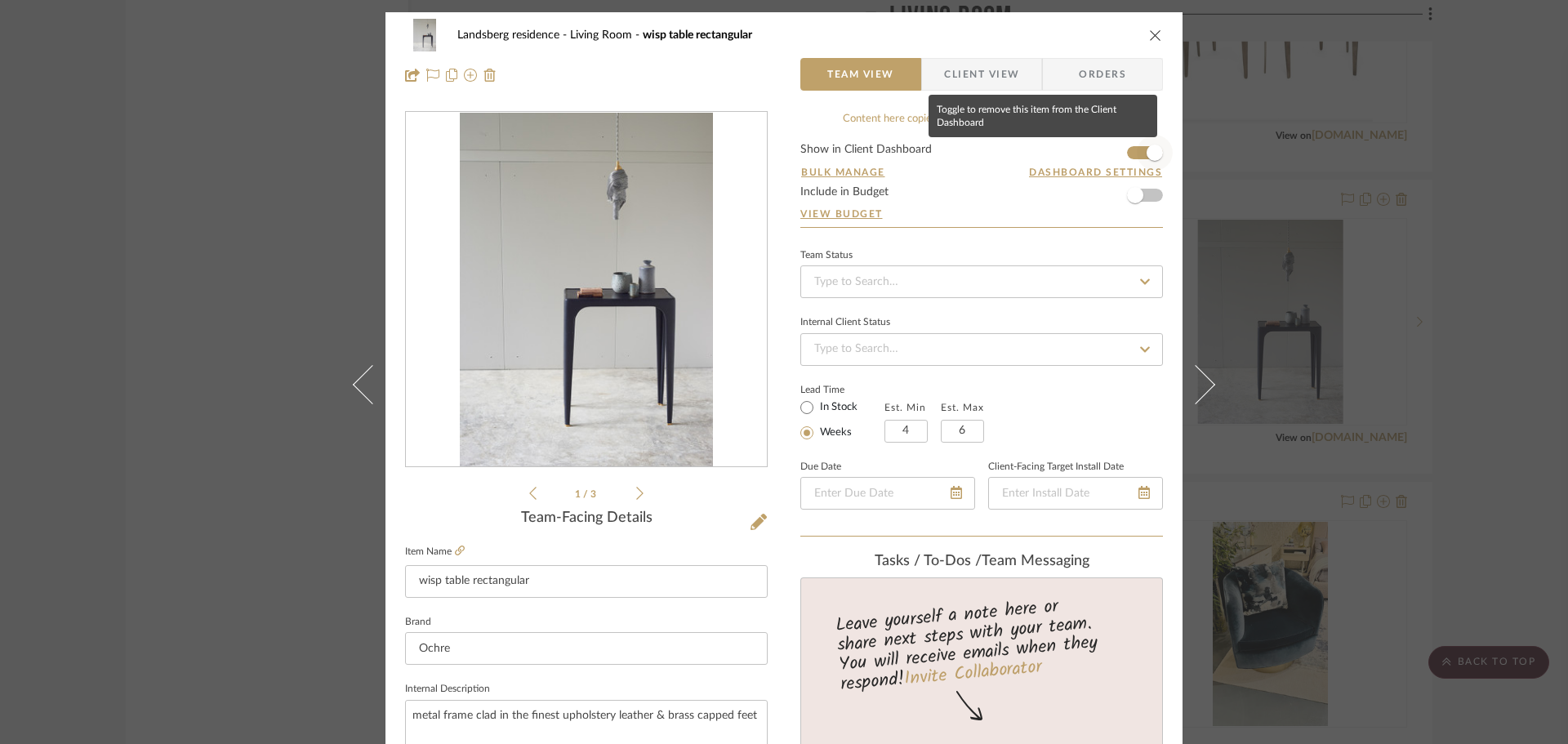
click at [1140, 156] on span "button" at bounding box center [1155, 153] width 36 height 36
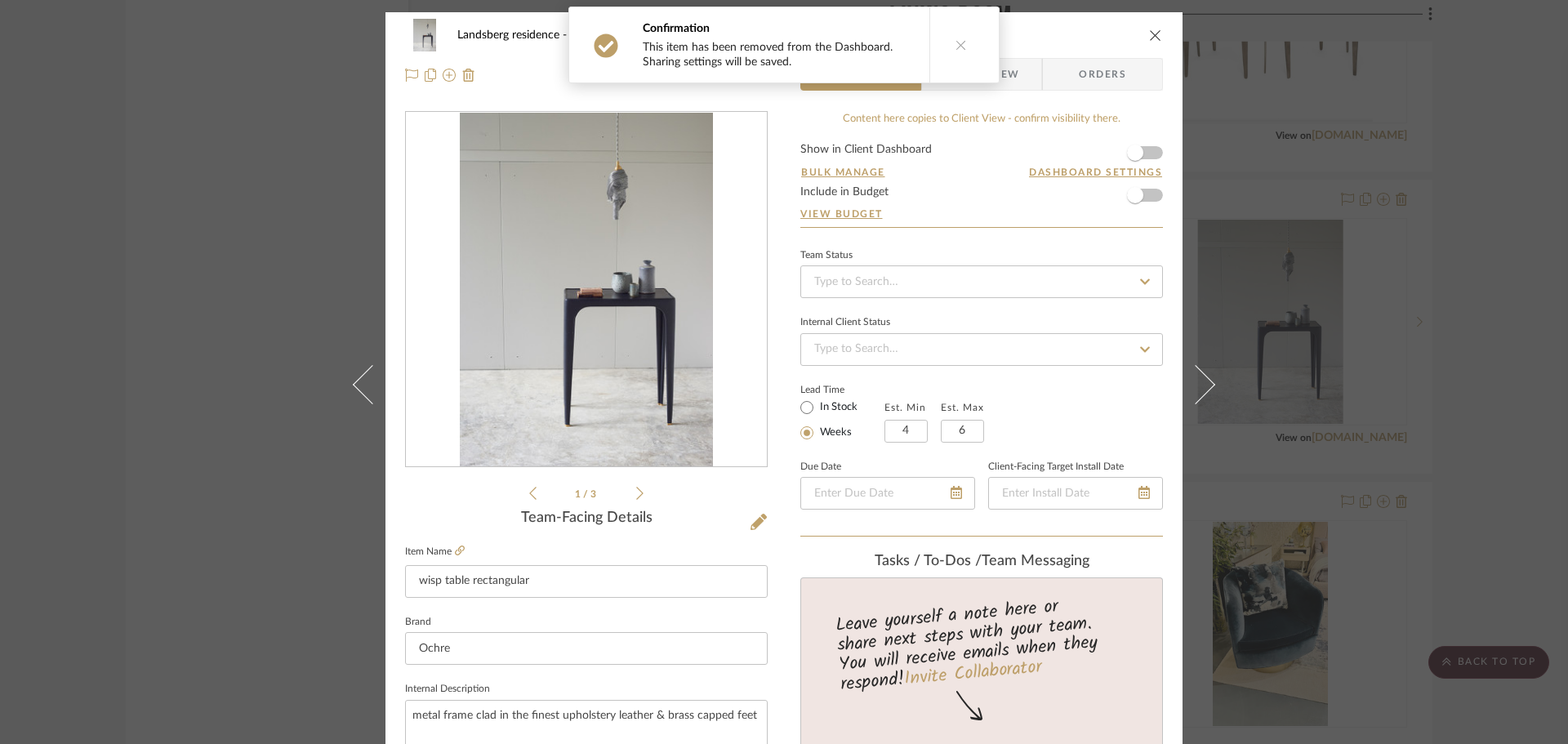
click at [1149, 37] on icon "close" at bounding box center [1155, 35] width 13 height 13
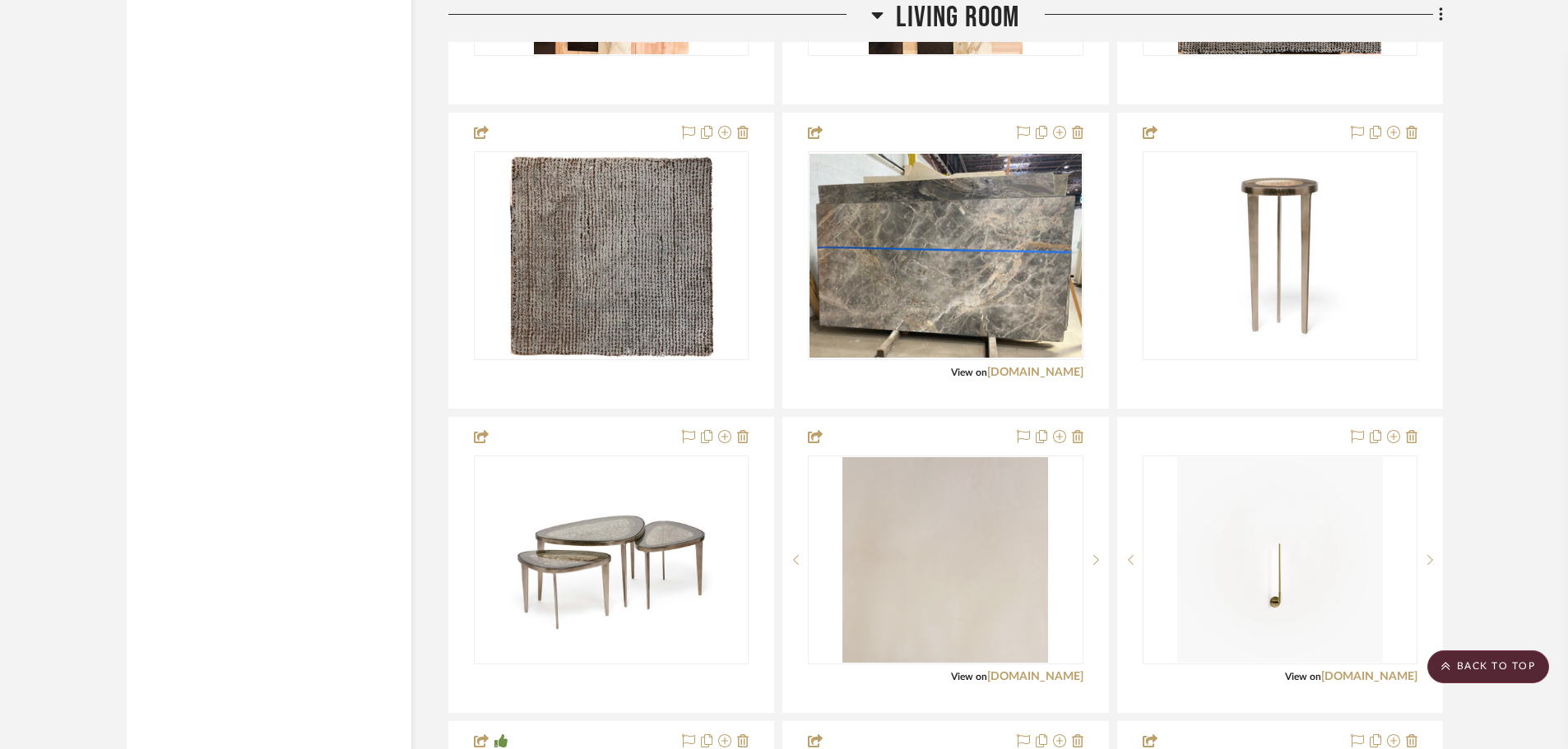
scroll to position [11681, 0]
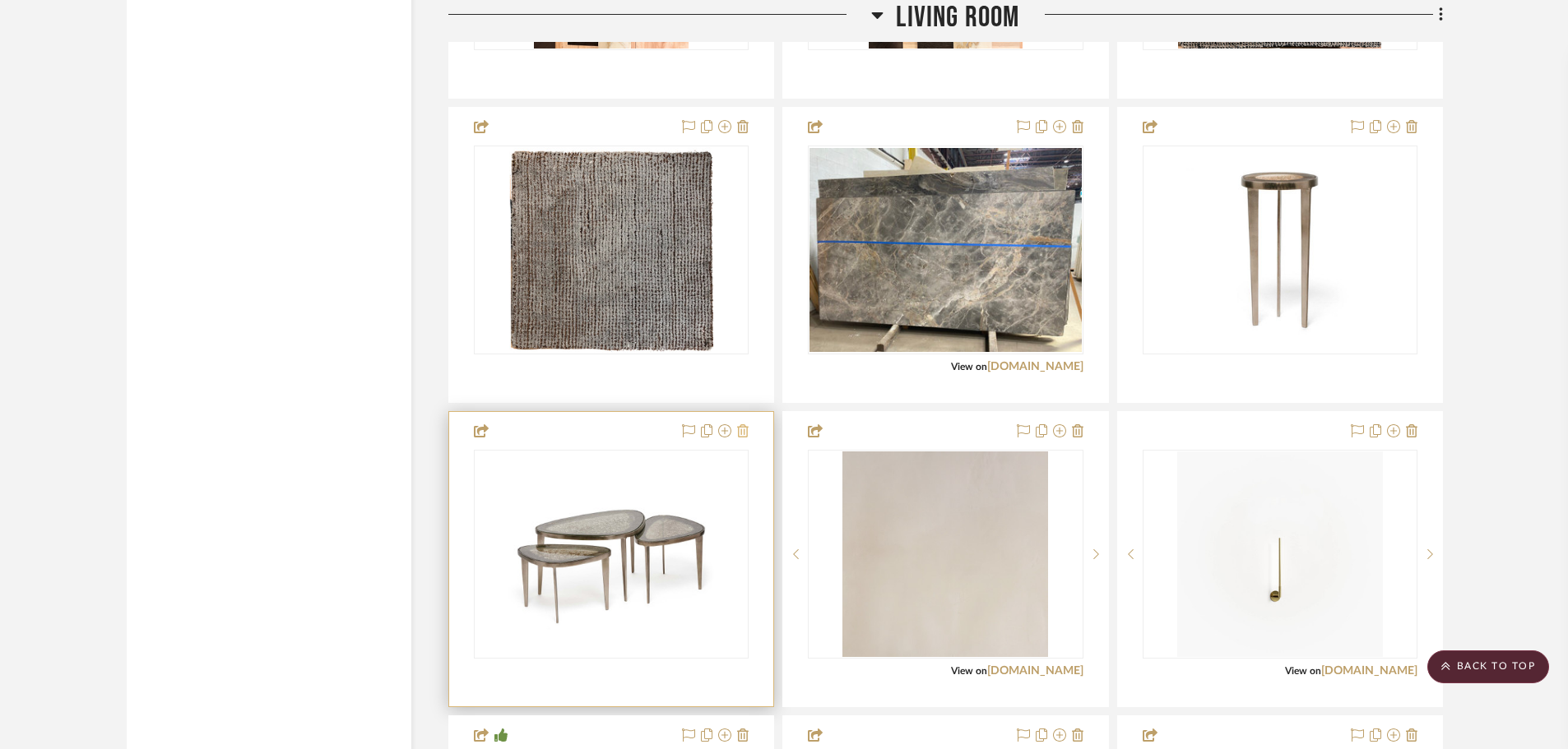
click at [740, 435] on icon at bounding box center [743, 431] width 12 height 13
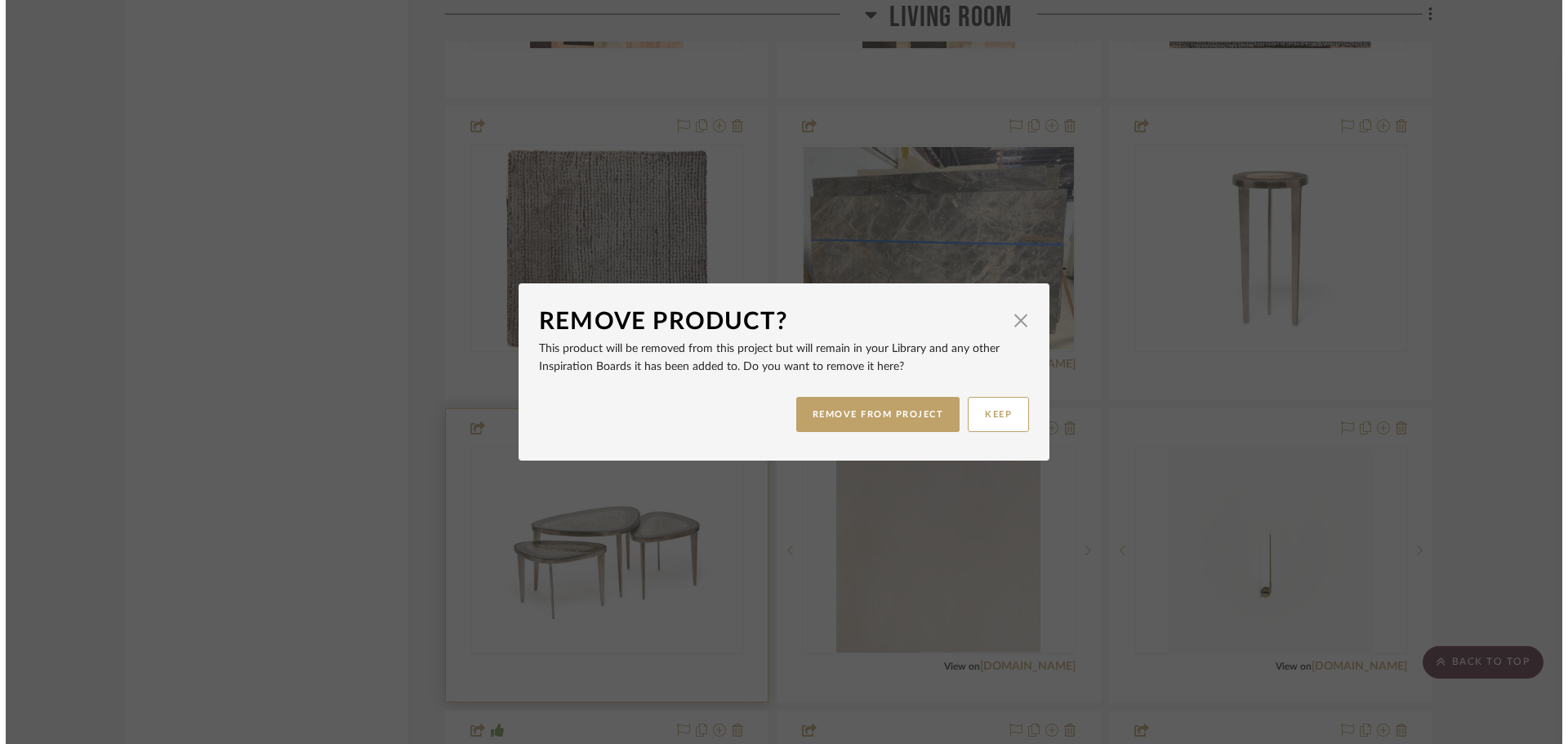
scroll to position [0, 0]
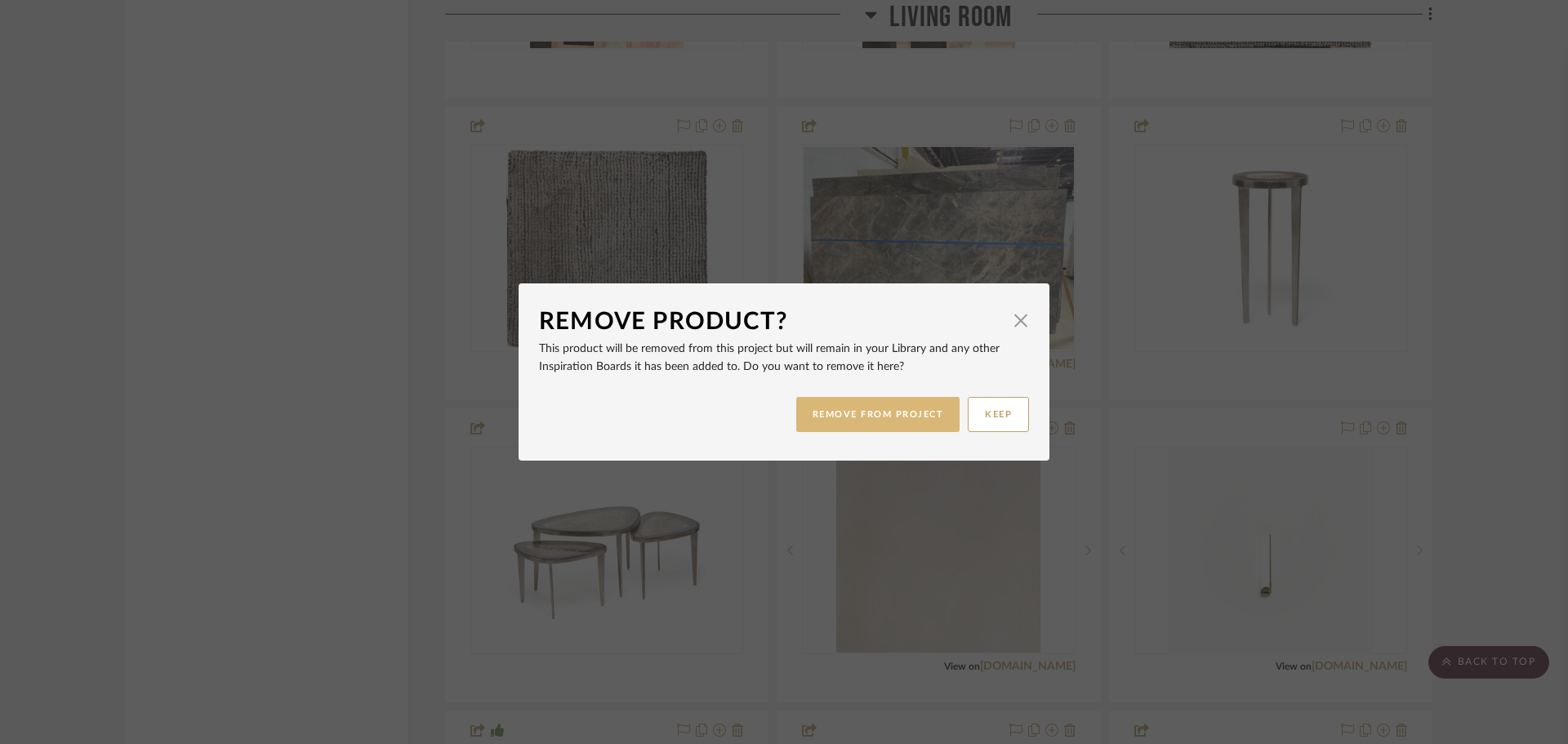
click at [915, 416] on button "REMOVE FROM PROJECT" at bounding box center [878, 415] width 164 height 35
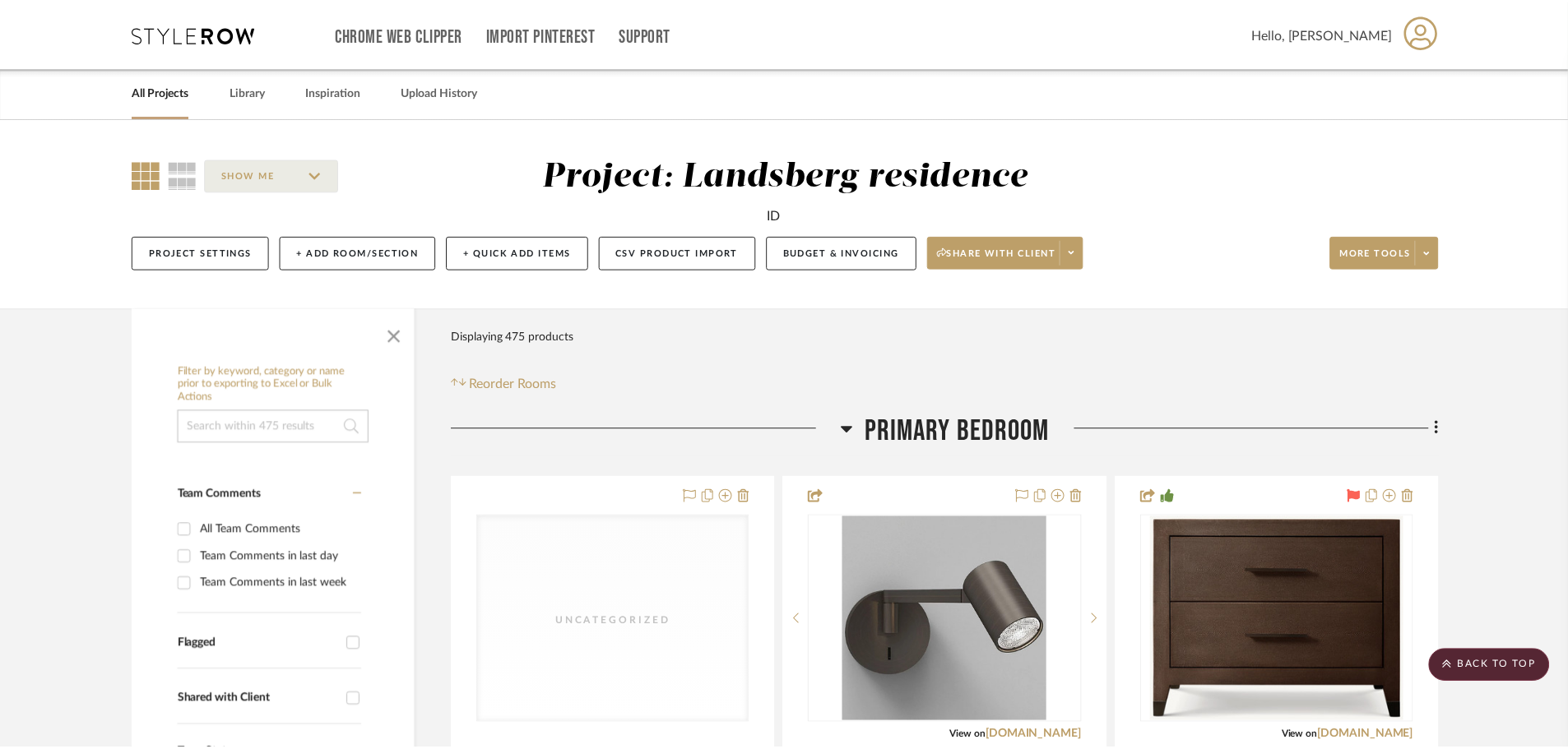
scroll to position [11681, 0]
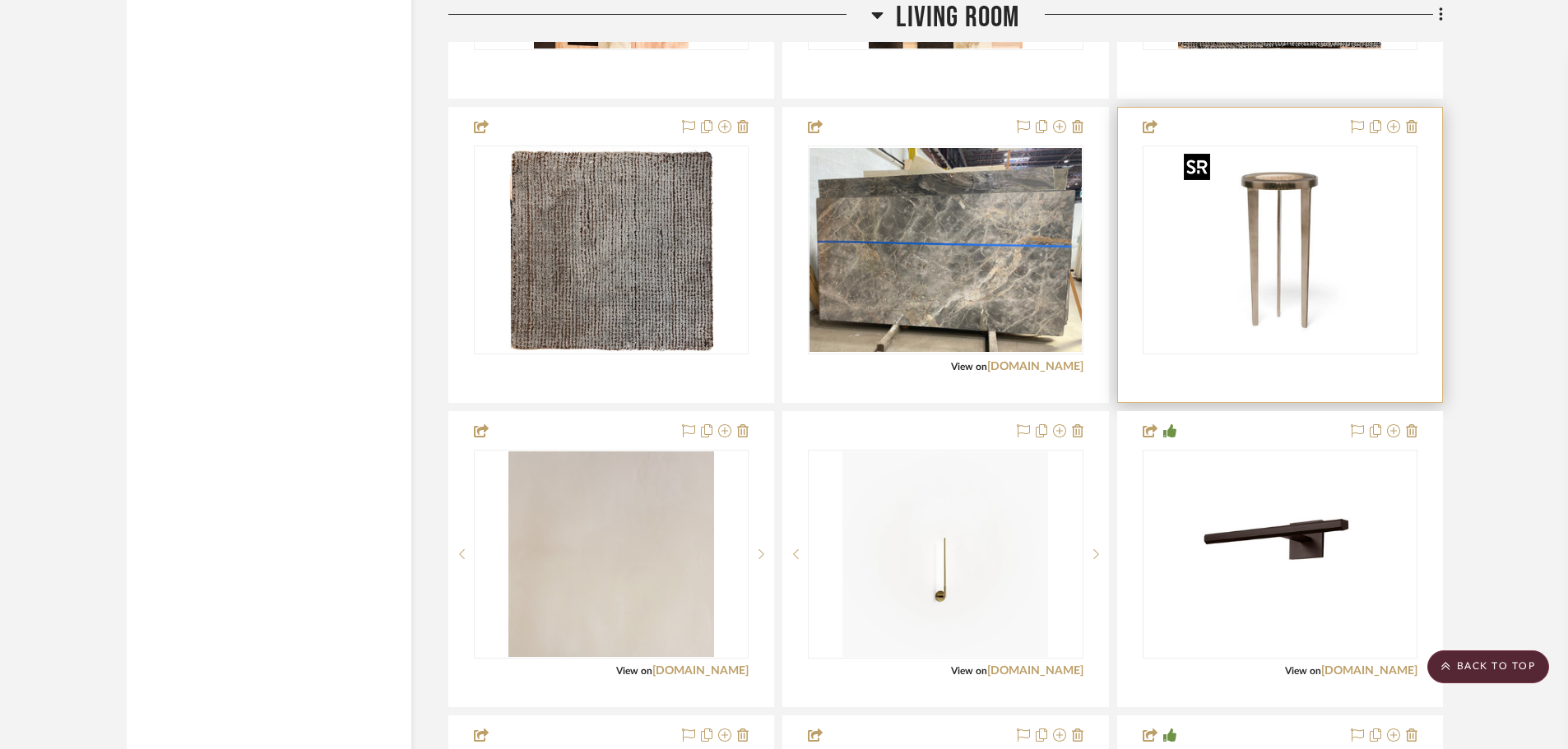
click at [1235, 267] on img "0" at bounding box center [1280, 251] width 206 height 206
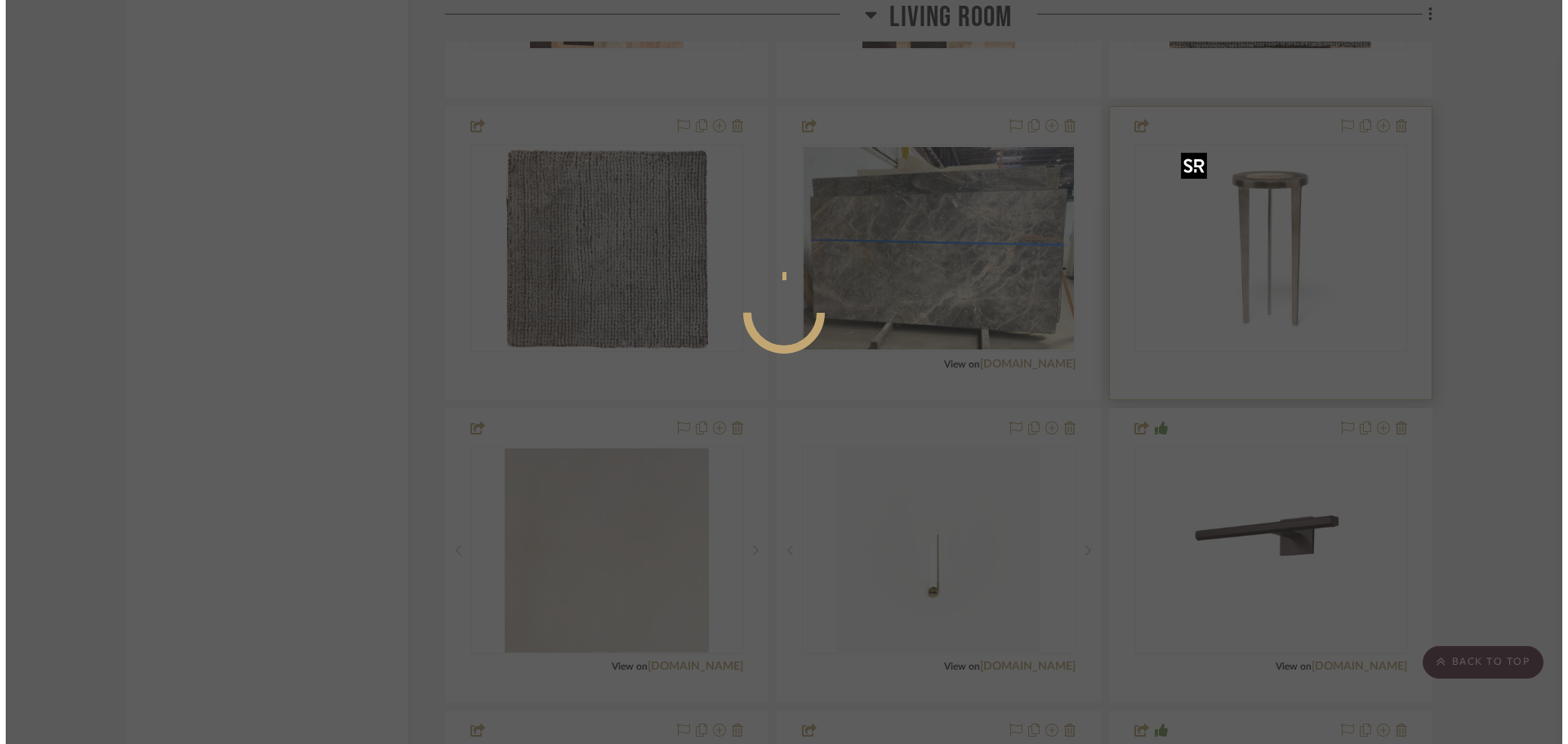
scroll to position [0, 0]
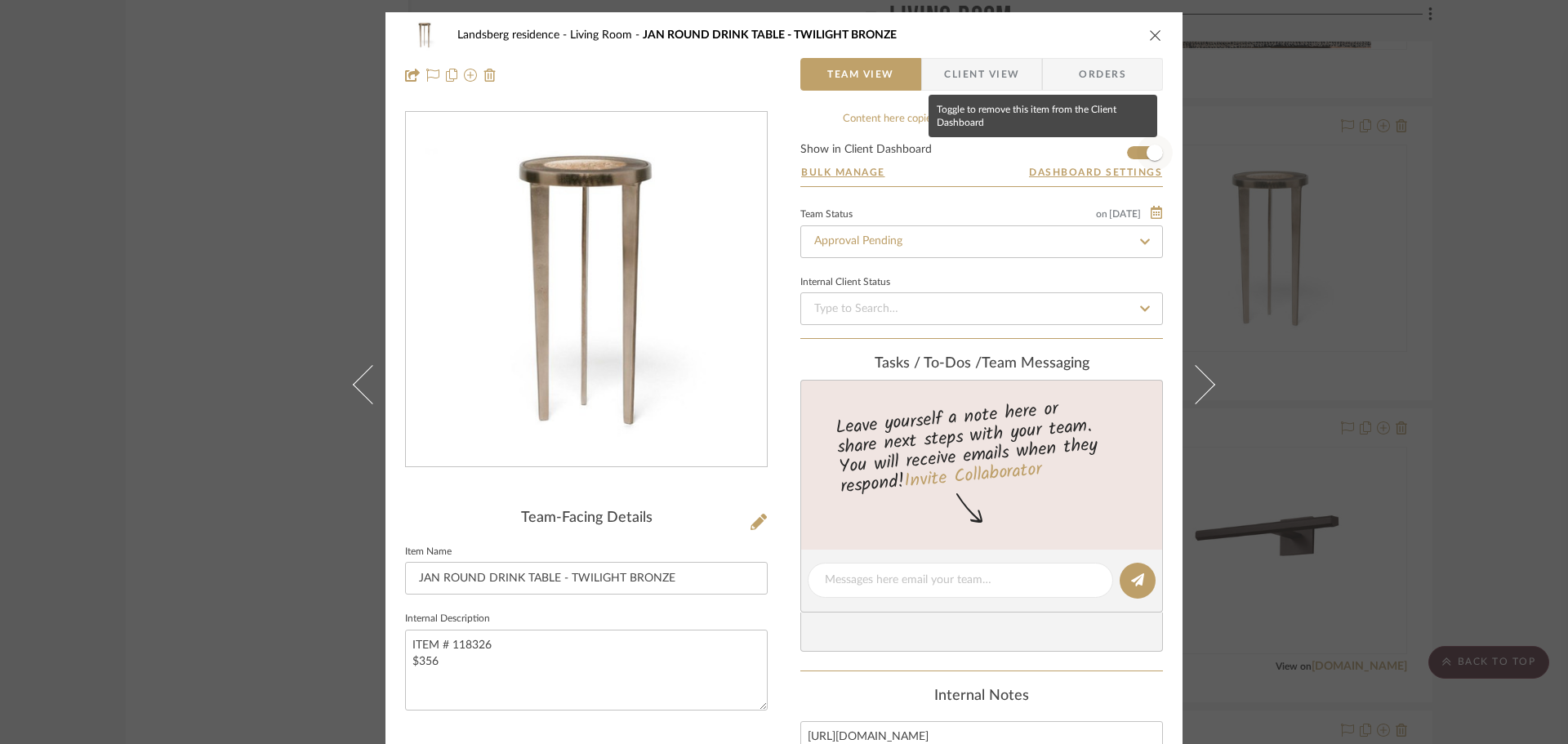
click at [1139, 153] on span "button" at bounding box center [1155, 153] width 36 height 36
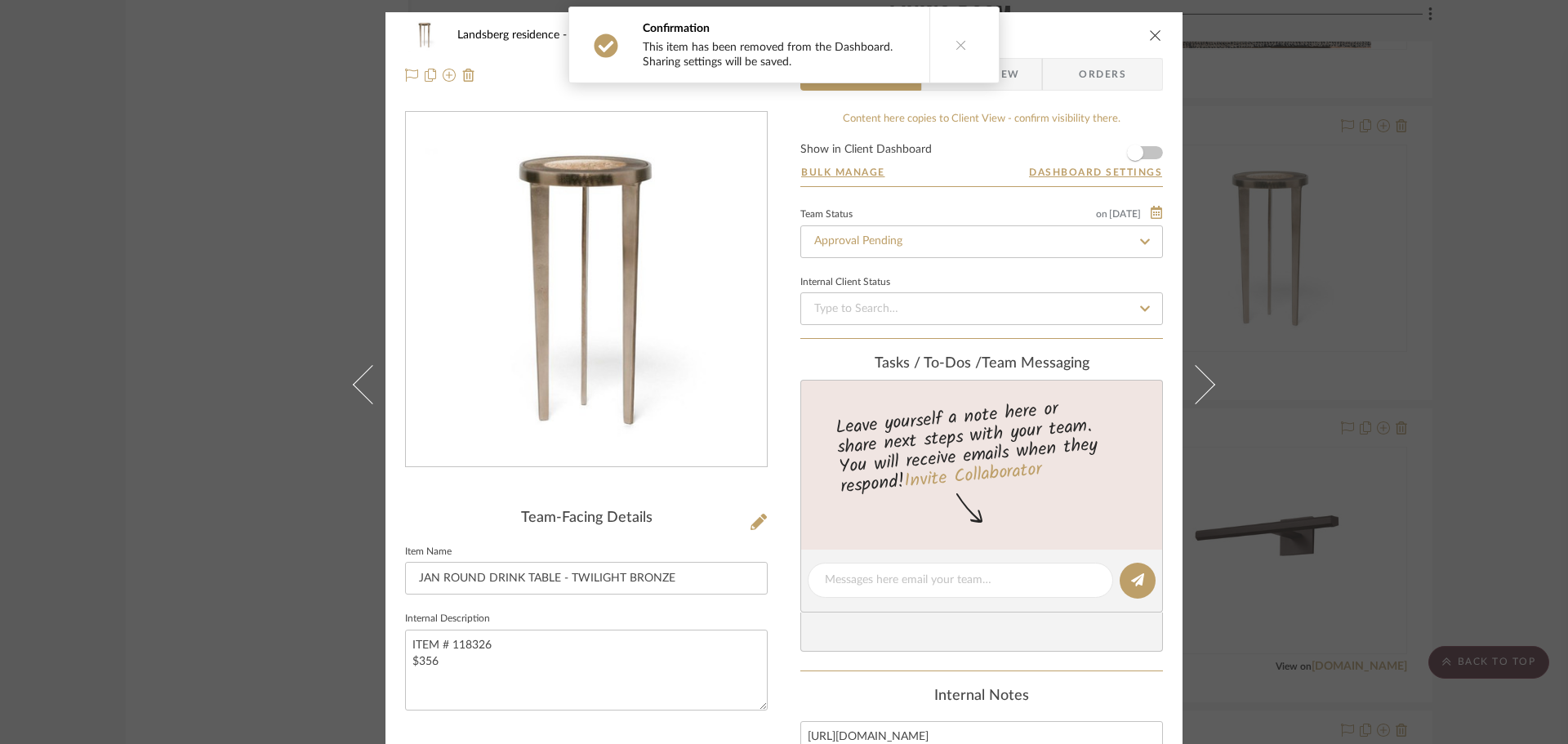
click at [1149, 33] on icon "close" at bounding box center [1155, 35] width 13 height 13
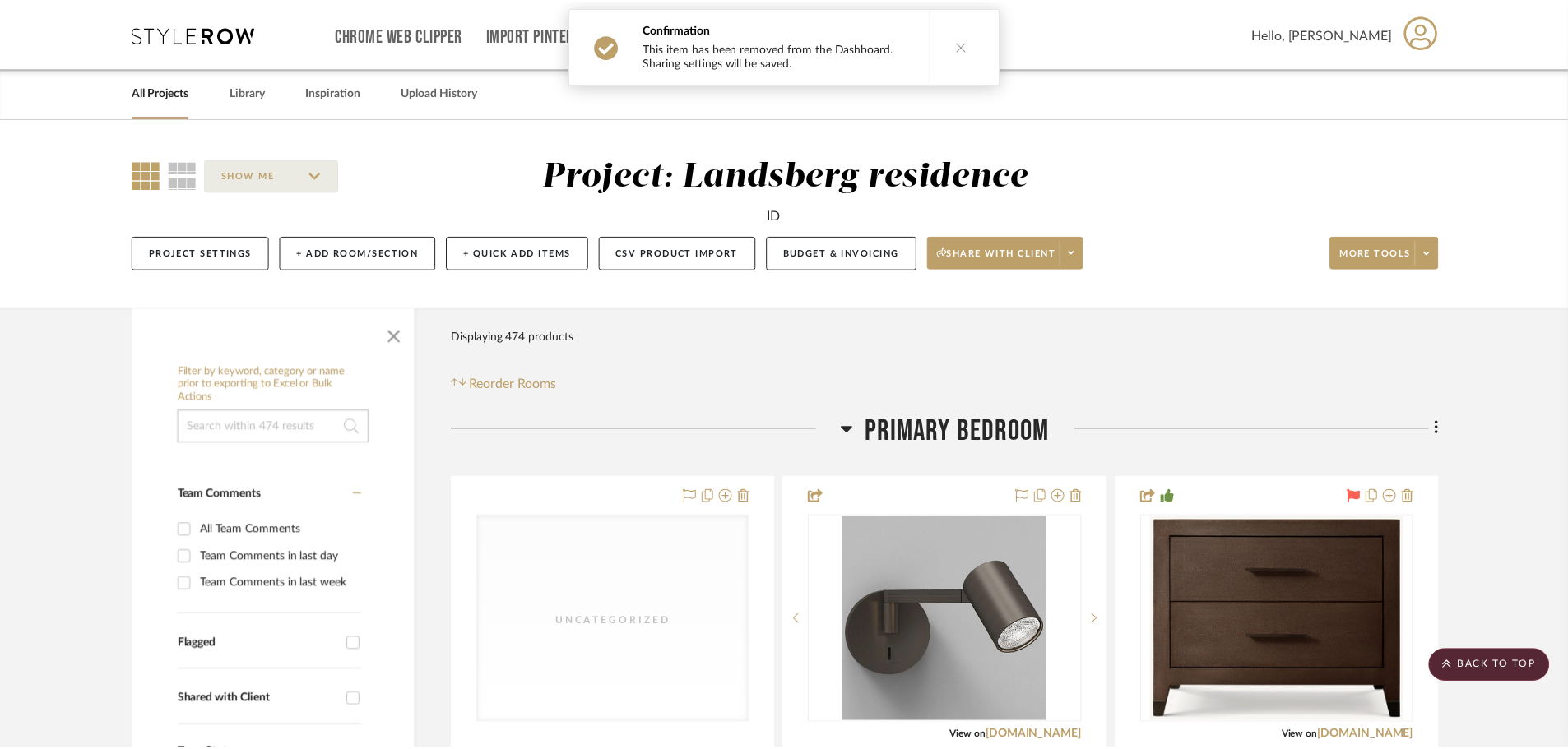
scroll to position [11681, 0]
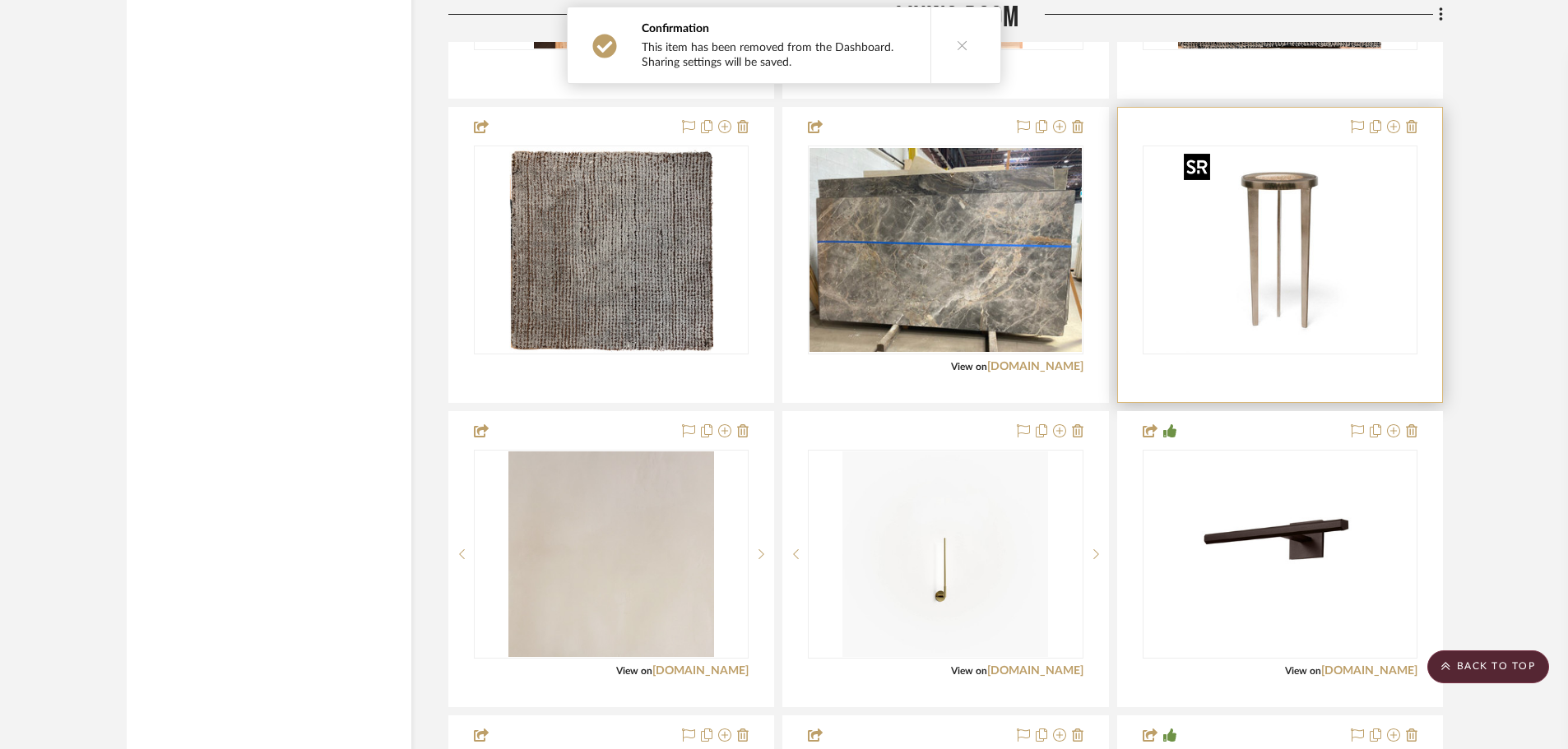
click at [1277, 275] on img "0" at bounding box center [1280, 251] width 206 height 206
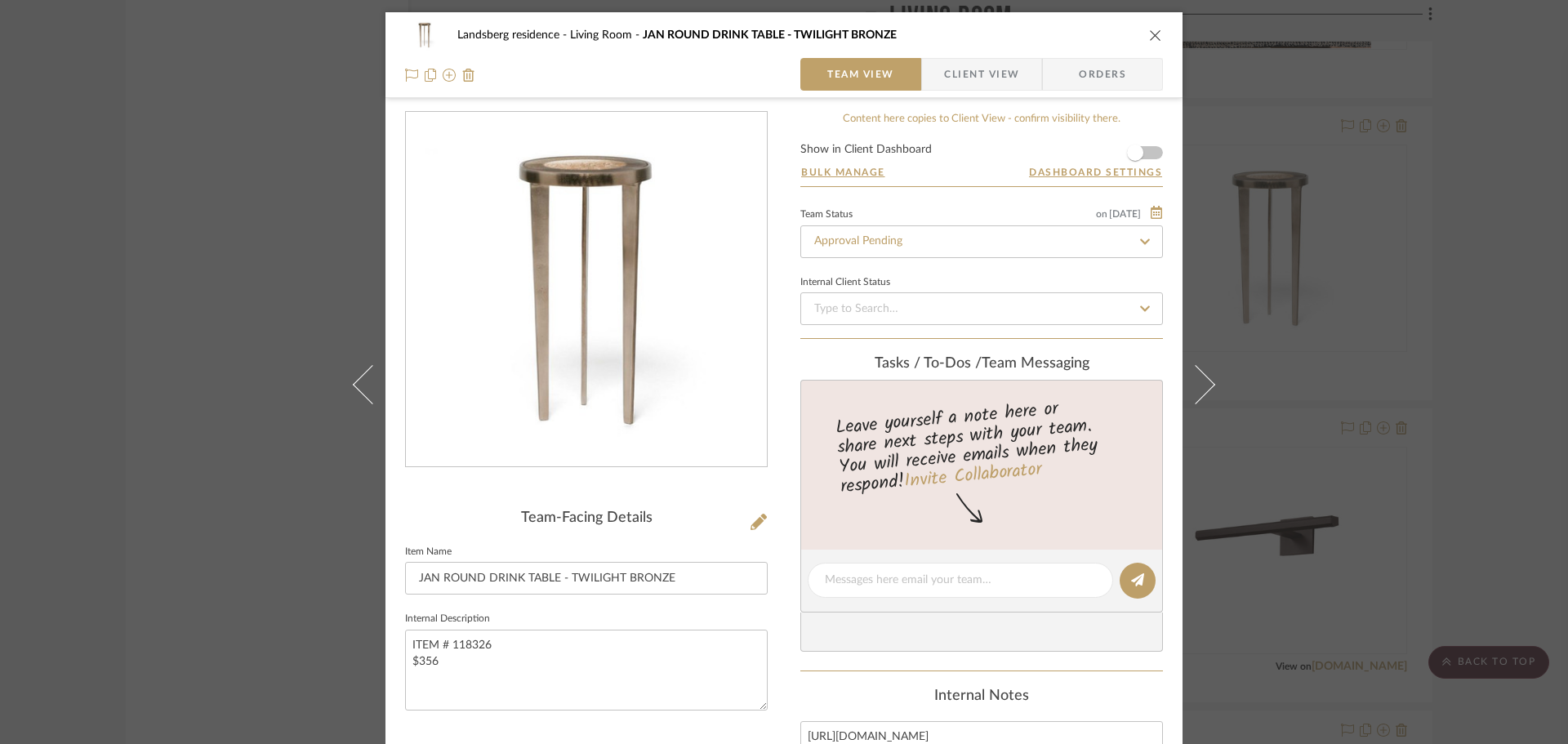
scroll to position [405, 0]
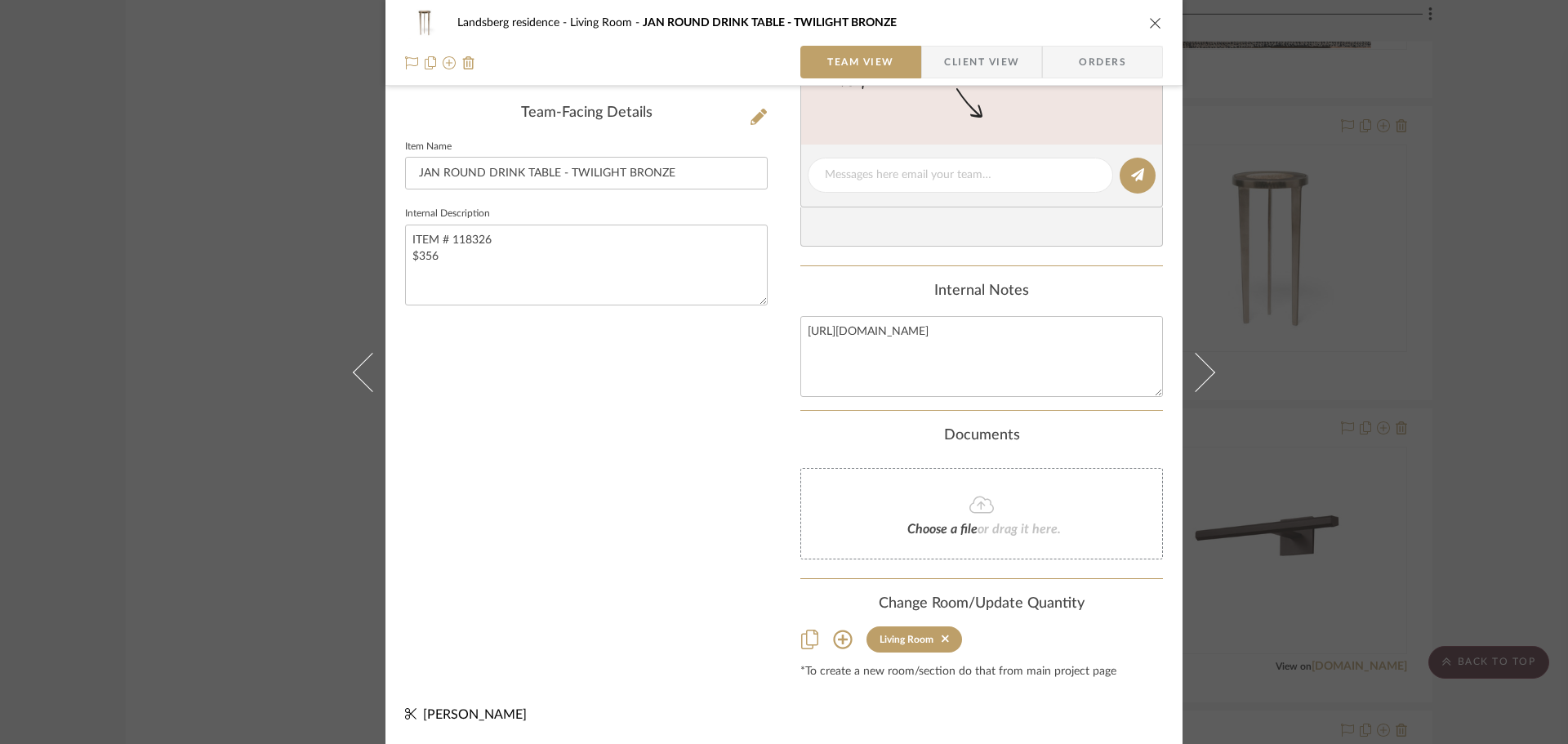
click at [844, 644] on icon at bounding box center [842, 639] width 19 height 19
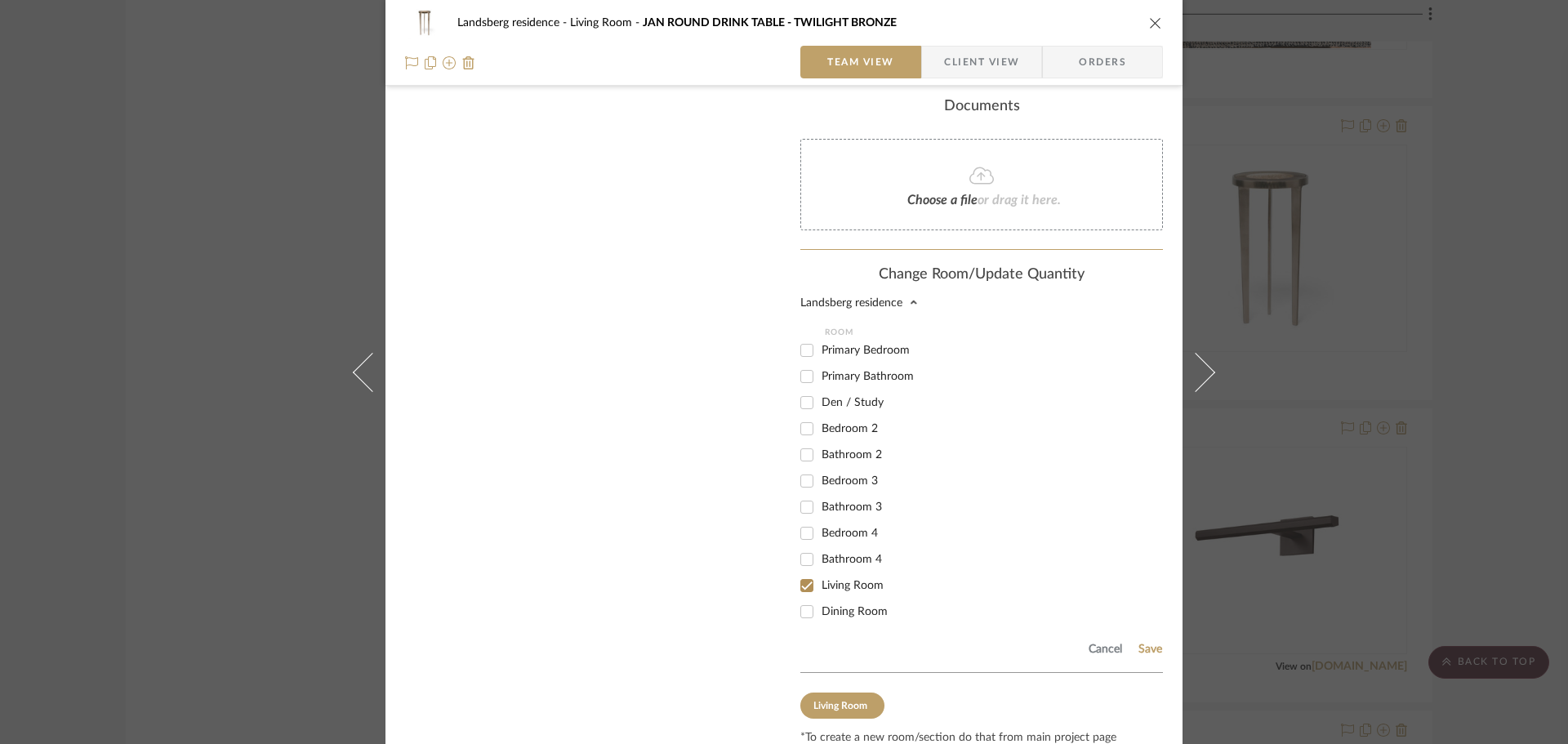
scroll to position [801, 0]
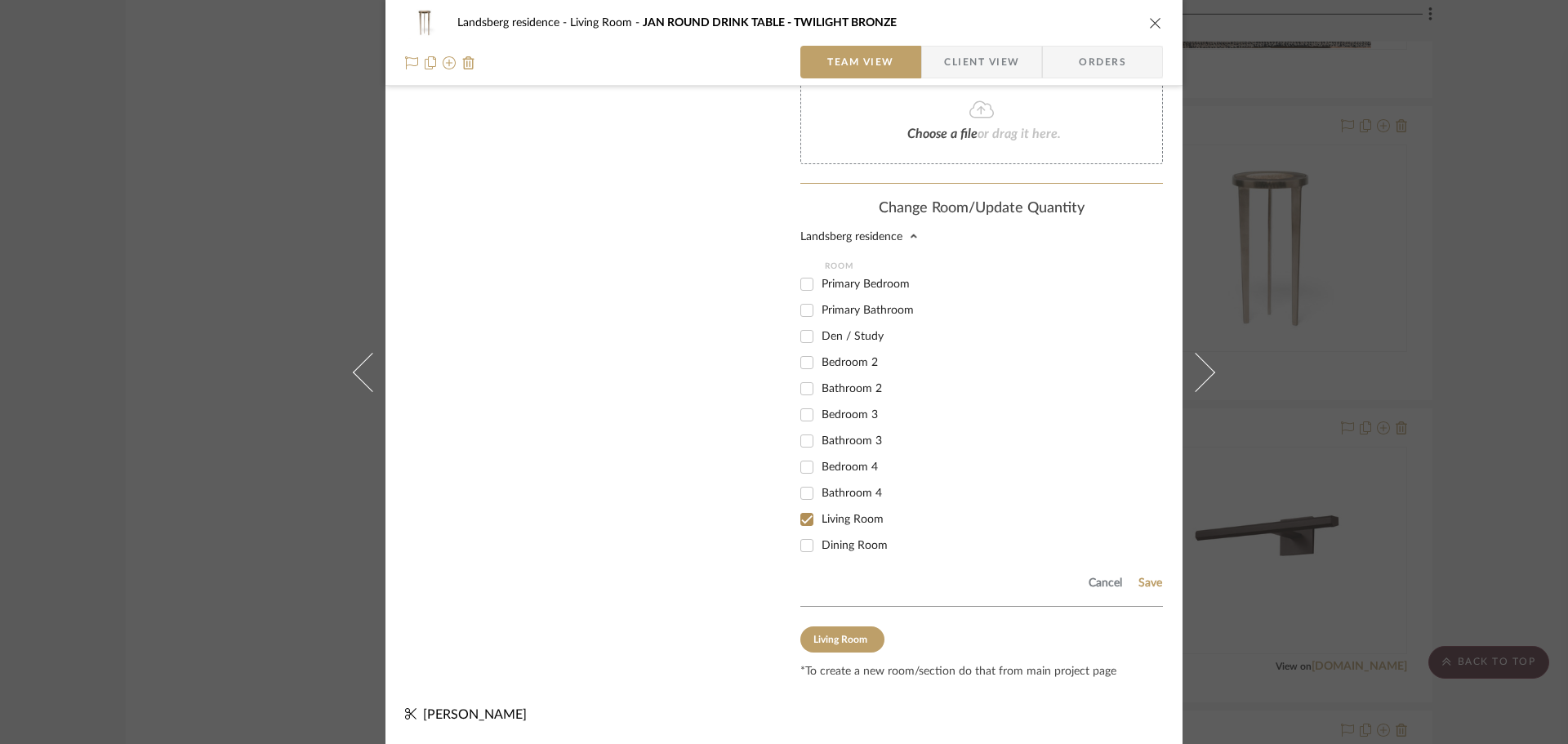
click at [800, 339] on input "Den / Study" at bounding box center [807, 337] width 26 height 26
checkbox input "true"
click at [1149, 585] on button "Save" at bounding box center [1151, 583] width 25 height 13
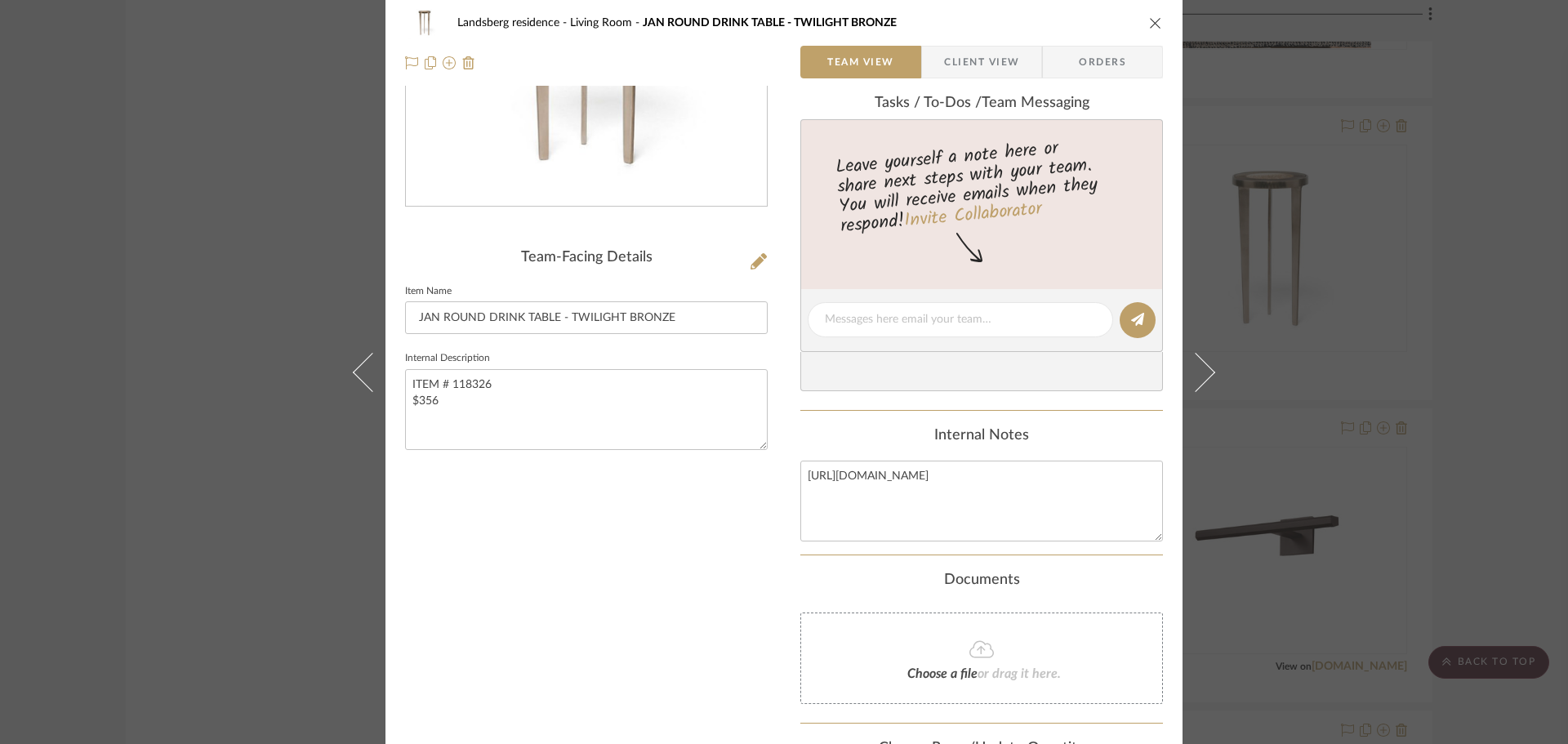
scroll to position [0, 0]
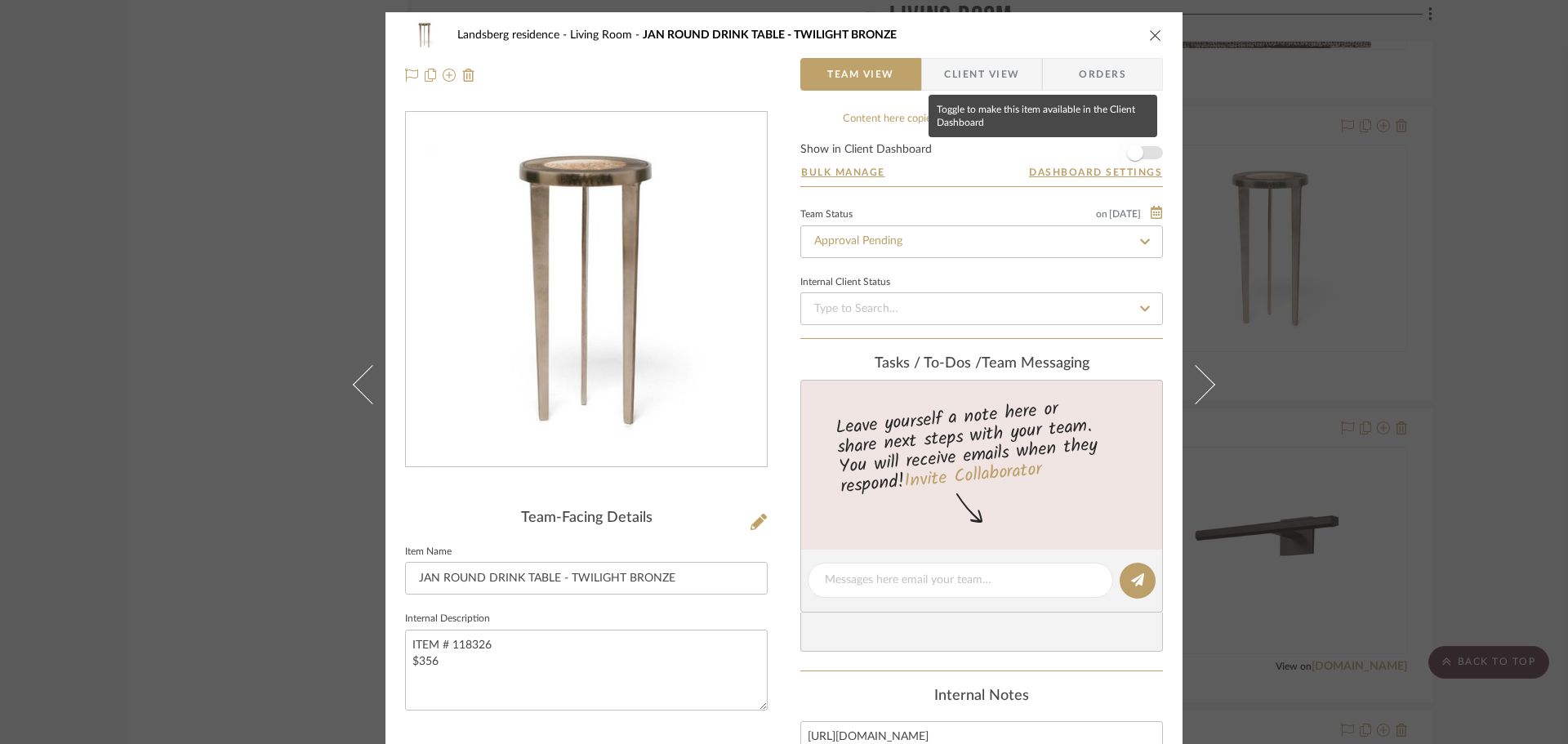
click at [1127, 148] on span "button" at bounding box center [1136, 153] width 16 height 16
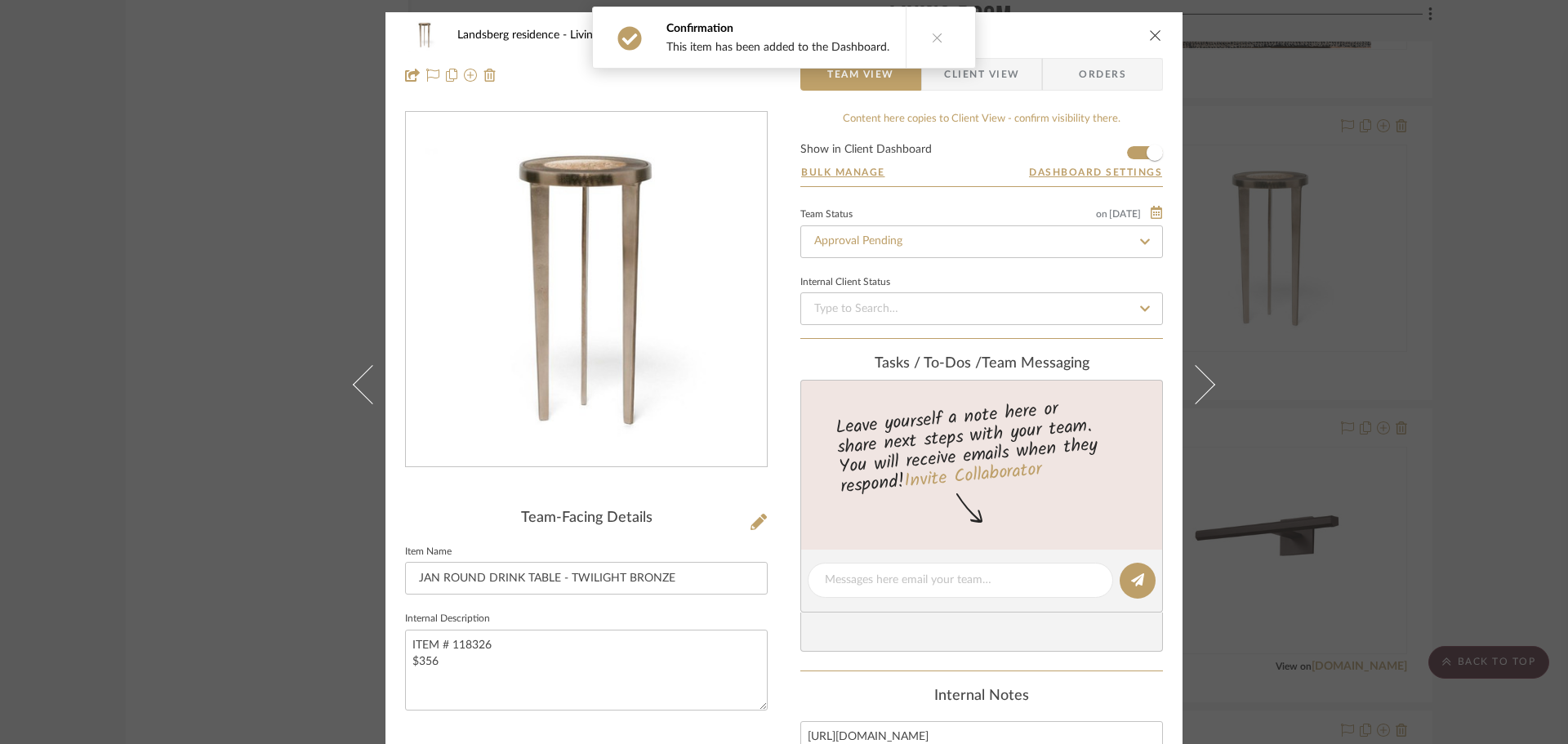
click at [1149, 33] on icon "close" at bounding box center [1155, 35] width 13 height 13
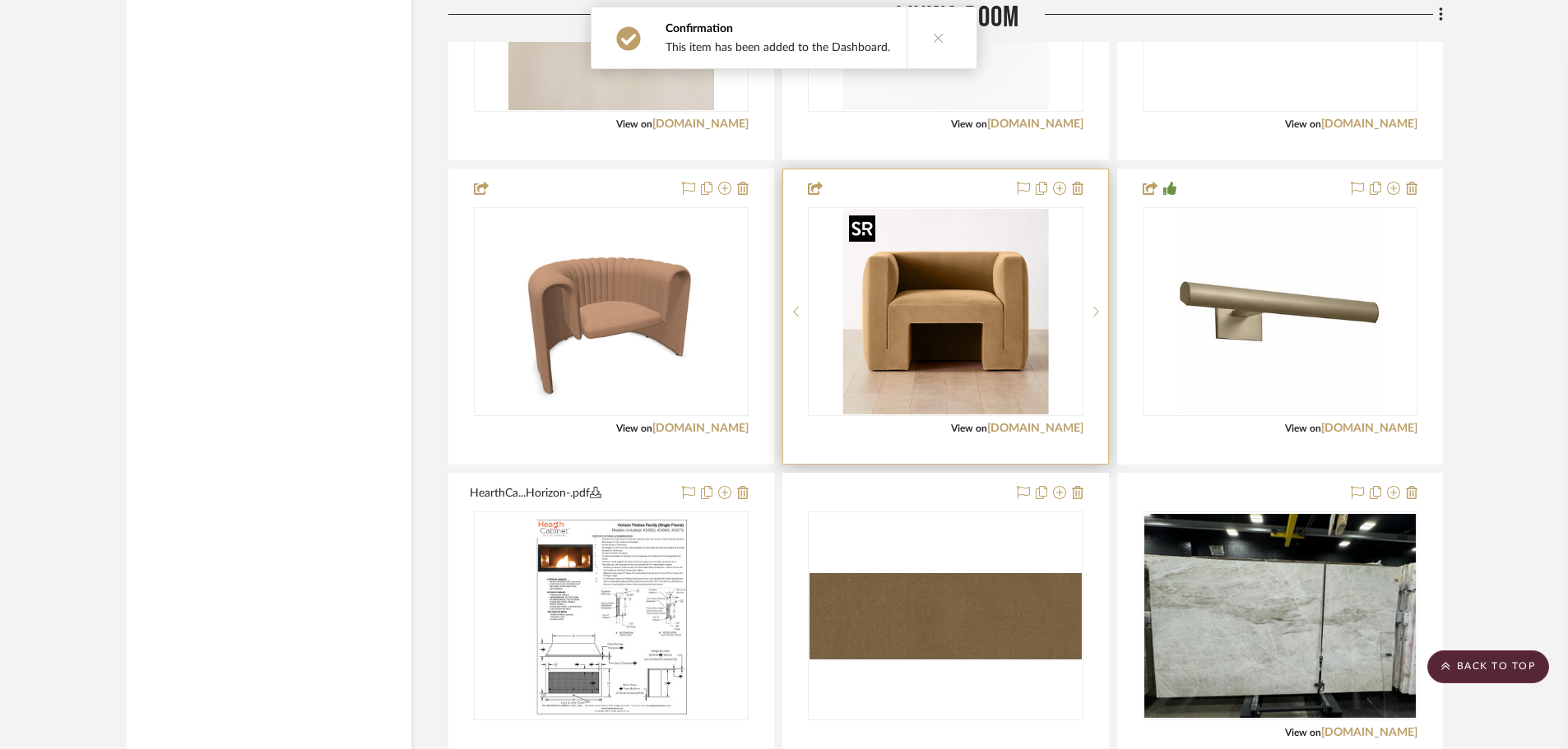
scroll to position [12257, 0]
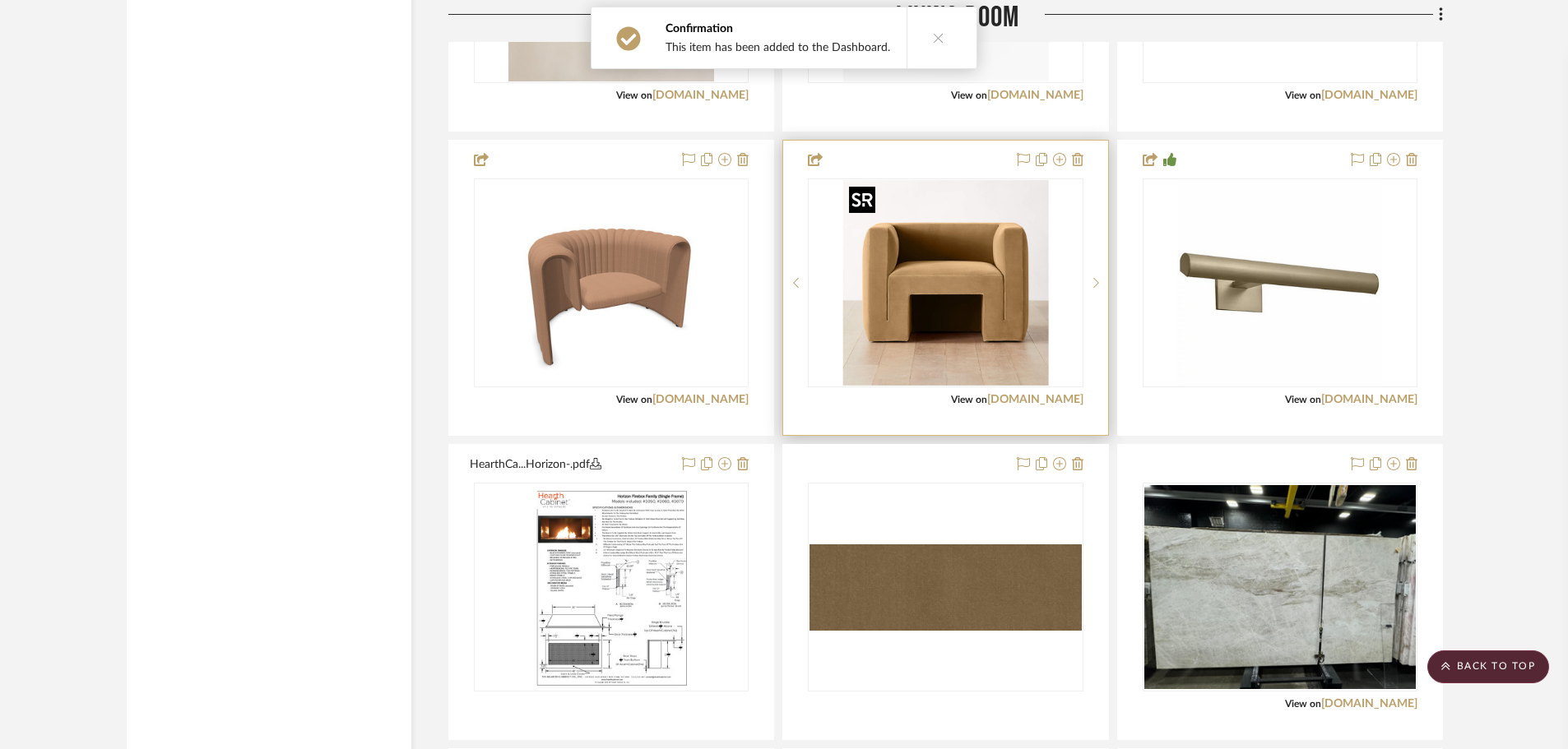
click at [980, 307] on img "0" at bounding box center [945, 283] width 206 height 206
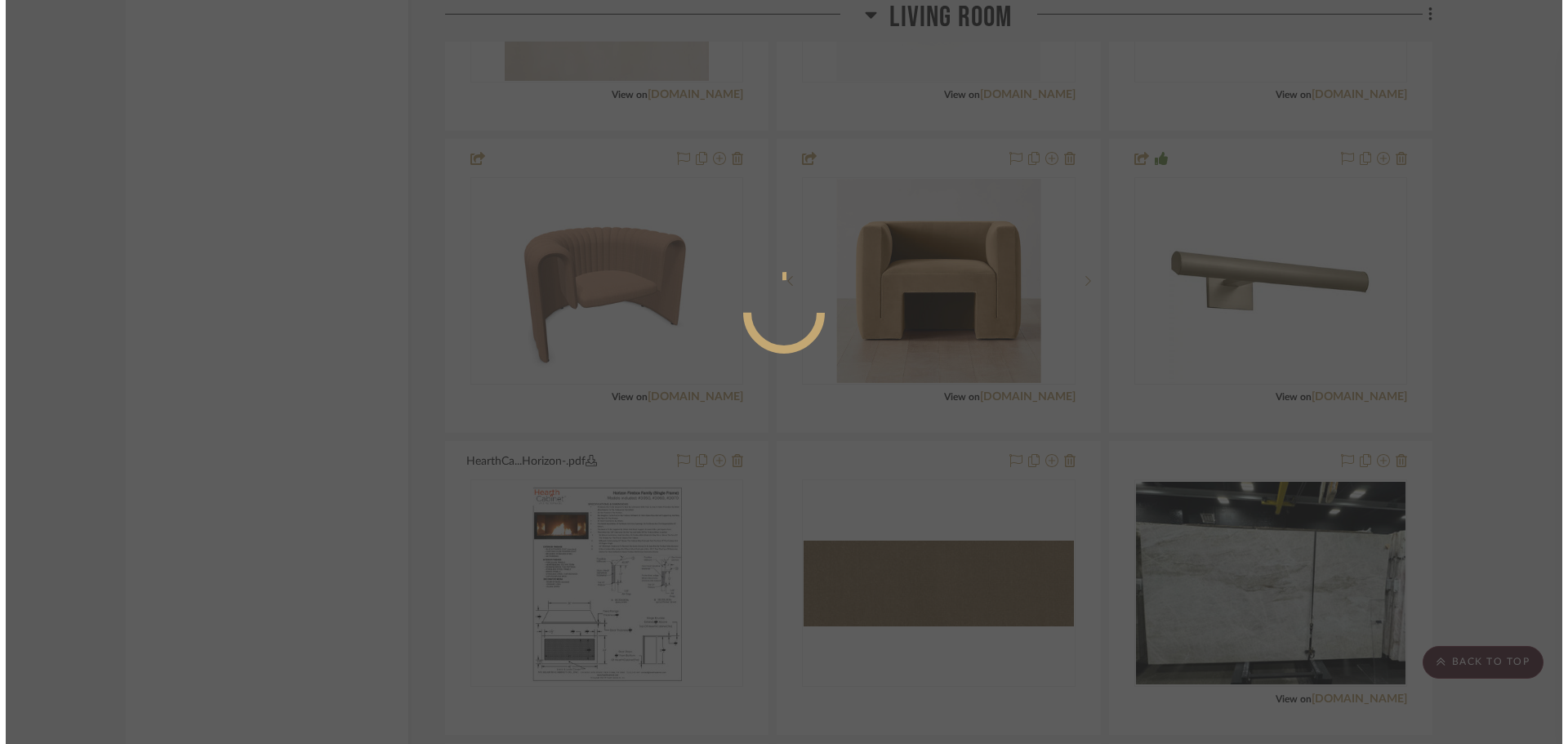
scroll to position [0, 0]
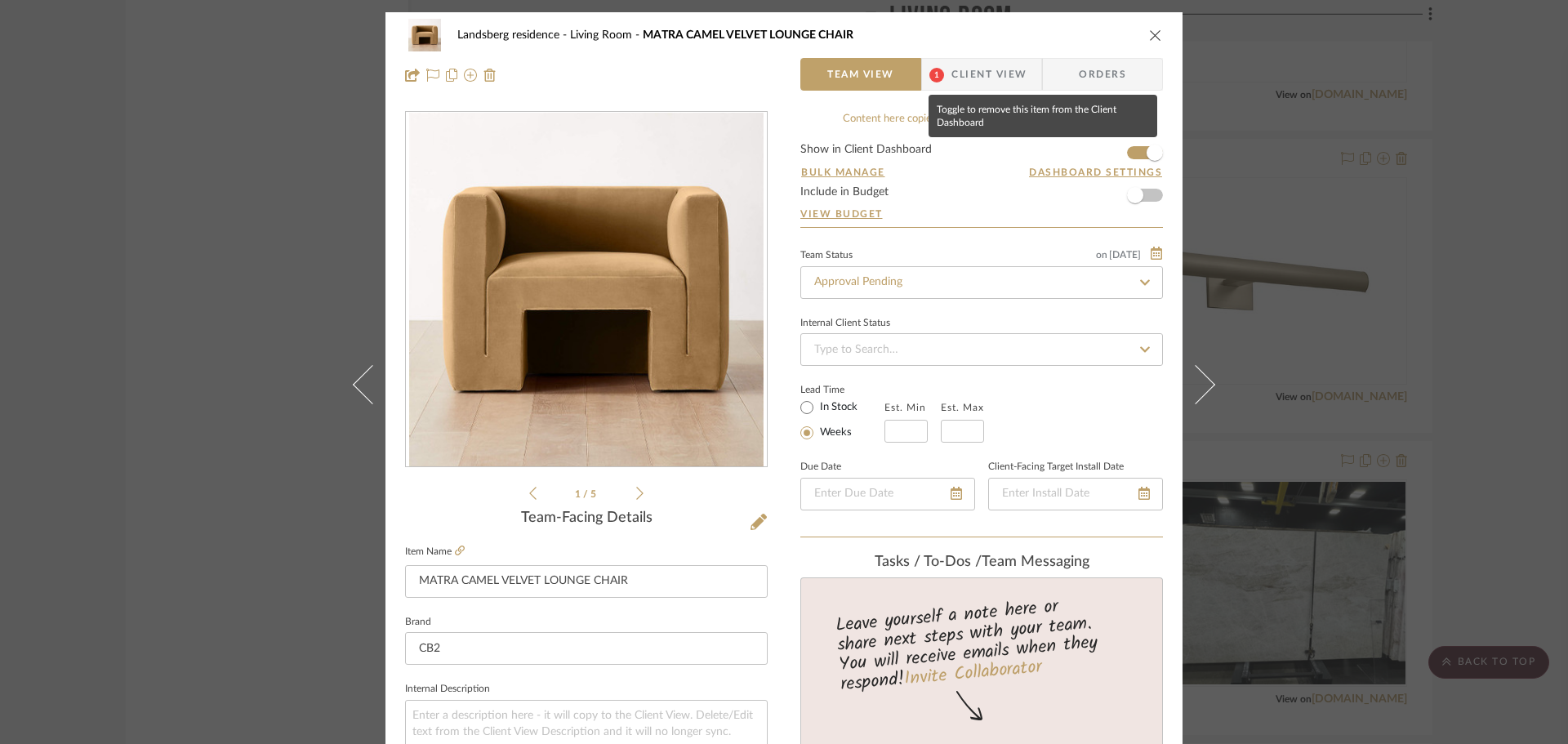
drag, startPoint x: 1140, startPoint y: 152, endPoint x: 1137, endPoint y: 132, distance: 20.2
click at [1140, 151] on span "button" at bounding box center [1155, 153] width 36 height 36
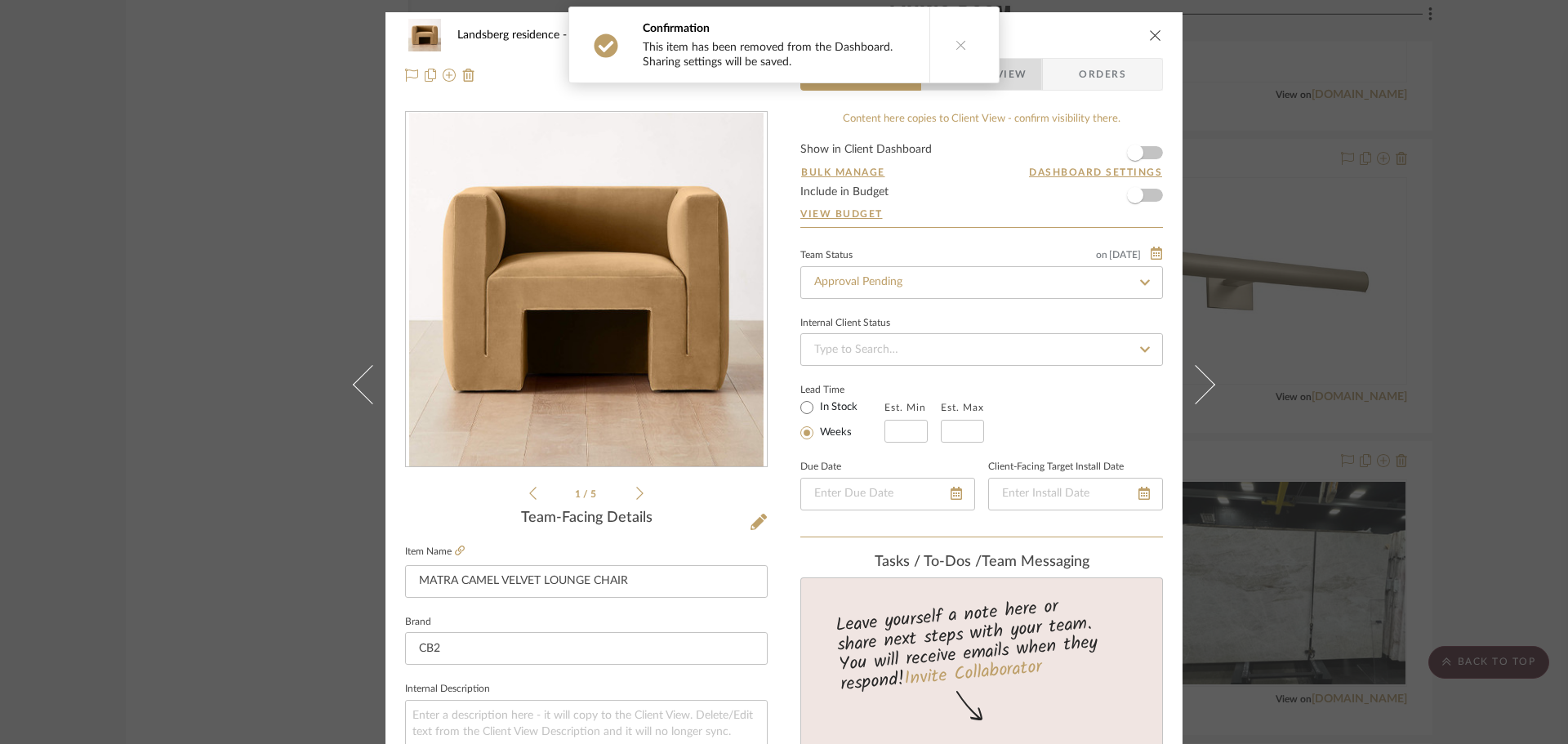
click at [1007, 77] on span "Client View" at bounding box center [989, 74] width 75 height 33
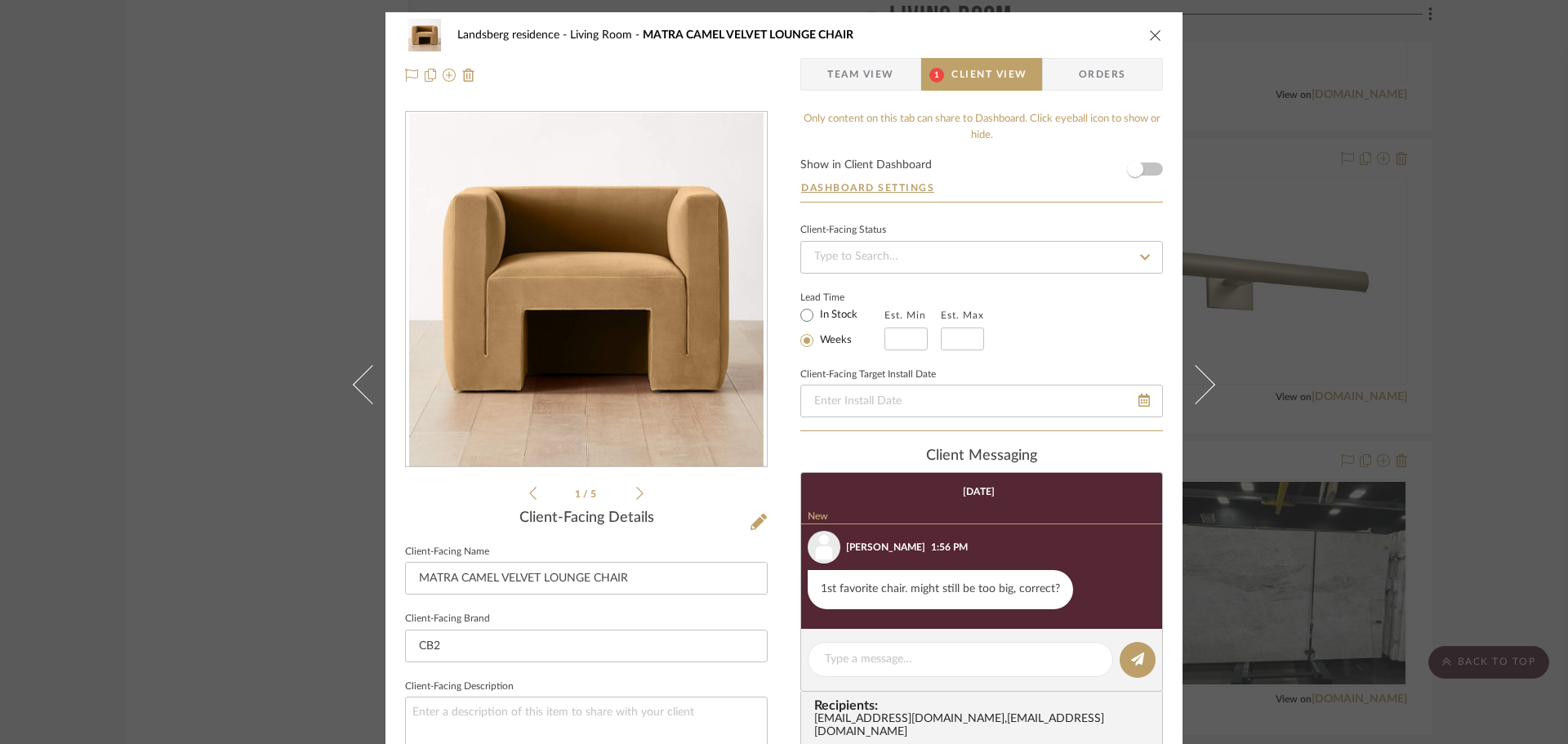
click at [1154, 38] on icon "close" at bounding box center [1155, 35] width 13 height 13
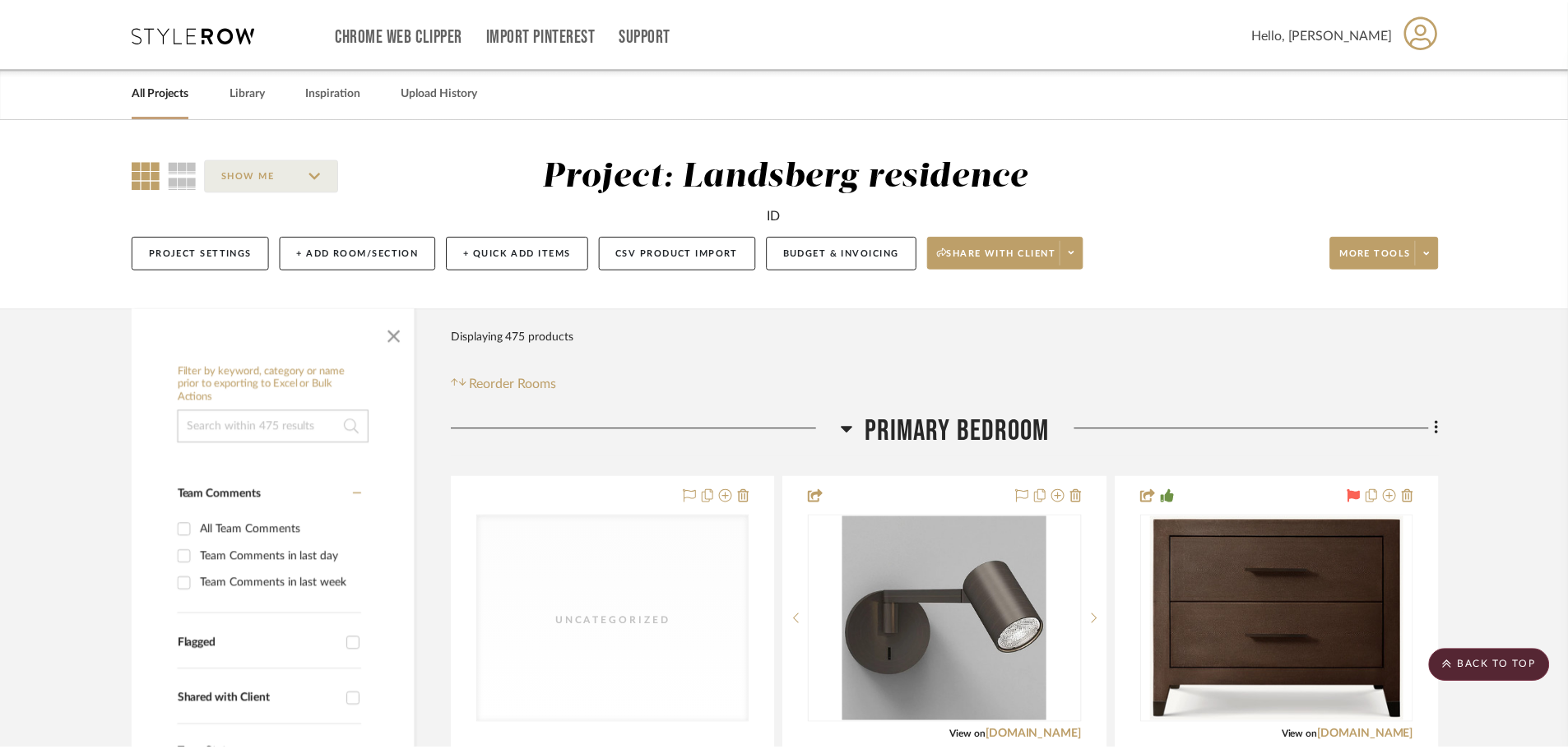
scroll to position [12257, 0]
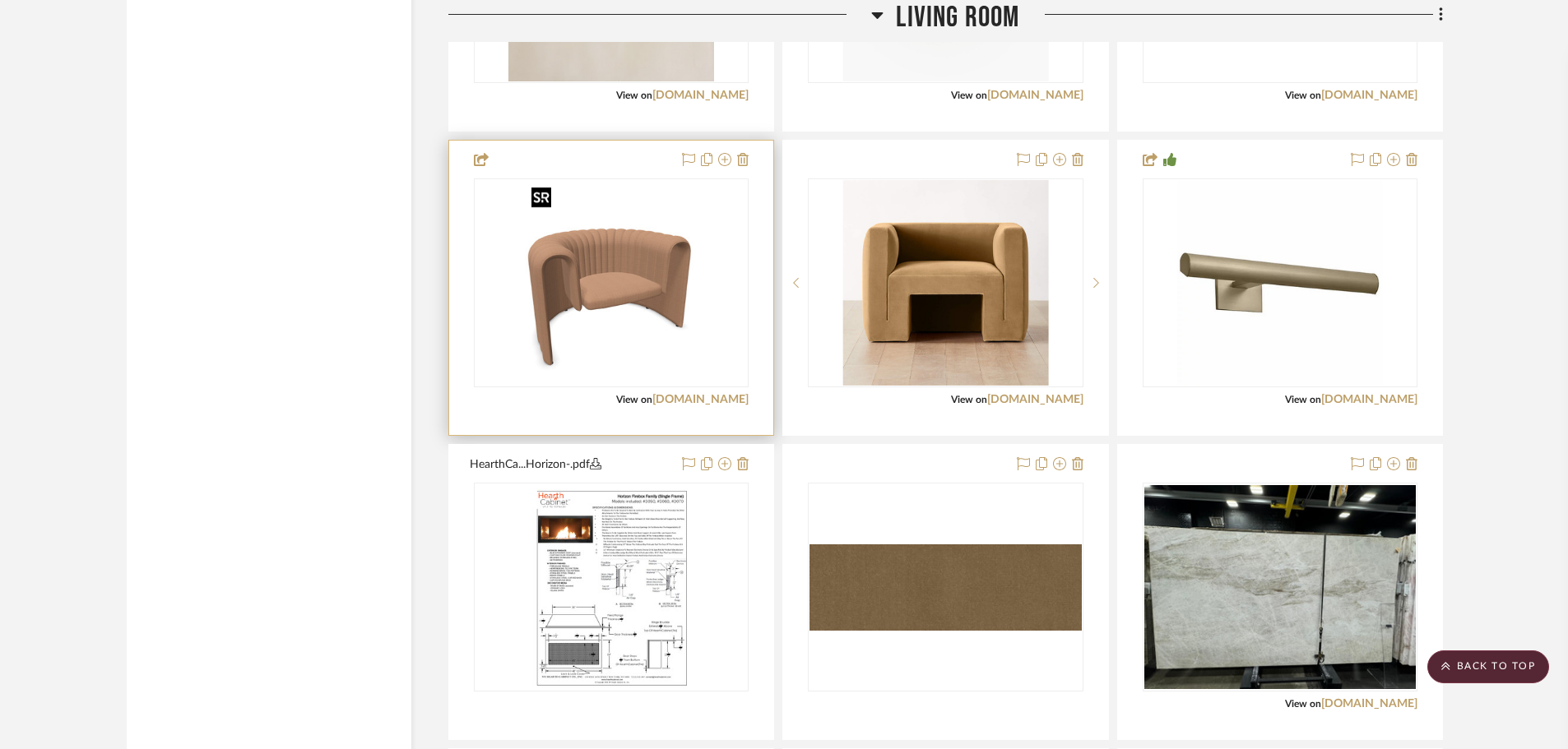
click at [651, 267] on img "0" at bounding box center [611, 283] width 173 height 206
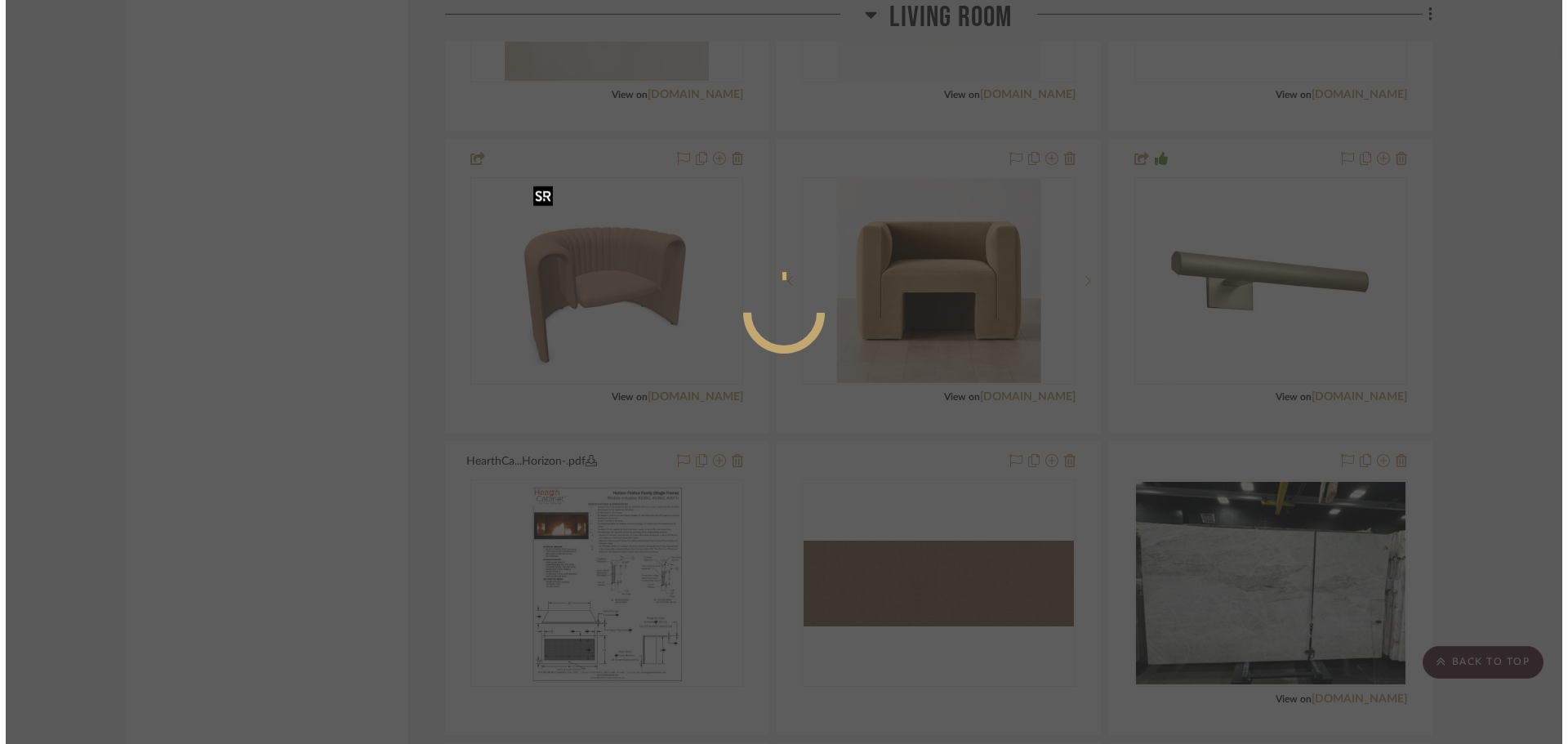
scroll to position [0, 0]
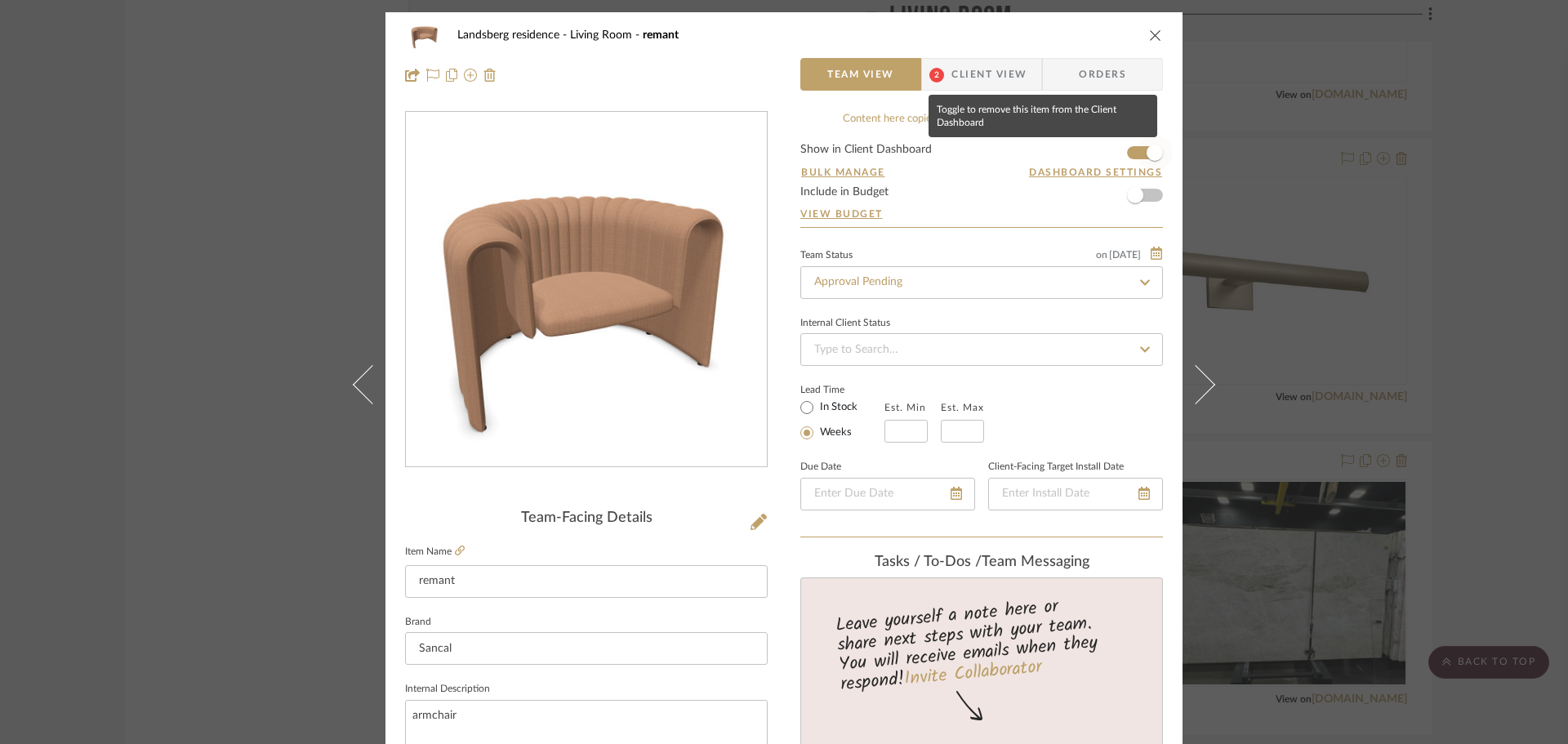
click at [1140, 152] on span "button" at bounding box center [1155, 153] width 36 height 36
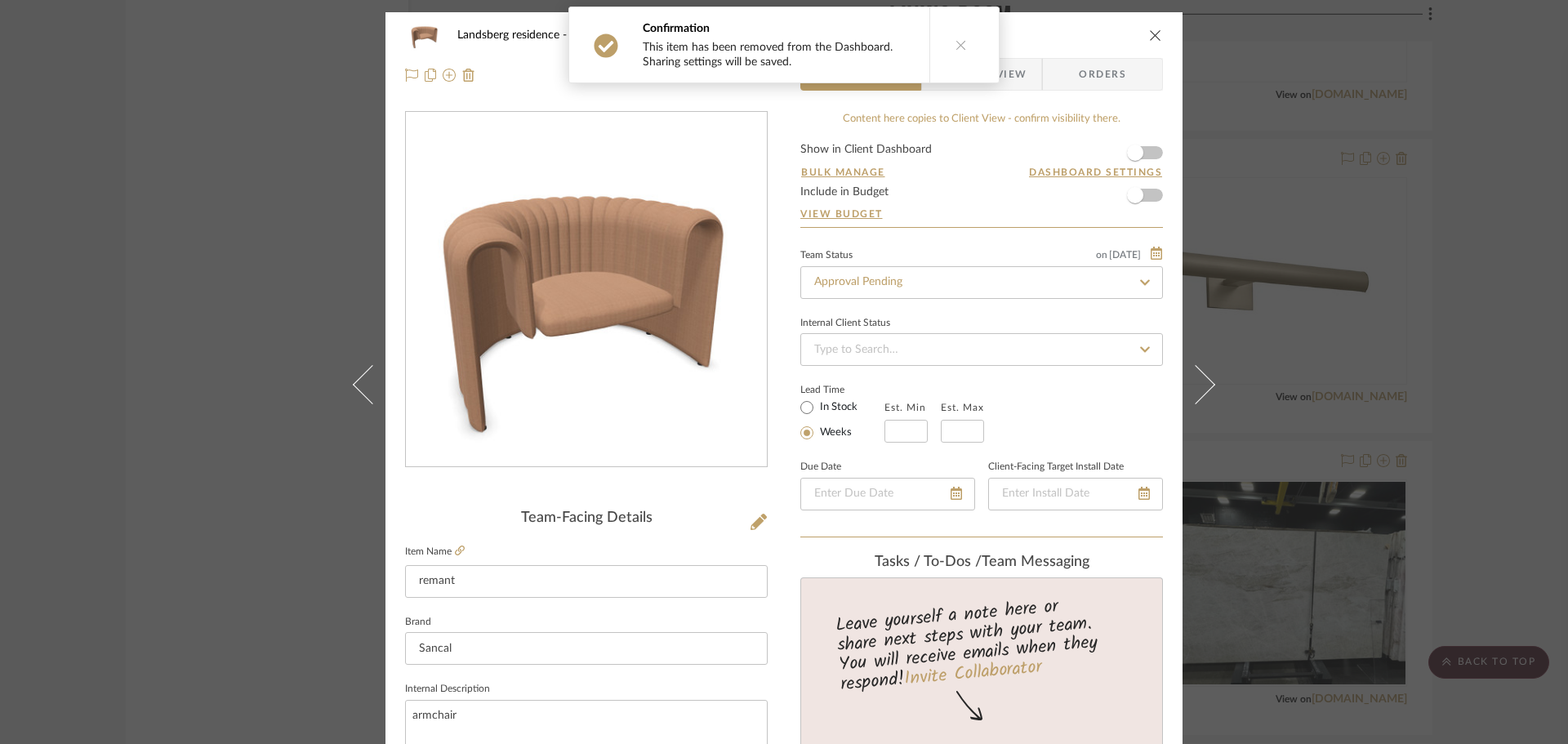
click at [1022, 79] on span "2 Client View" at bounding box center [982, 74] width 119 height 33
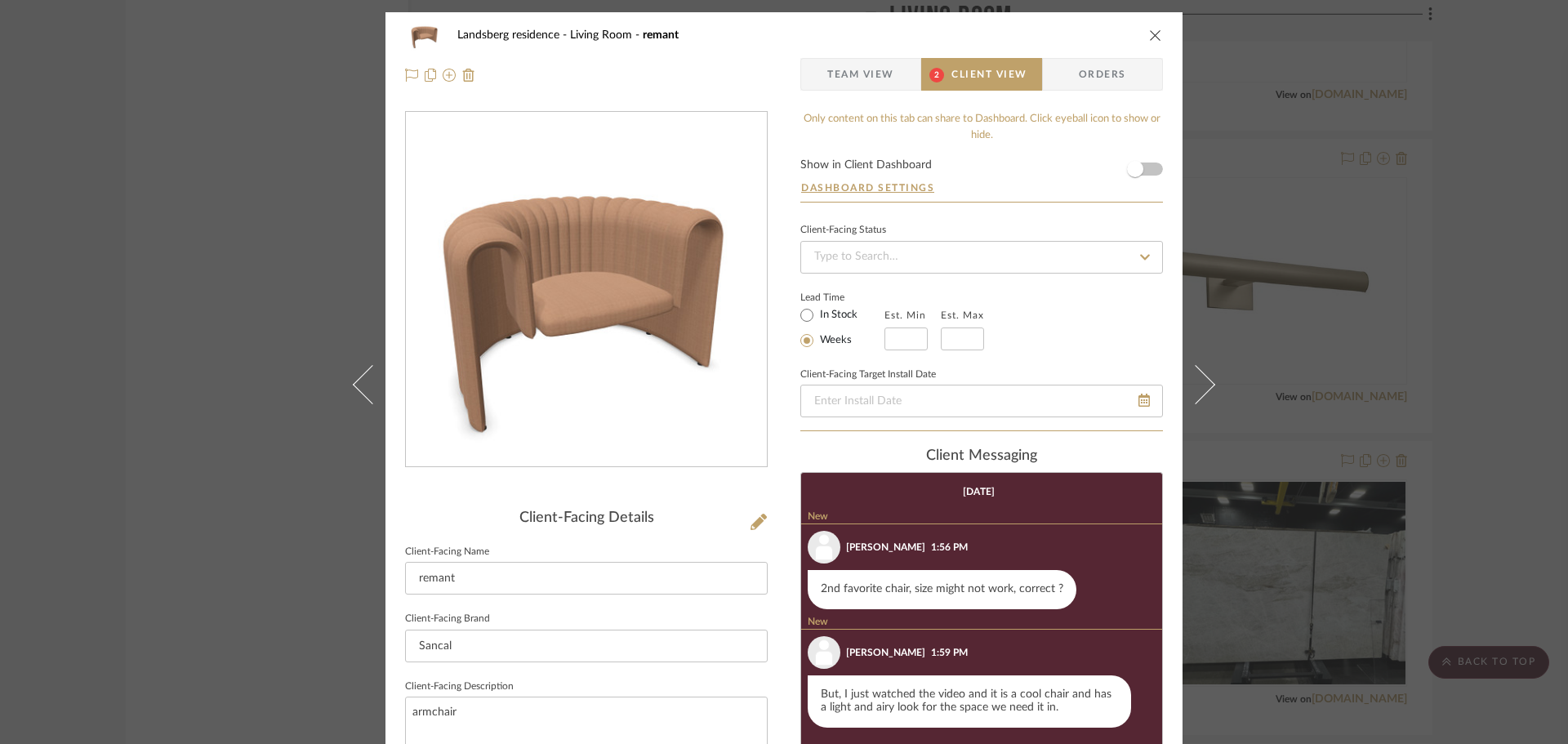
scroll to position [81, 0]
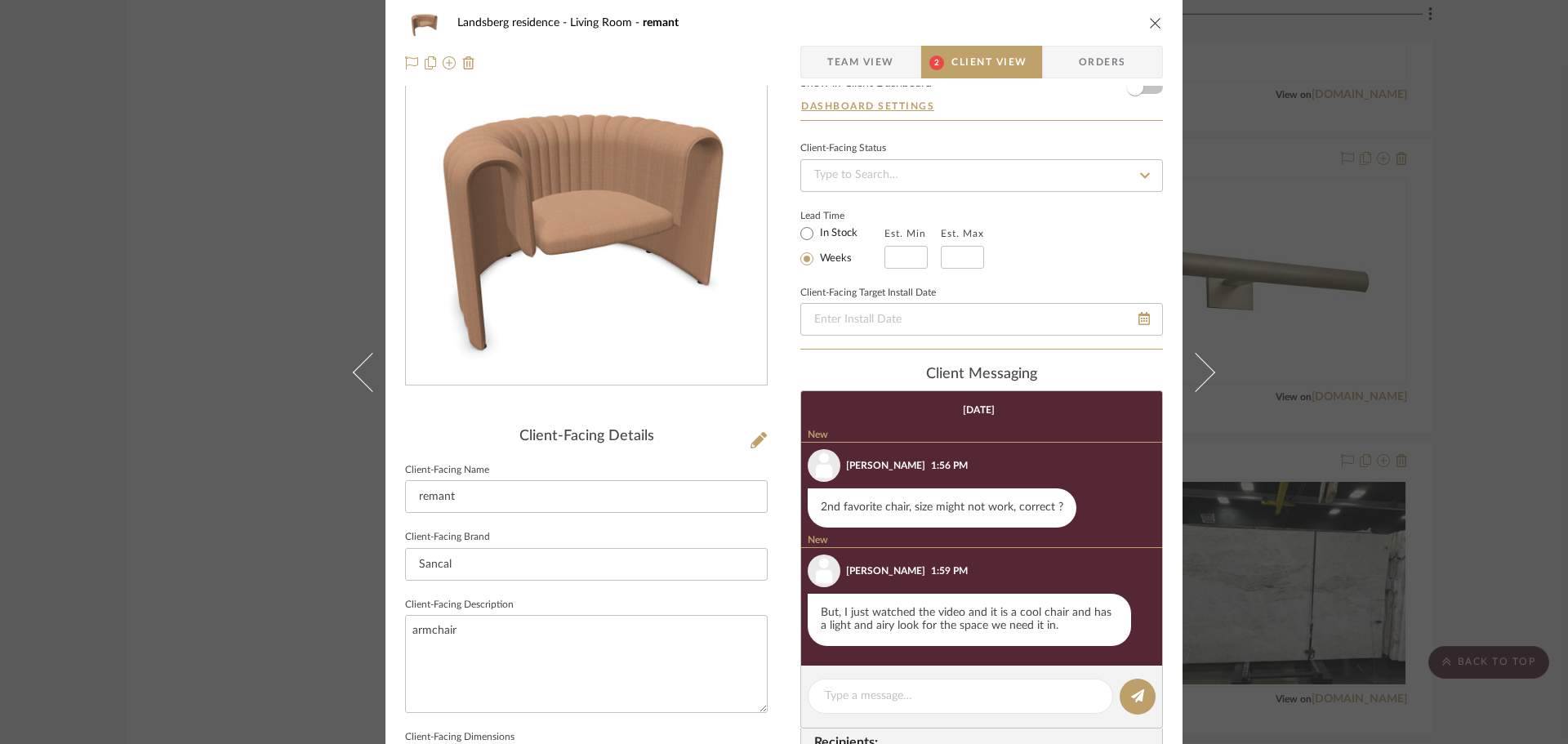
click at [1150, 27] on icon "close" at bounding box center [1155, 23] width 13 height 13
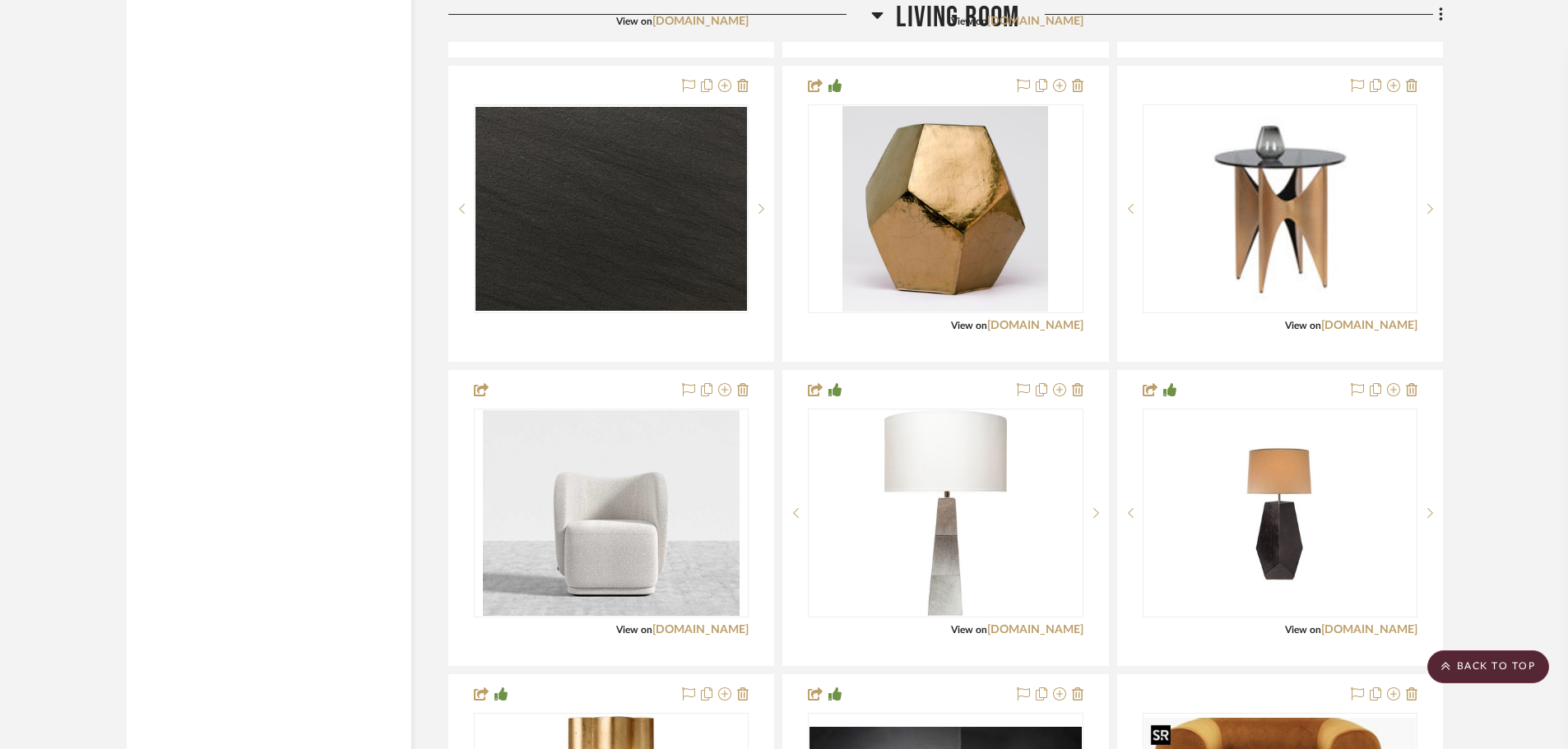
scroll to position [14149, 0]
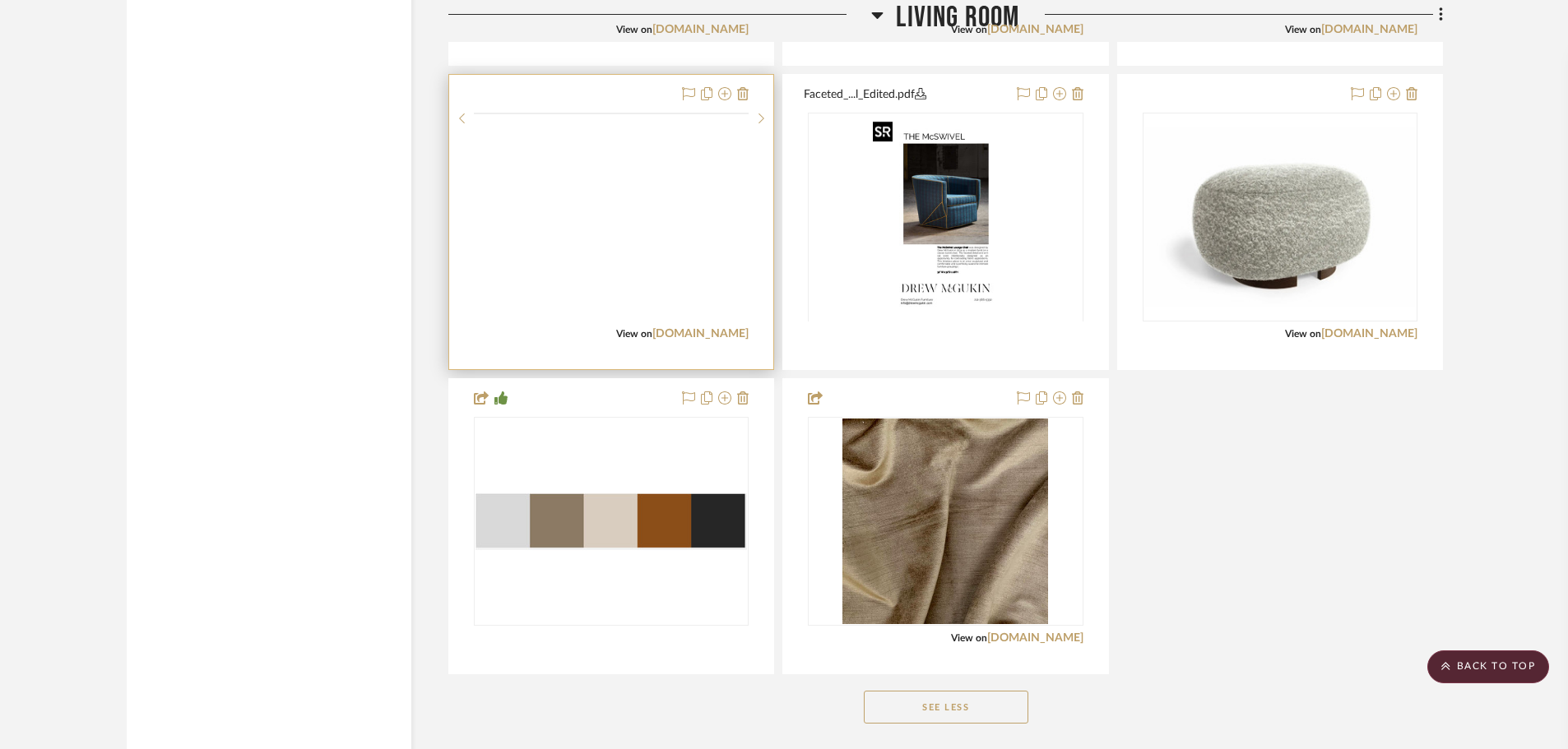
click at [0, 0] on img at bounding box center [0, 0] width 0 height 0
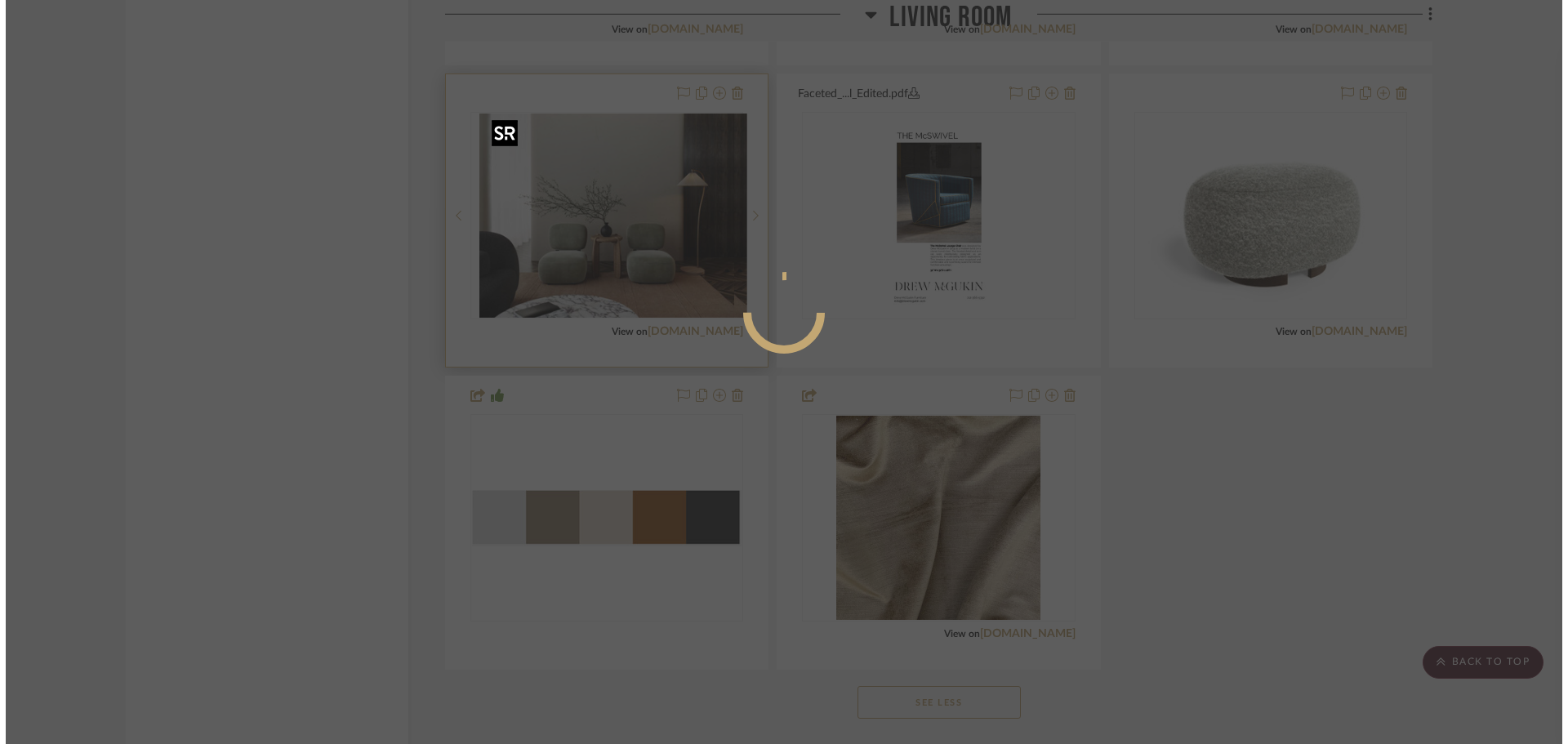
scroll to position [0, 0]
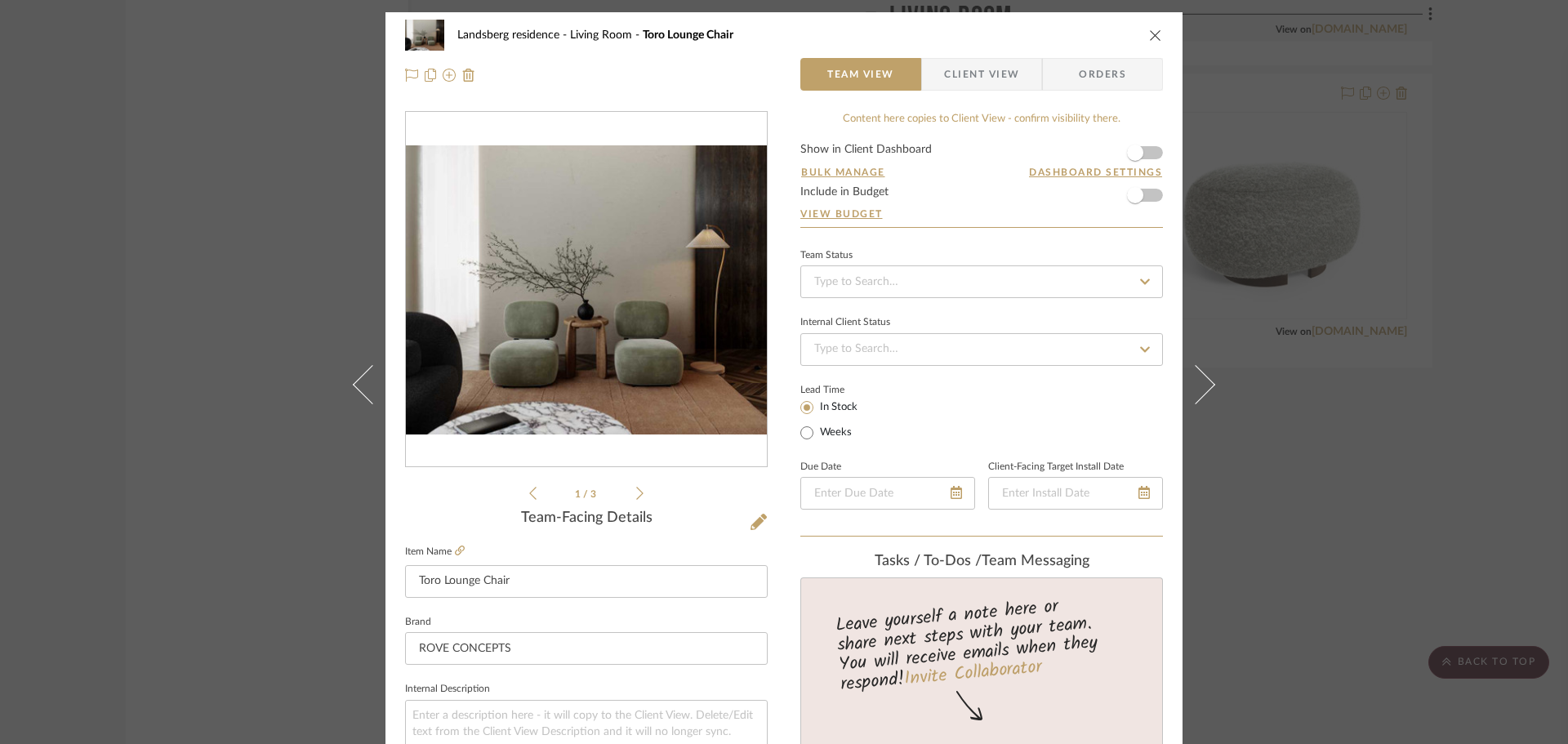
click at [1149, 34] on icon "close" at bounding box center [1155, 35] width 13 height 13
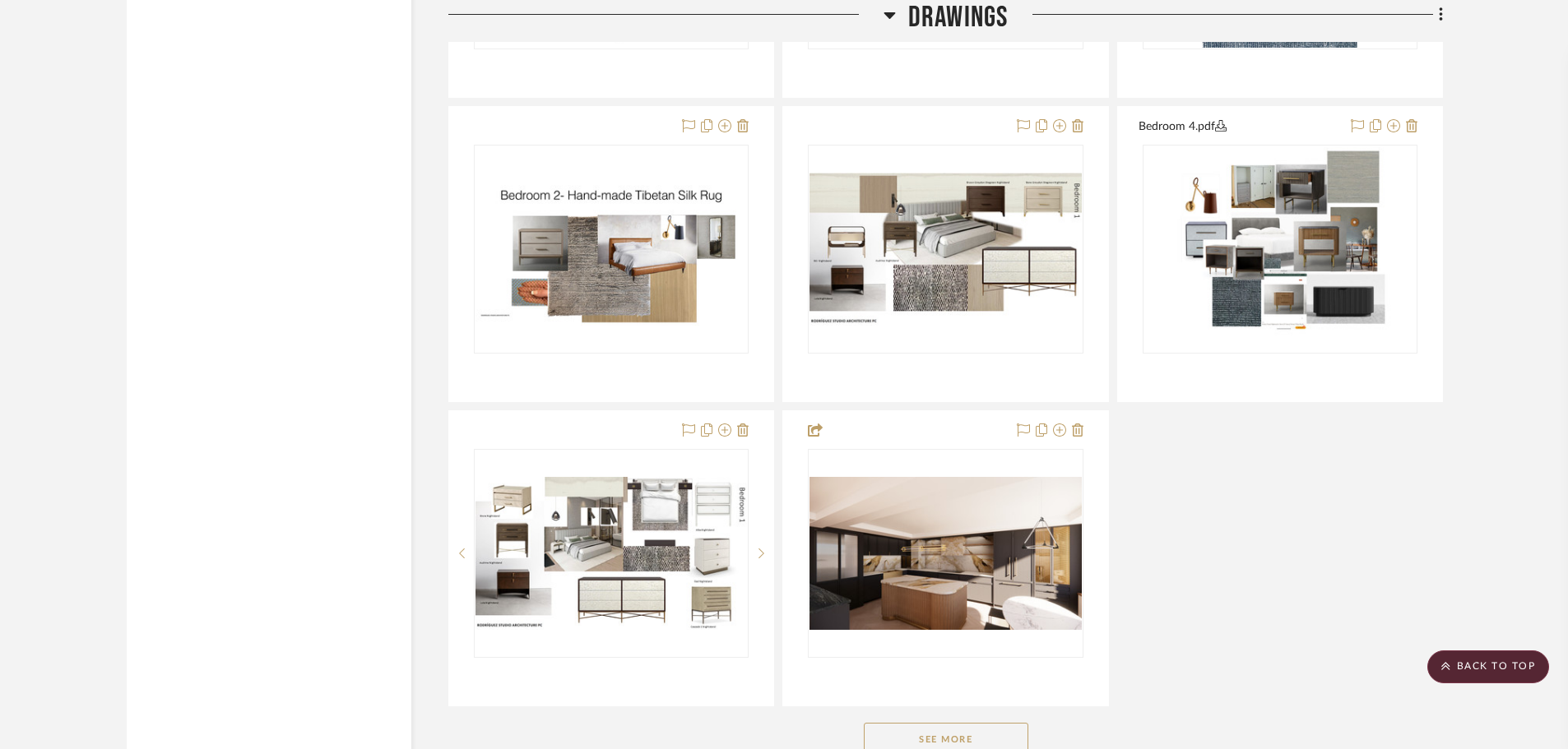
scroll to position [23857, 0]
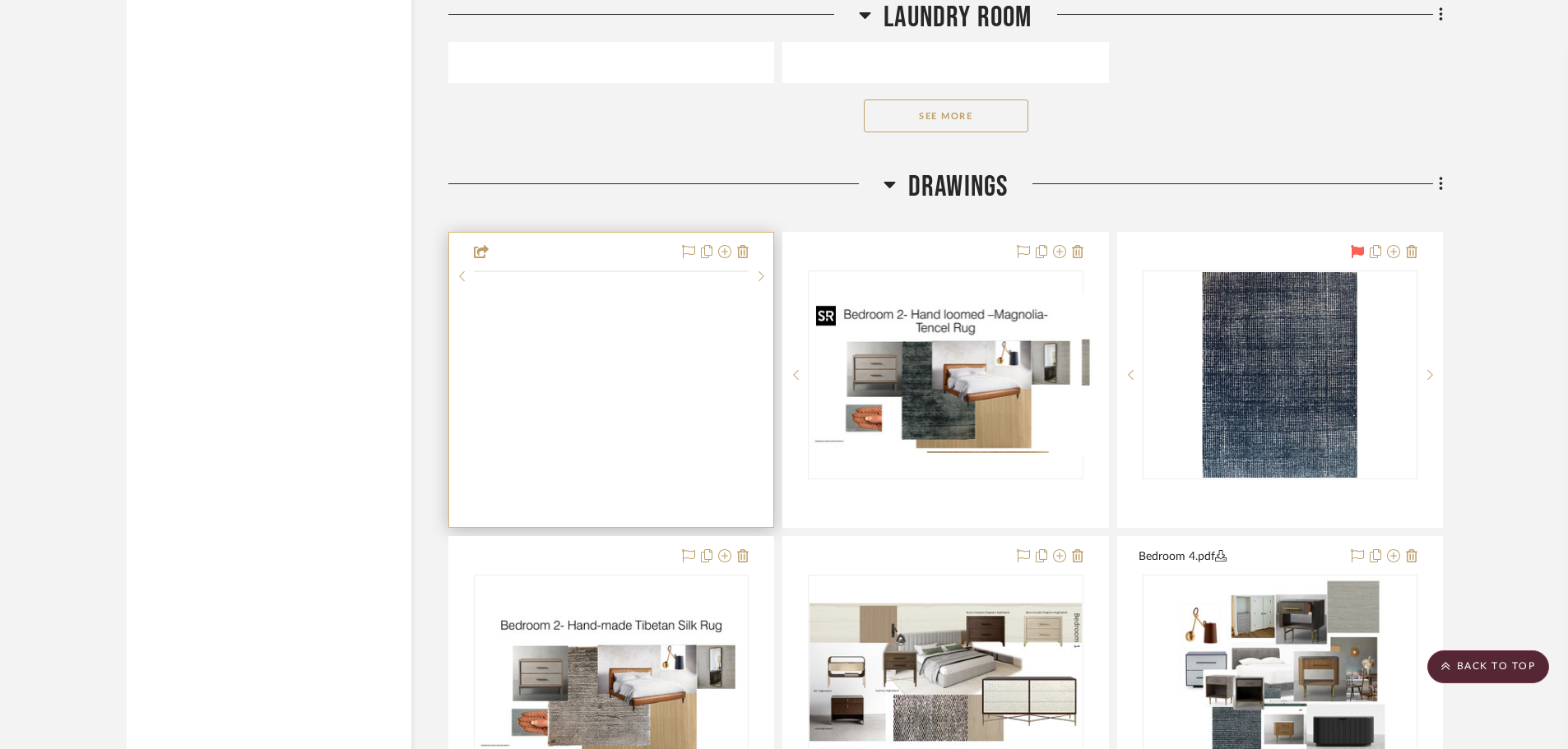
click at [0, 0] on div at bounding box center [0, 0] width 0 height 0
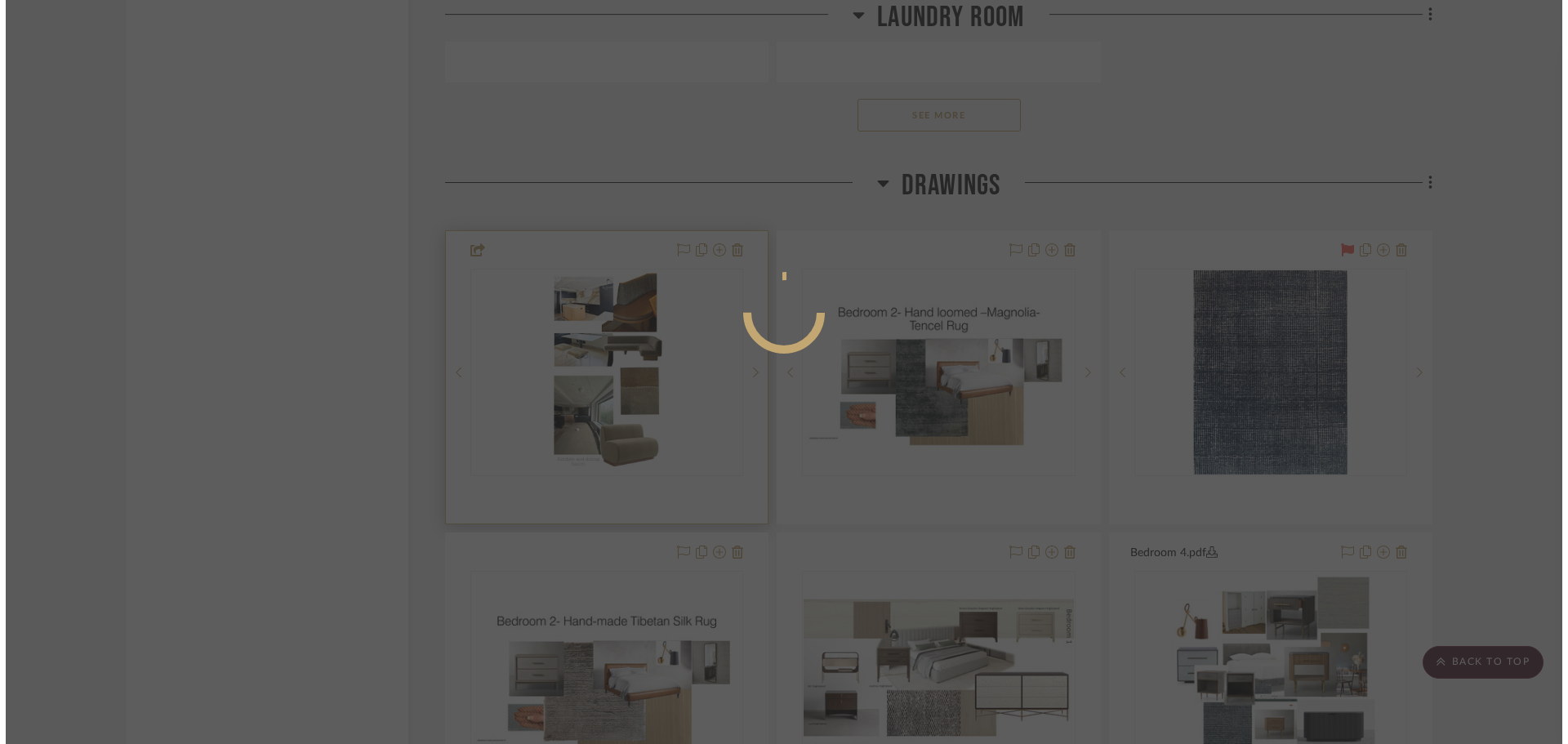
scroll to position [0, 0]
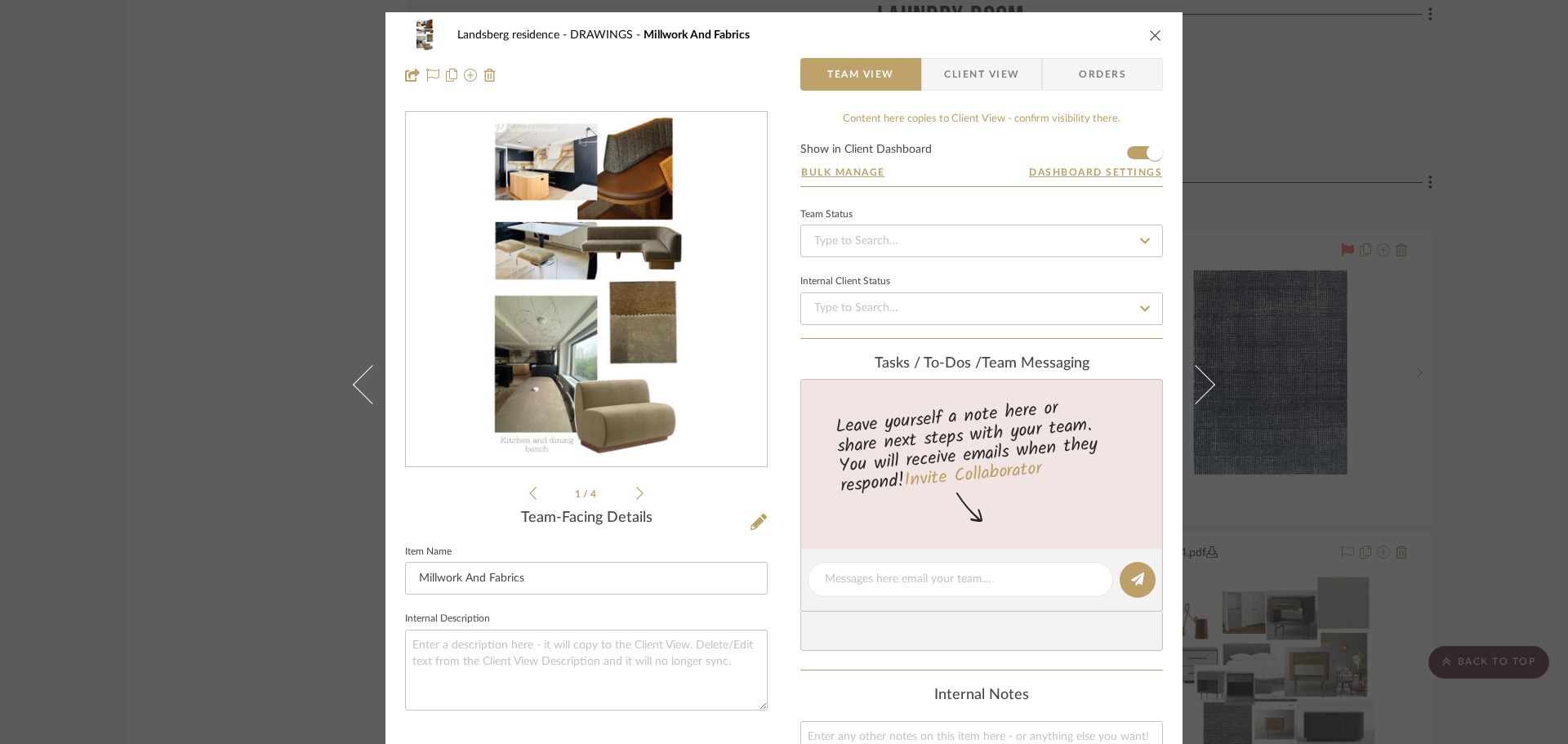
click at [634, 329] on img "0" at bounding box center [586, 291] width 199 height 355
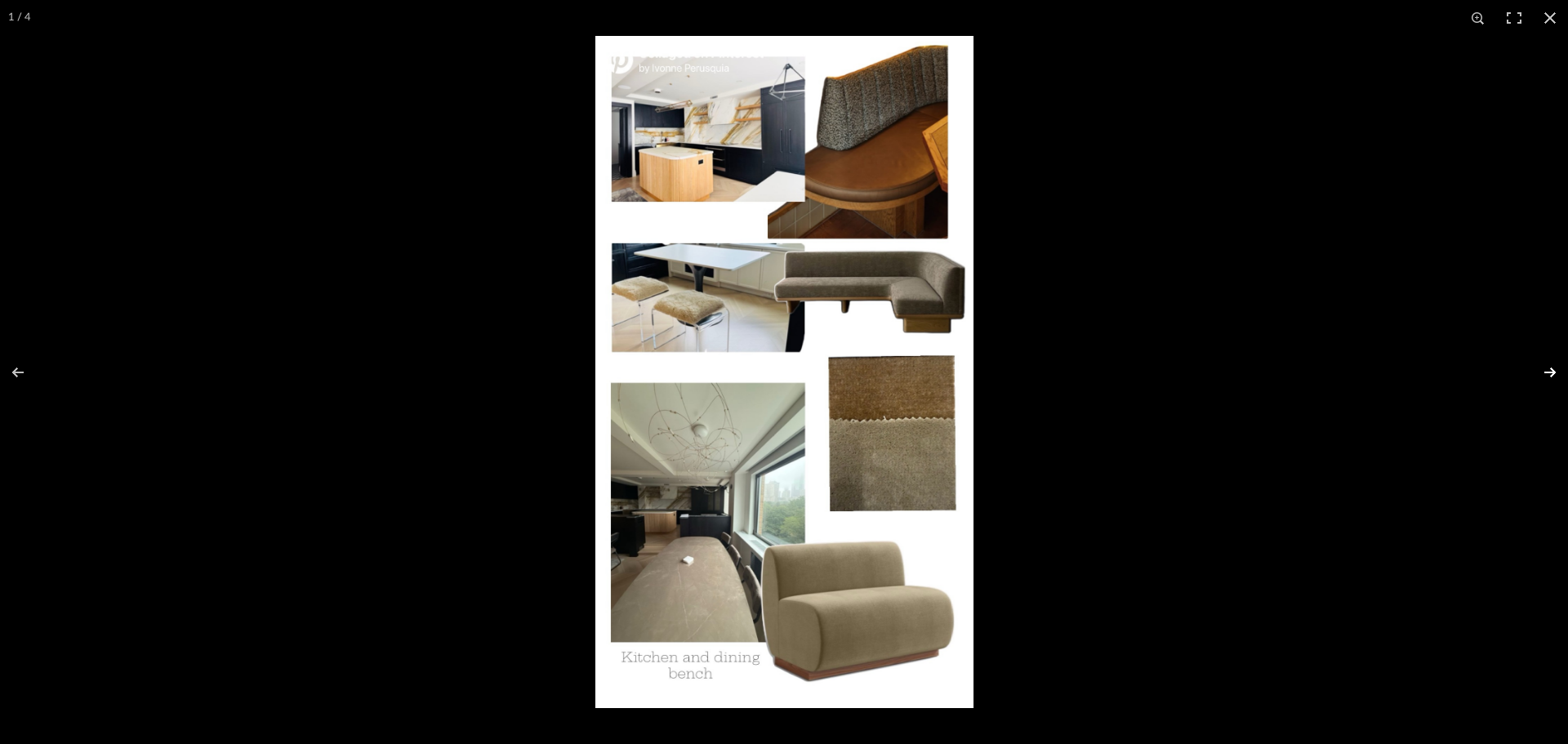
click at [1554, 373] on button at bounding box center [1539, 373] width 57 height 81
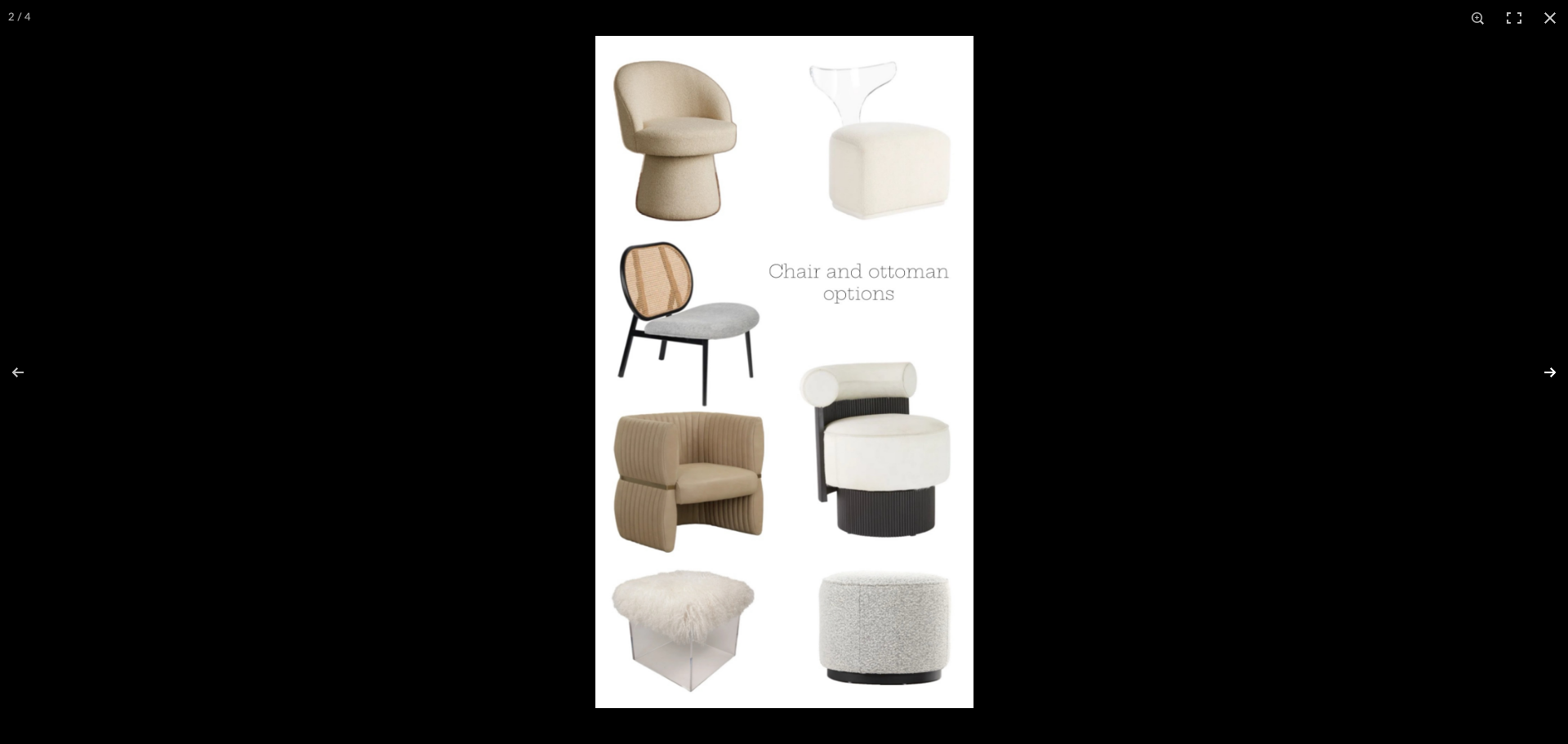
click at [1554, 373] on button at bounding box center [1539, 373] width 57 height 81
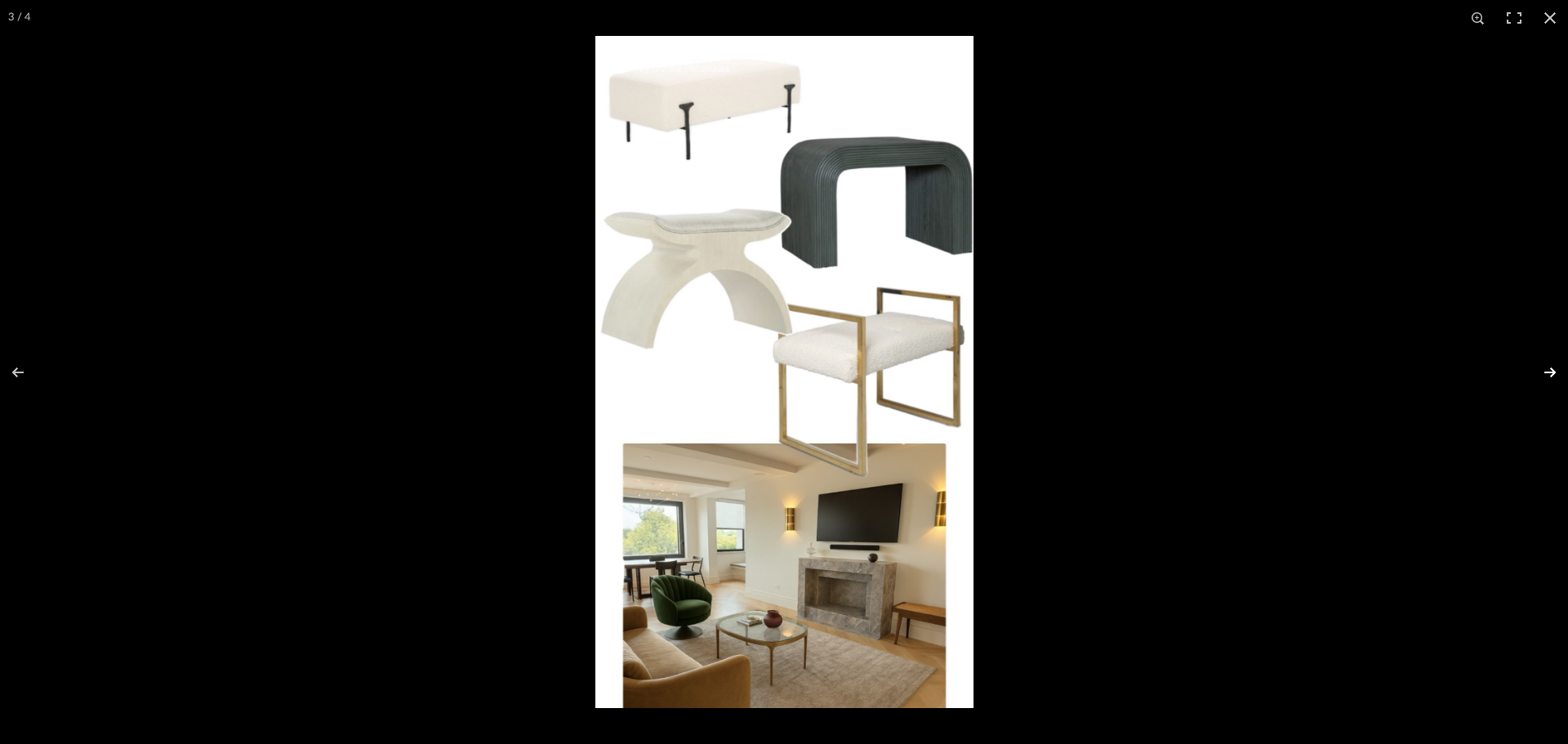
click at [1554, 373] on button at bounding box center [1539, 373] width 57 height 81
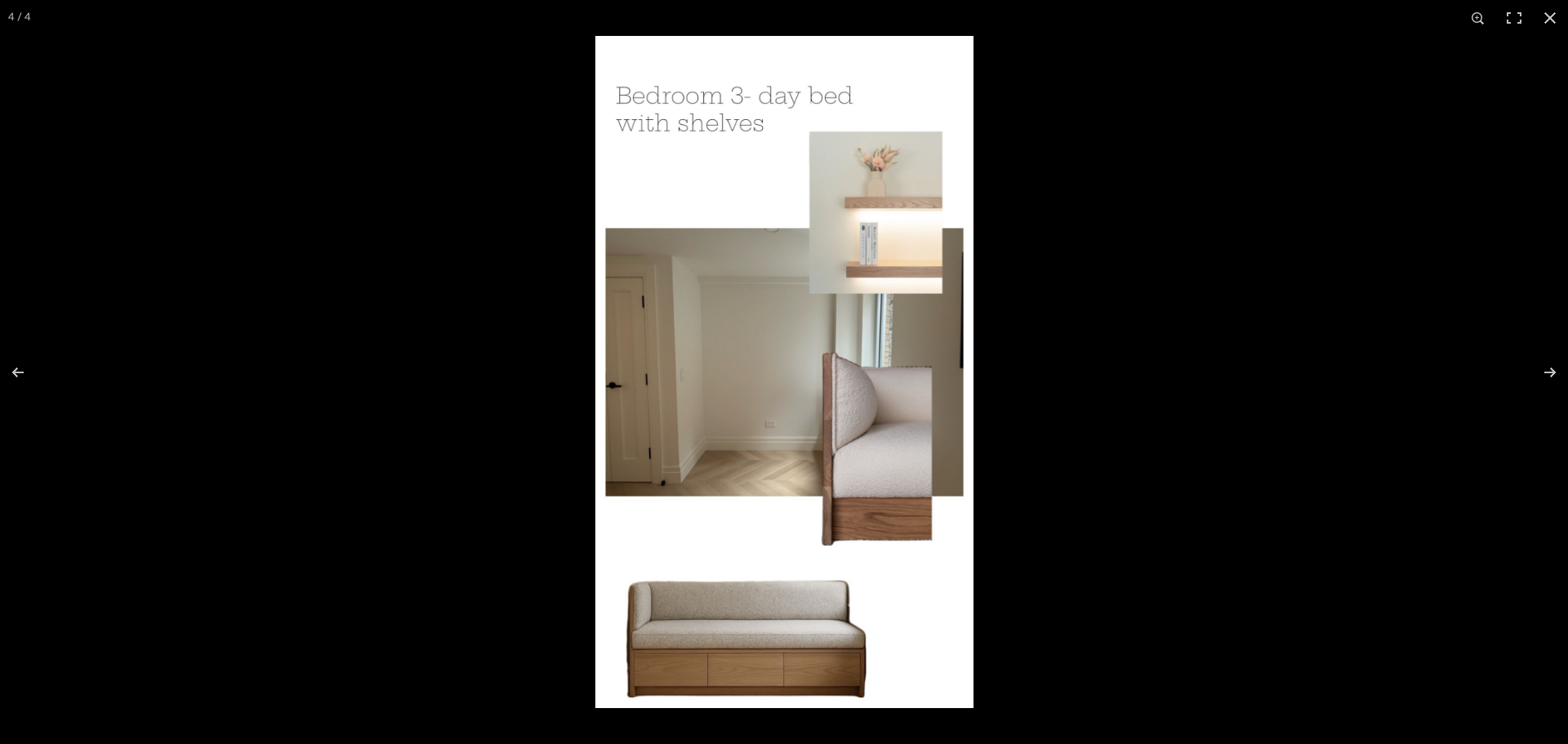
click at [874, 174] on img at bounding box center [784, 372] width 378 height 672
